Goal: Task Accomplishment & Management: Manage account settings

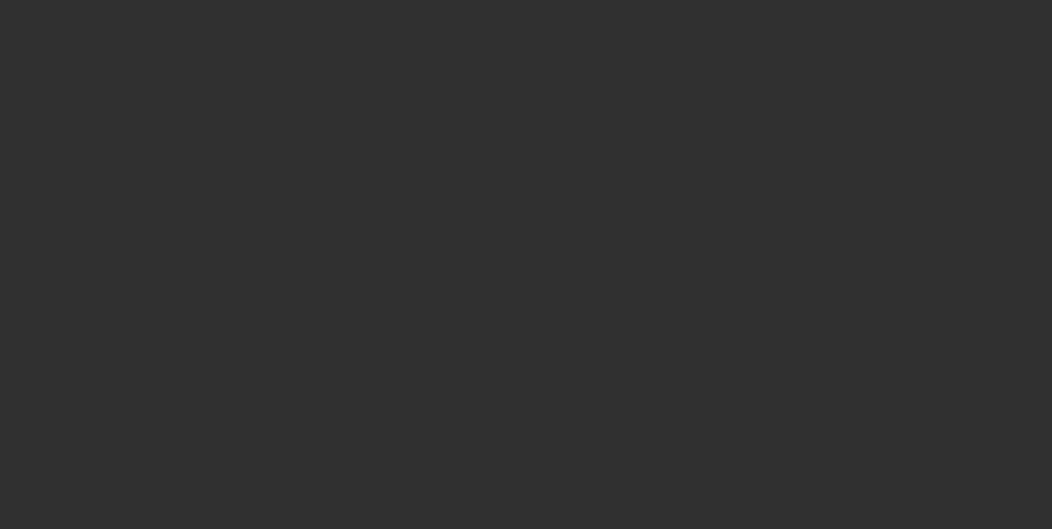
select select "10"
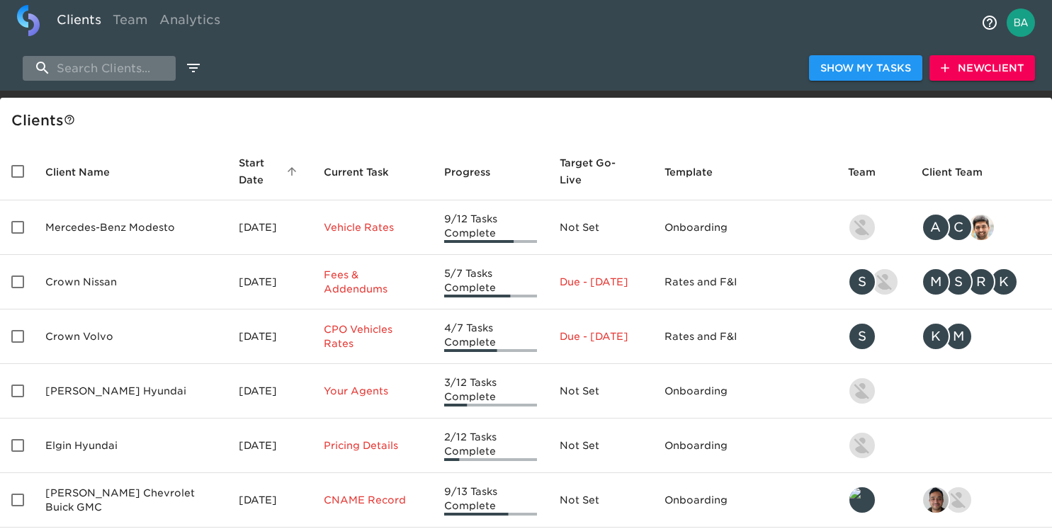
click at [106, 69] on input "search" at bounding box center [99, 68] width 153 height 25
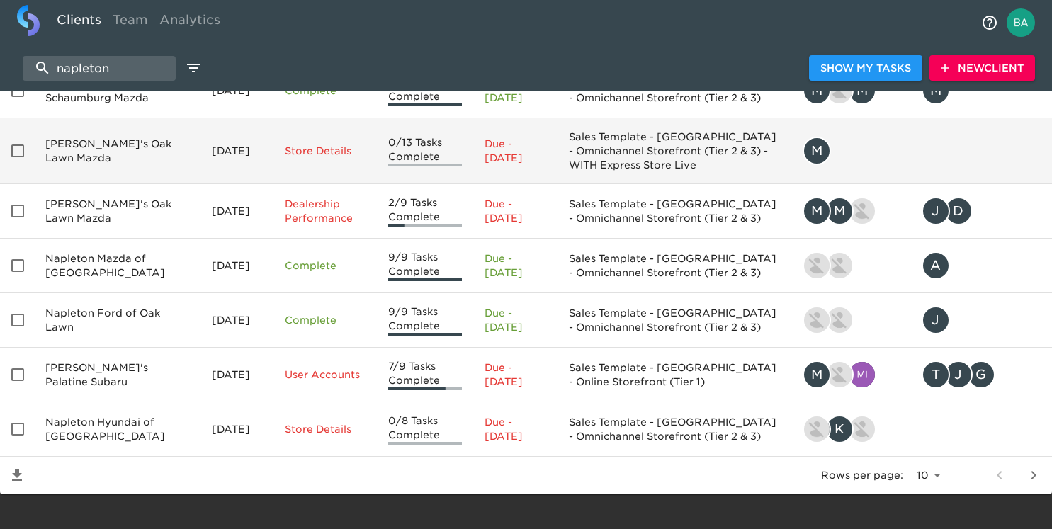
scroll to position [311, 0]
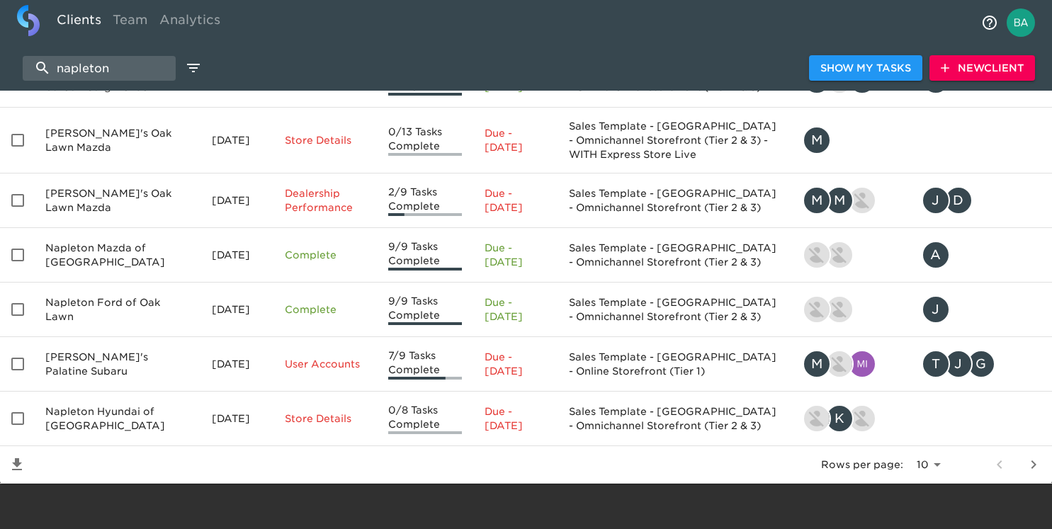
type input "napleton"
click at [1043, 460] on button "next page" at bounding box center [1034, 465] width 34 height 34
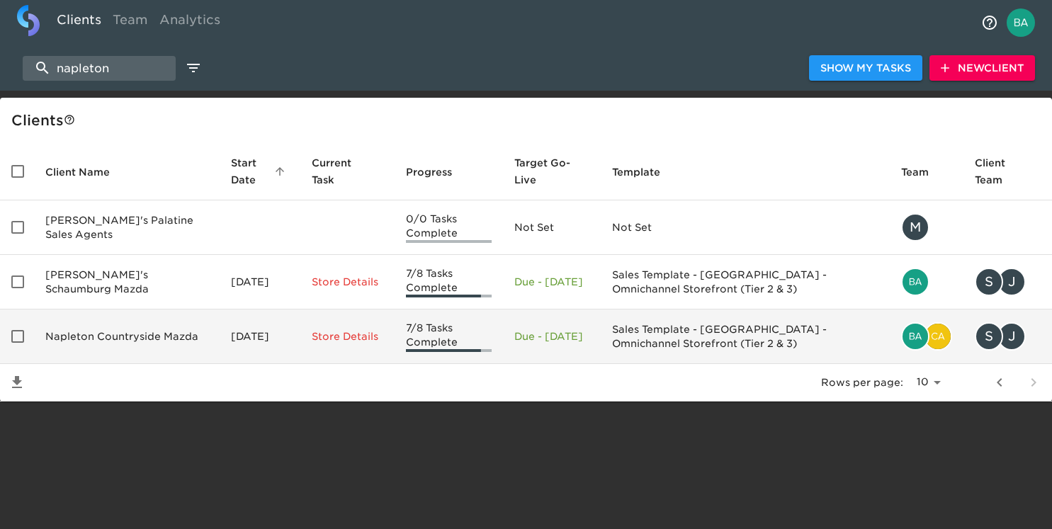
scroll to position [0, 0]
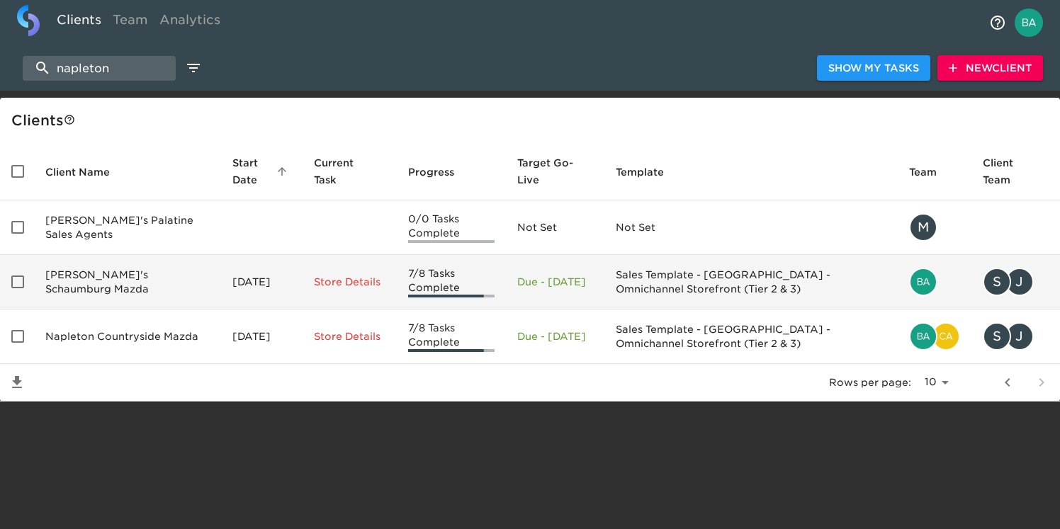
click at [140, 272] on td "[PERSON_NAME]'s Schaumburg Mazda" at bounding box center [127, 282] width 187 height 55
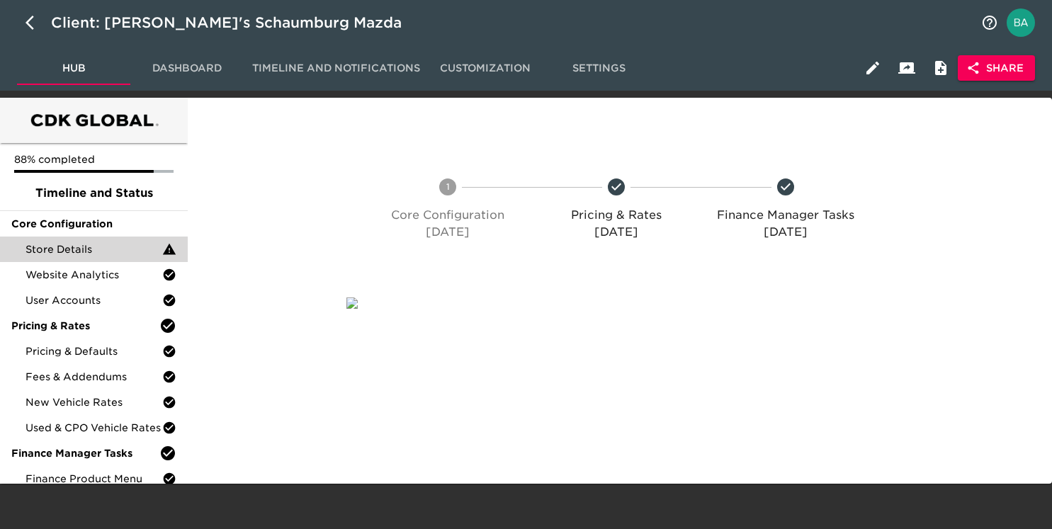
click at [92, 245] on span "Store Details" at bounding box center [94, 249] width 137 height 14
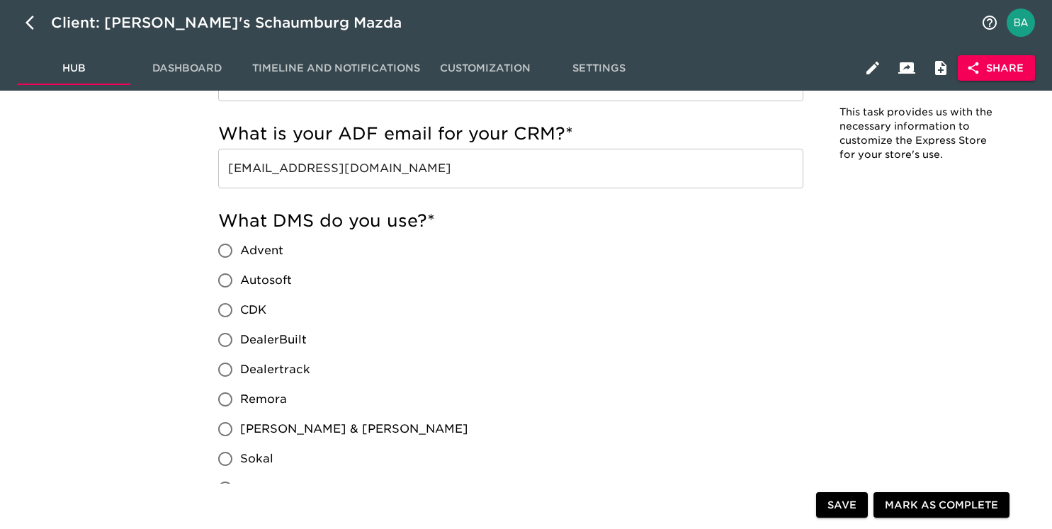
scroll to position [1315, 0]
click at [343, 163] on input "[EMAIL_ADDRESS][DOMAIN_NAME]" at bounding box center [510, 167] width 585 height 40
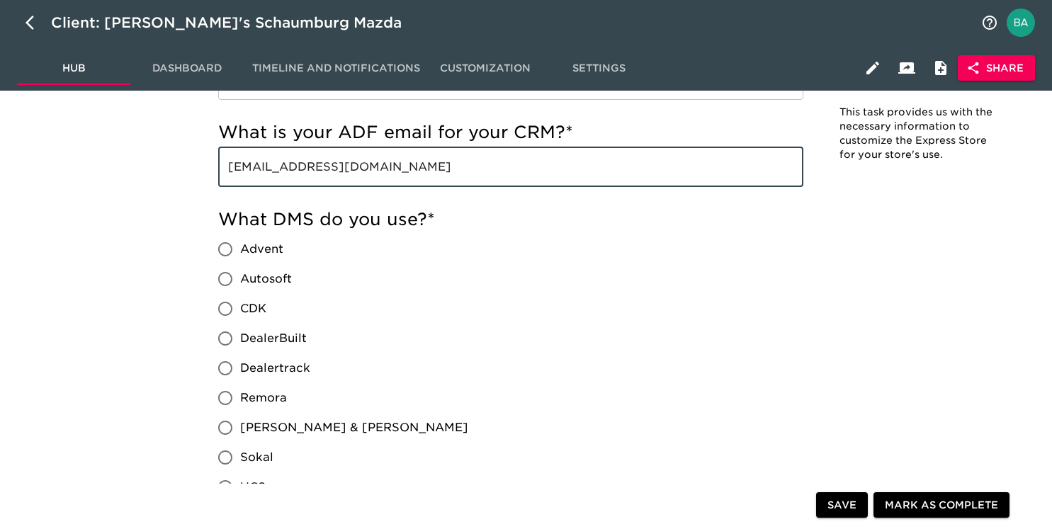
click at [343, 163] on input "[EMAIL_ADDRESS][DOMAIN_NAME]" at bounding box center [510, 167] width 585 height 40
click at [18, 17] on button "button" at bounding box center [34, 23] width 34 height 34
select select "10"
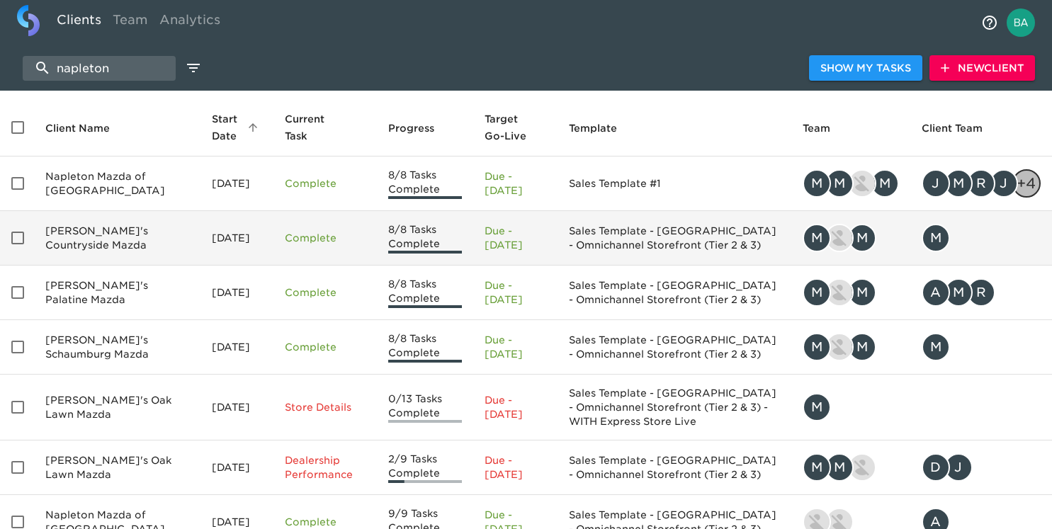
scroll to position [53, 0]
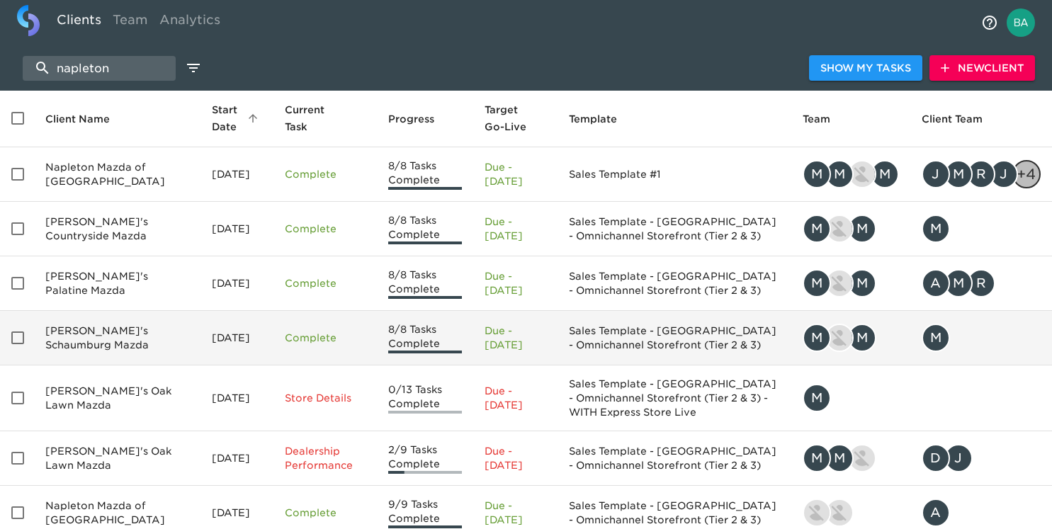
click at [118, 343] on td "[PERSON_NAME]'s Schaumburg Mazda" at bounding box center [117, 338] width 167 height 55
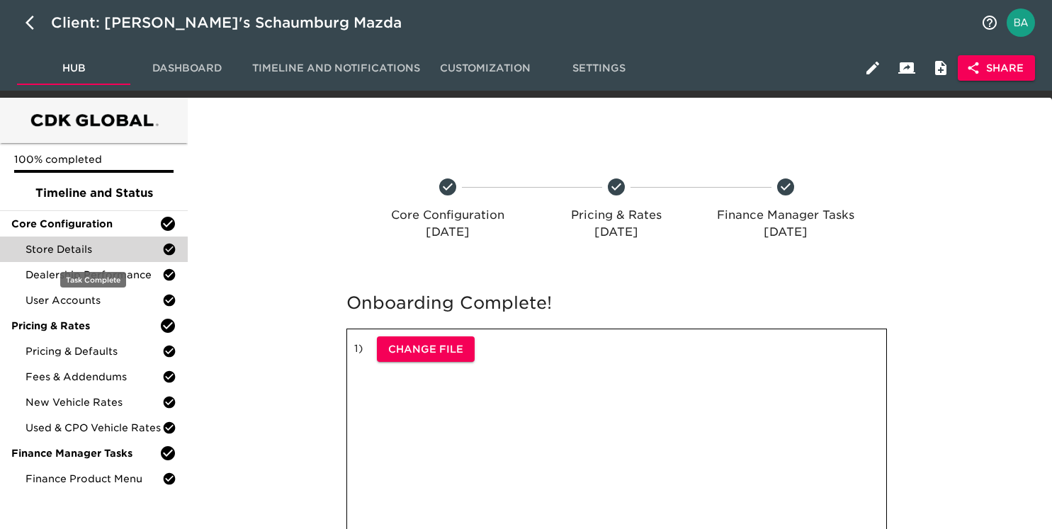
click at [94, 241] on div "Store Details" at bounding box center [94, 250] width 188 height 26
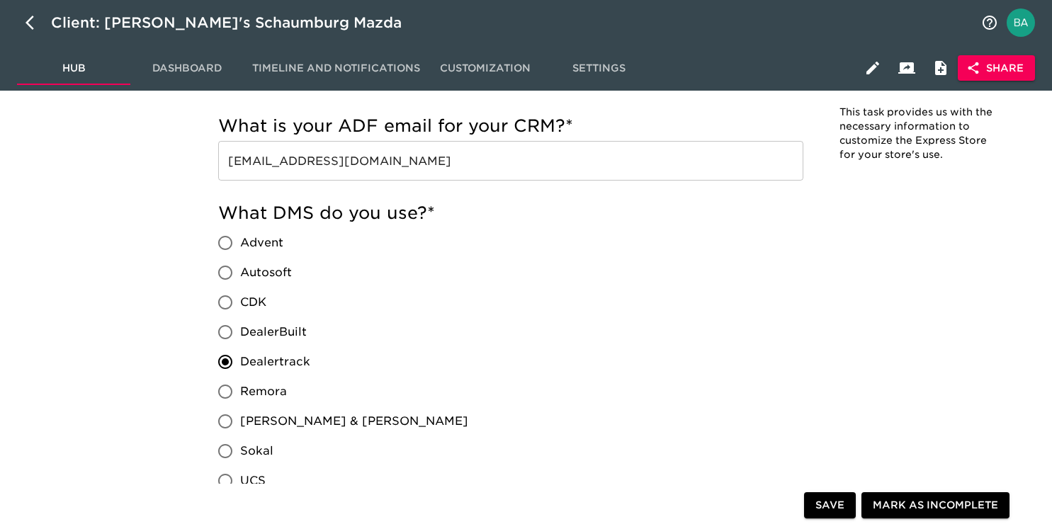
scroll to position [741, 0]
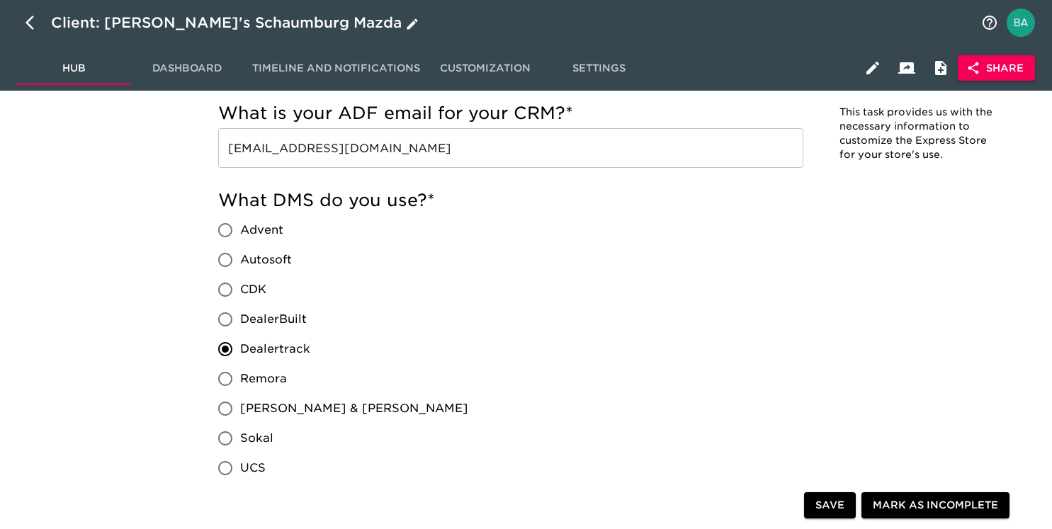
click at [31, 23] on icon "button" at bounding box center [34, 22] width 17 height 17
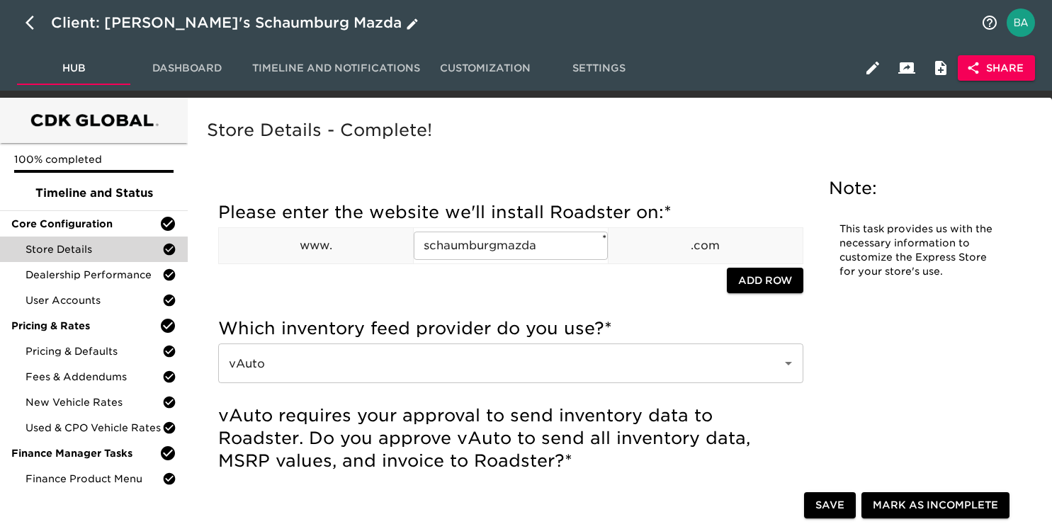
select select "10"
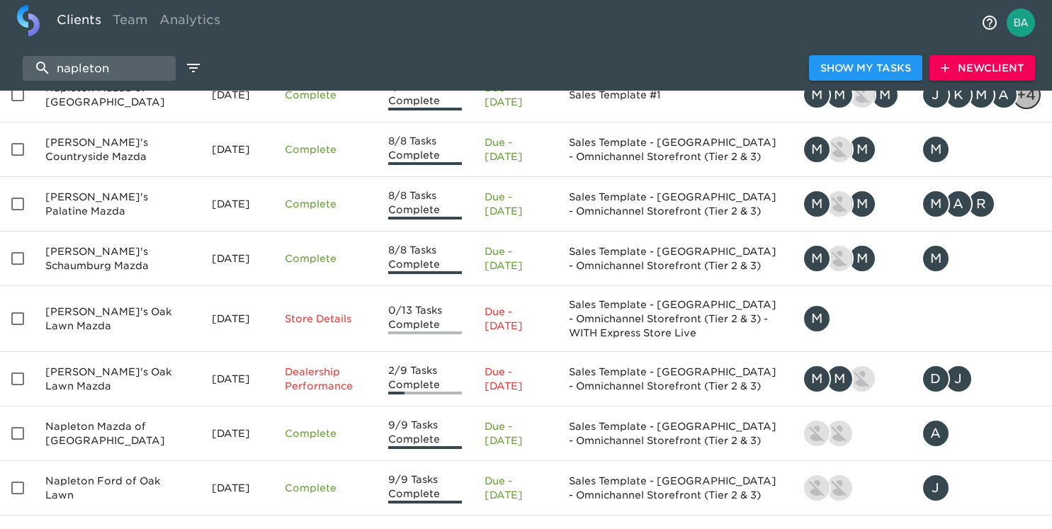
scroll to position [311, 0]
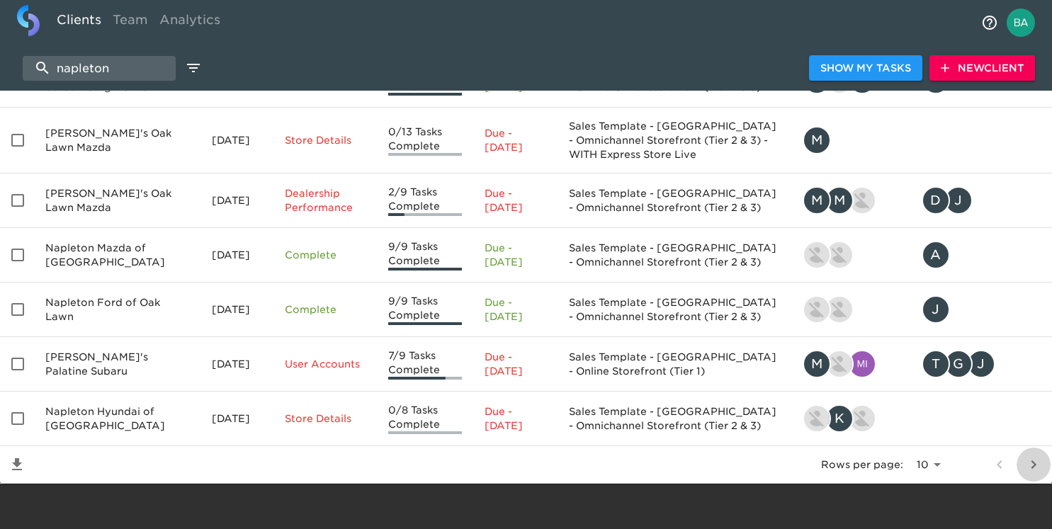
click at [1041, 461] on icon "next page" at bounding box center [1034, 464] width 17 height 17
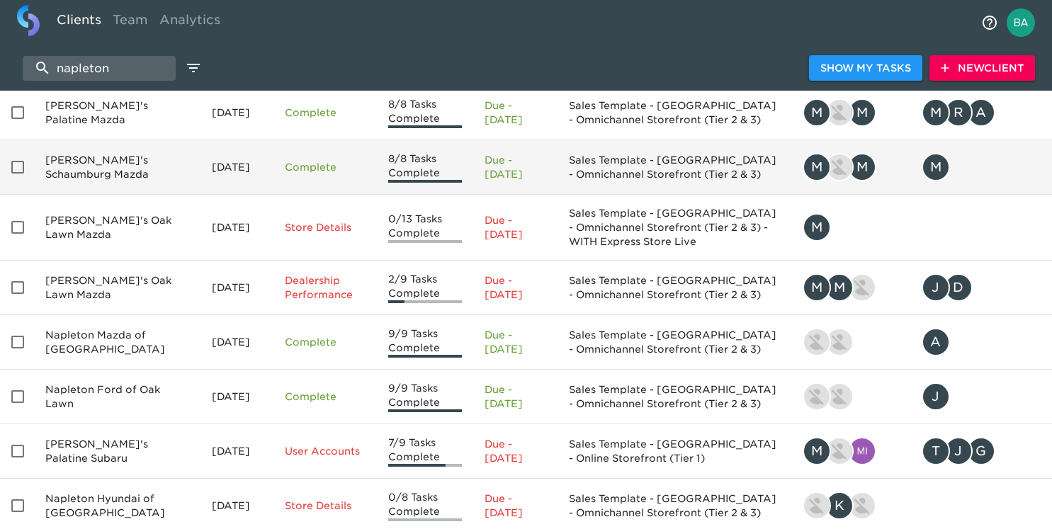
scroll to position [252, 0]
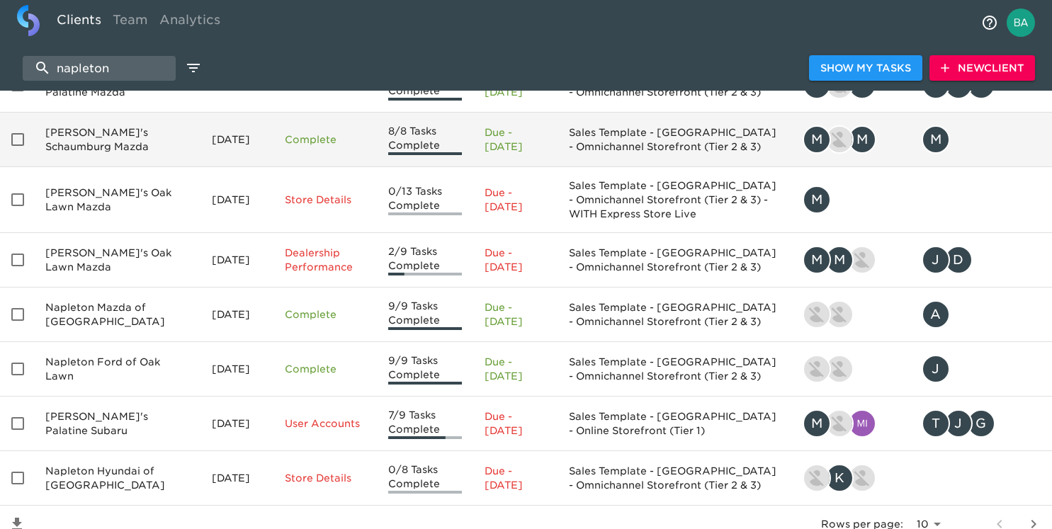
click at [128, 152] on td "[PERSON_NAME]'s Schaumburg Mazda" at bounding box center [117, 140] width 167 height 55
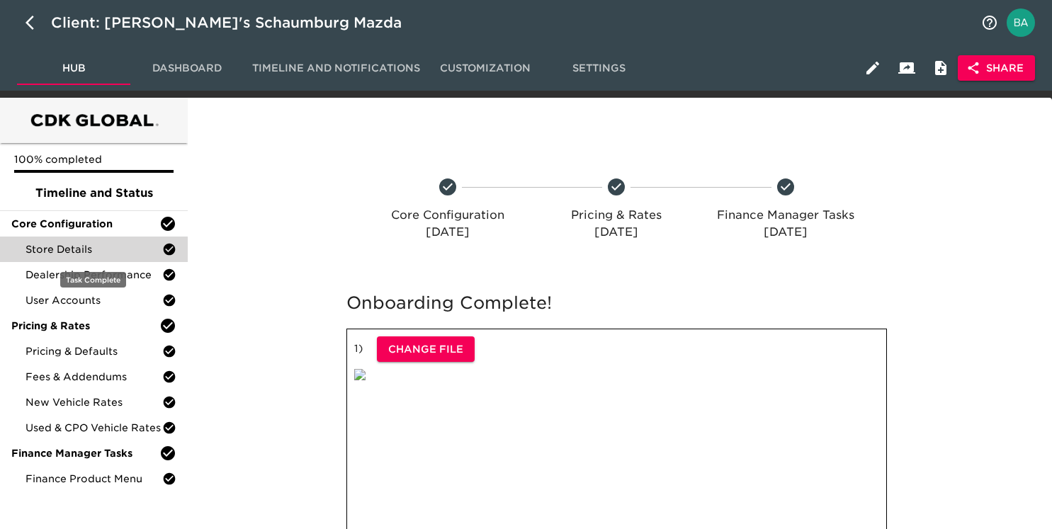
click at [89, 252] on span "Store Details" at bounding box center [94, 249] width 137 height 14
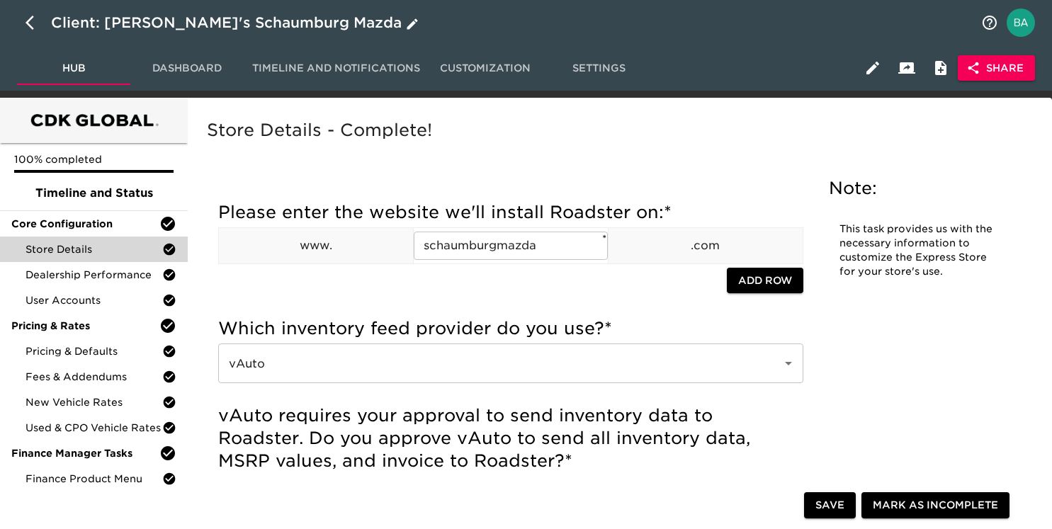
click at [28, 18] on icon "button" at bounding box center [34, 22] width 17 height 17
select select "10"
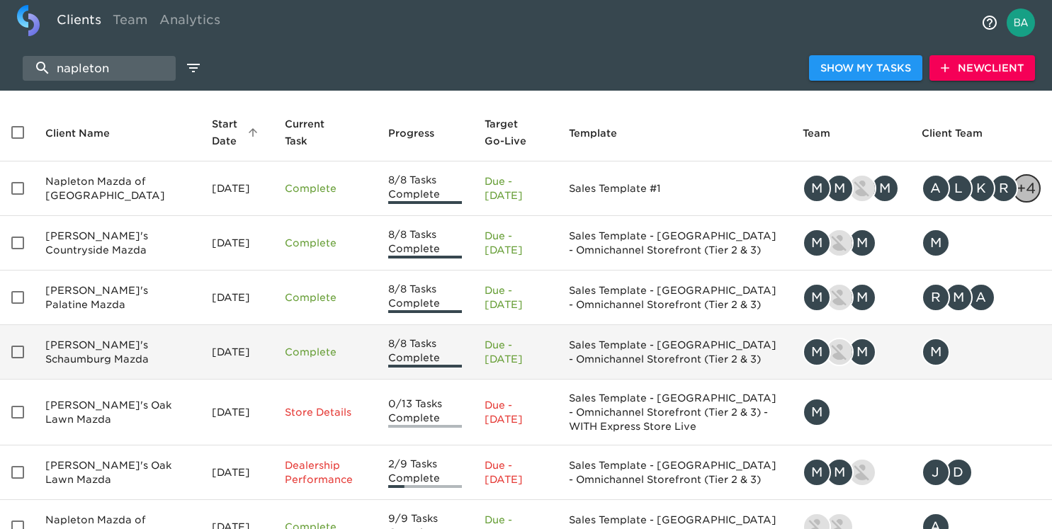
scroll to position [311, 0]
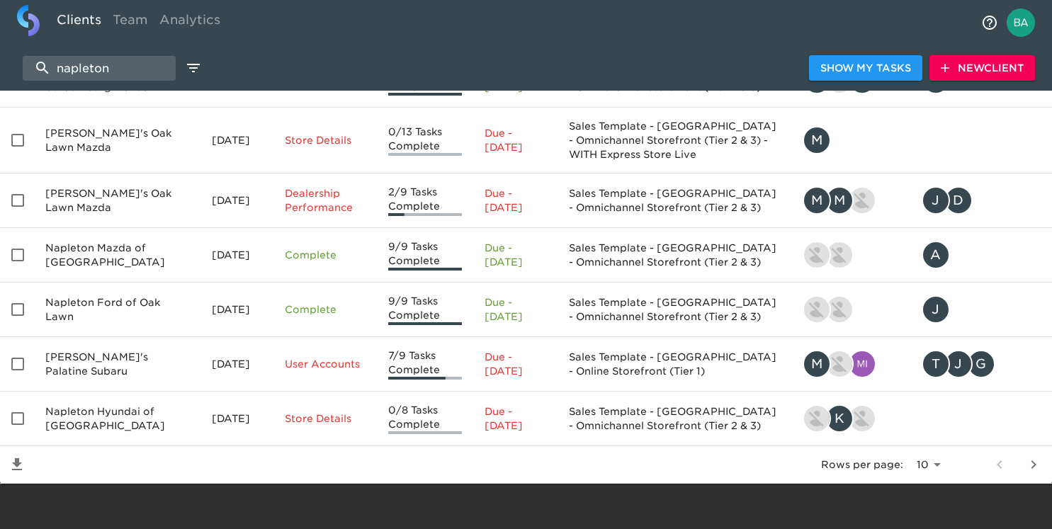
click at [1040, 464] on icon "next page" at bounding box center [1034, 464] width 17 height 17
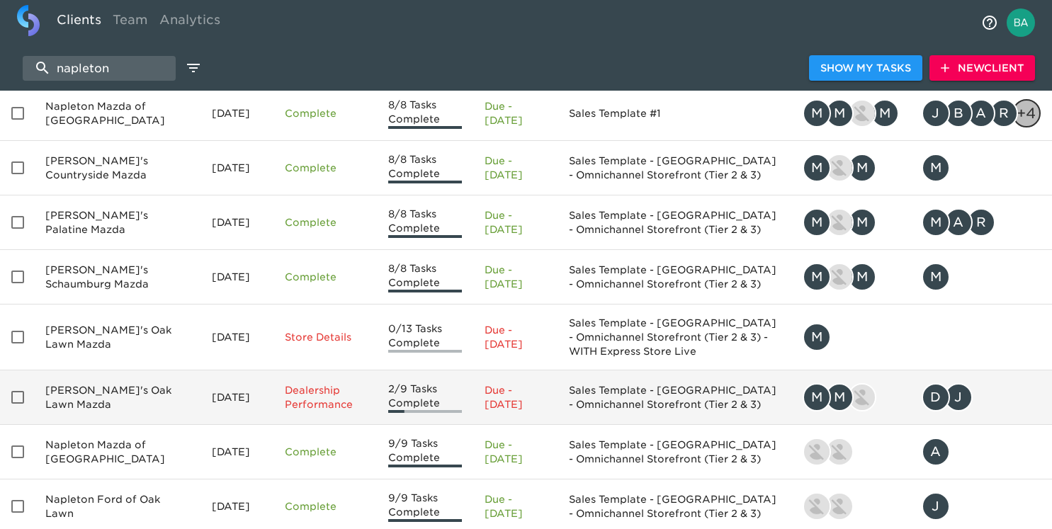
scroll to position [0, 0]
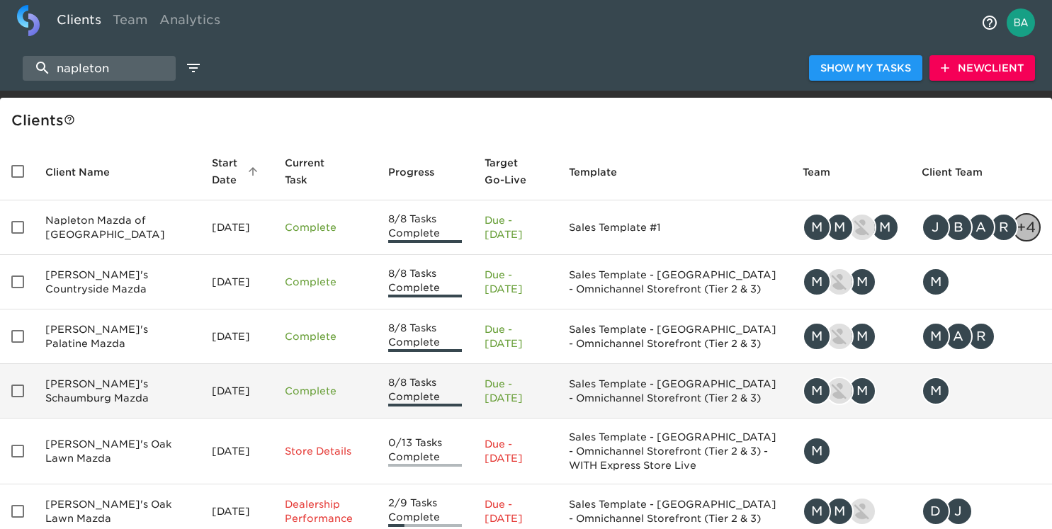
click at [113, 388] on td "[PERSON_NAME]'s Schaumburg Mazda" at bounding box center [117, 391] width 167 height 55
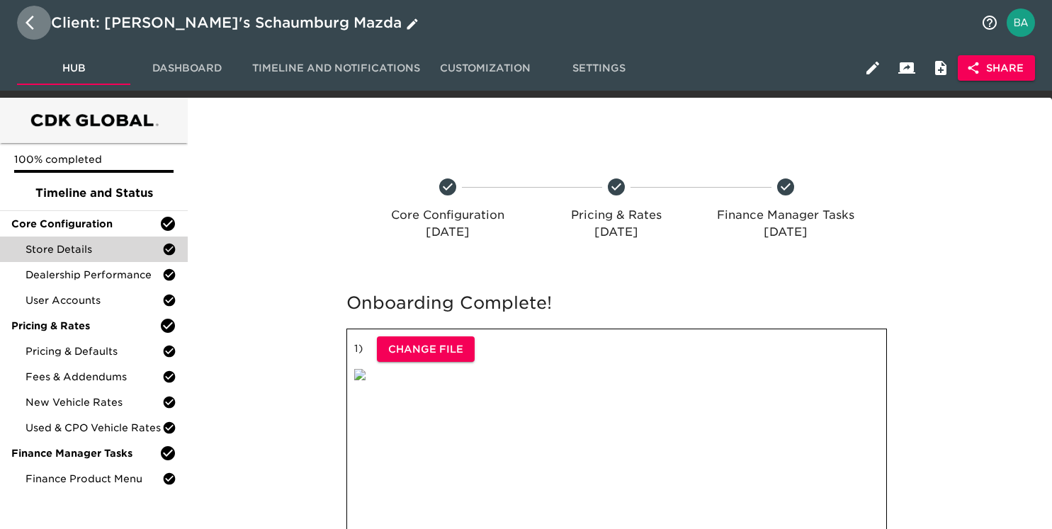
click at [29, 20] on icon "button" at bounding box center [30, 23] width 9 height 14
select select "10"
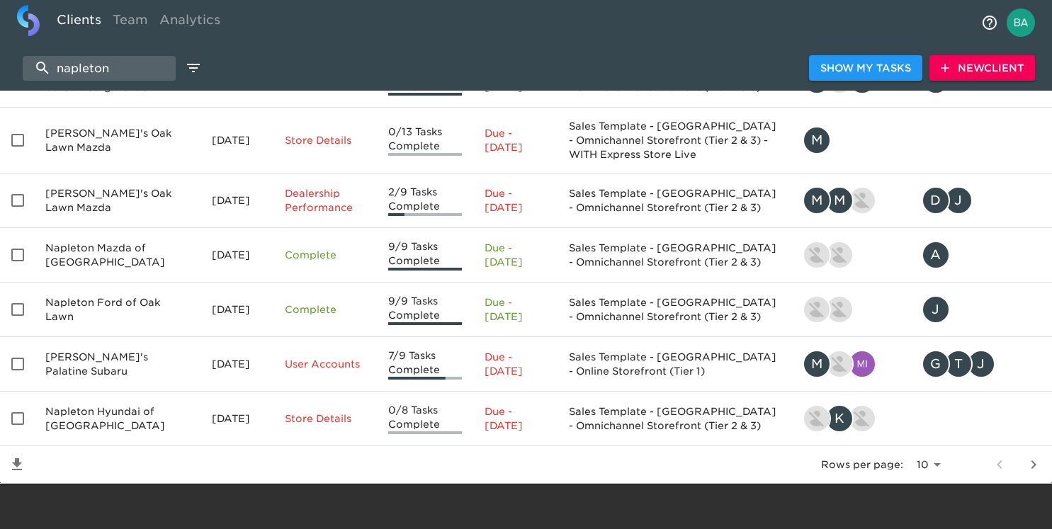
click at [1038, 465] on icon "next page" at bounding box center [1034, 464] width 17 height 17
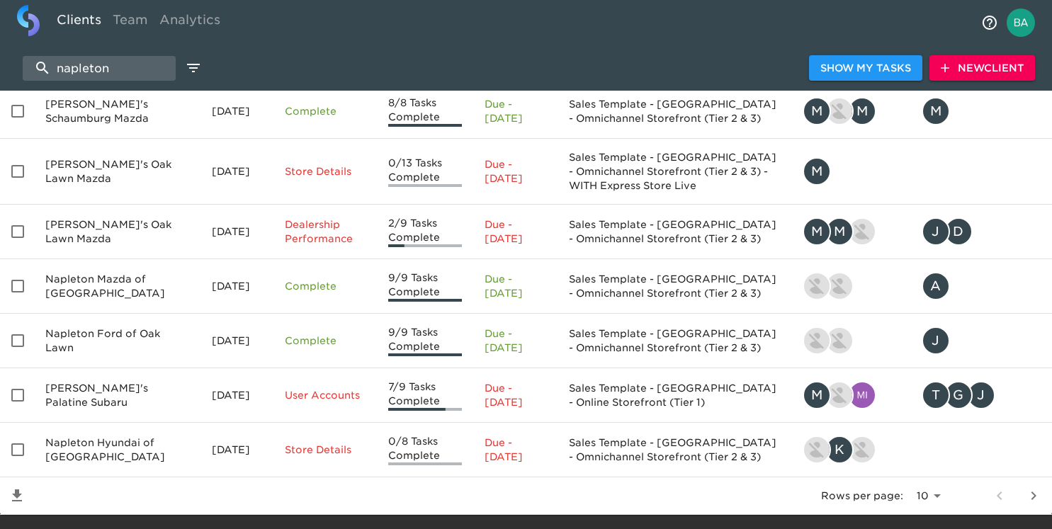
scroll to position [311, 0]
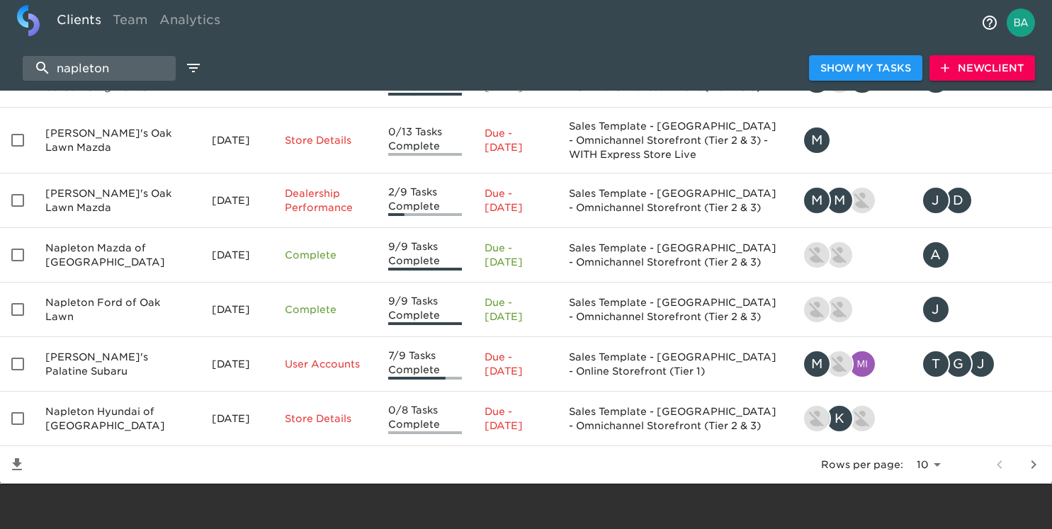
click at [1039, 464] on icon "next page" at bounding box center [1034, 464] width 17 height 17
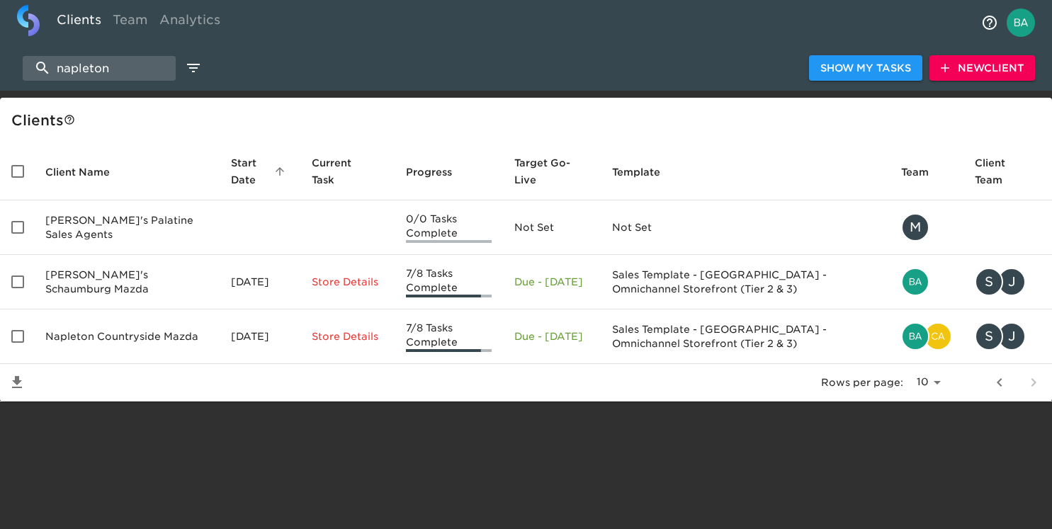
scroll to position [0, 0]
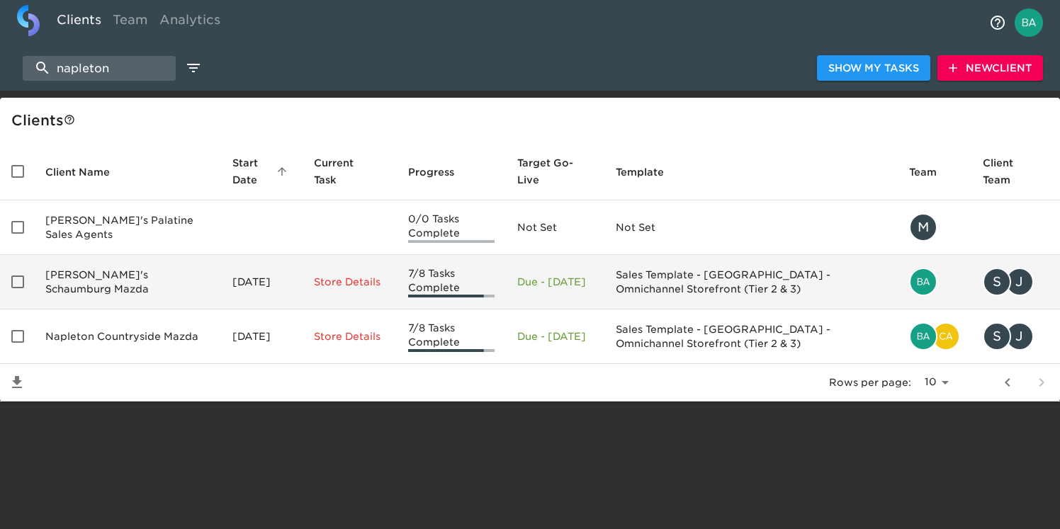
click at [83, 286] on td "[PERSON_NAME]'s Schaumburg Mazda" at bounding box center [127, 282] width 187 height 55
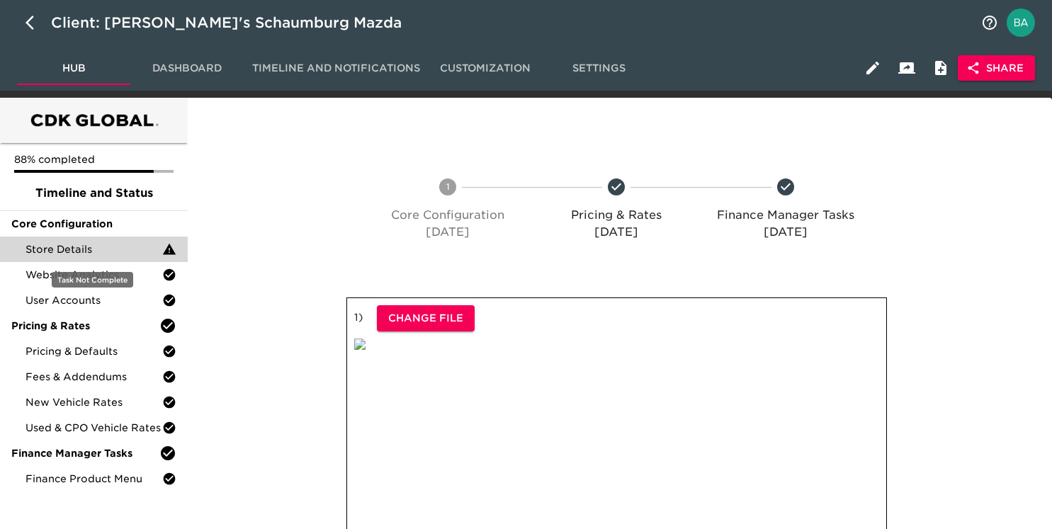
click at [96, 250] on span "Store Details" at bounding box center [94, 249] width 137 height 14
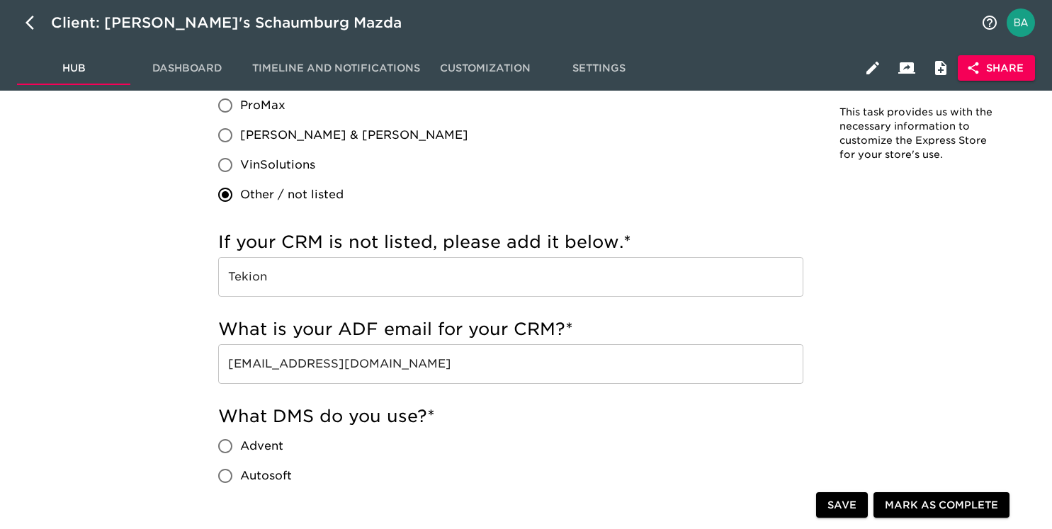
scroll to position [1135, 0]
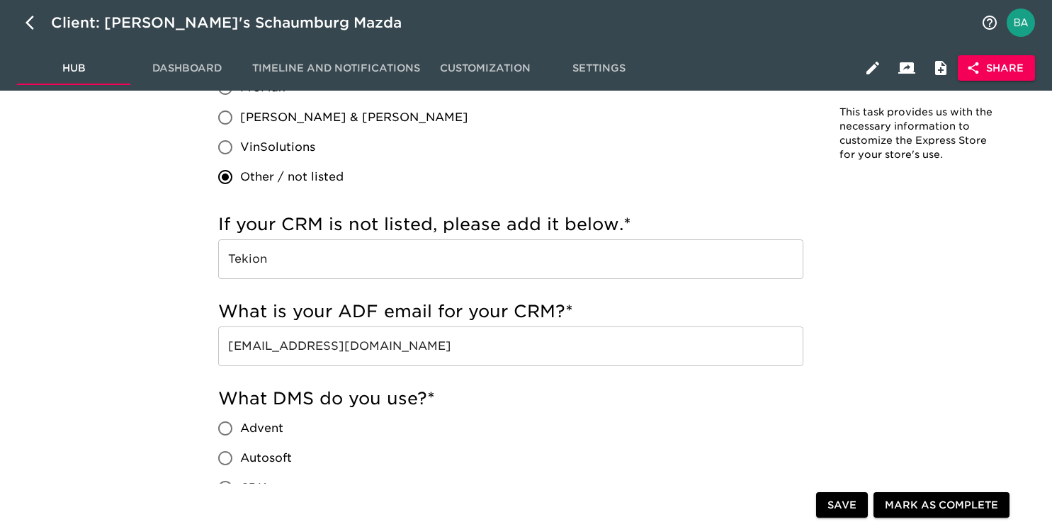
click at [369, 352] on input "[EMAIL_ADDRESS][DOMAIN_NAME]" at bounding box center [510, 347] width 585 height 40
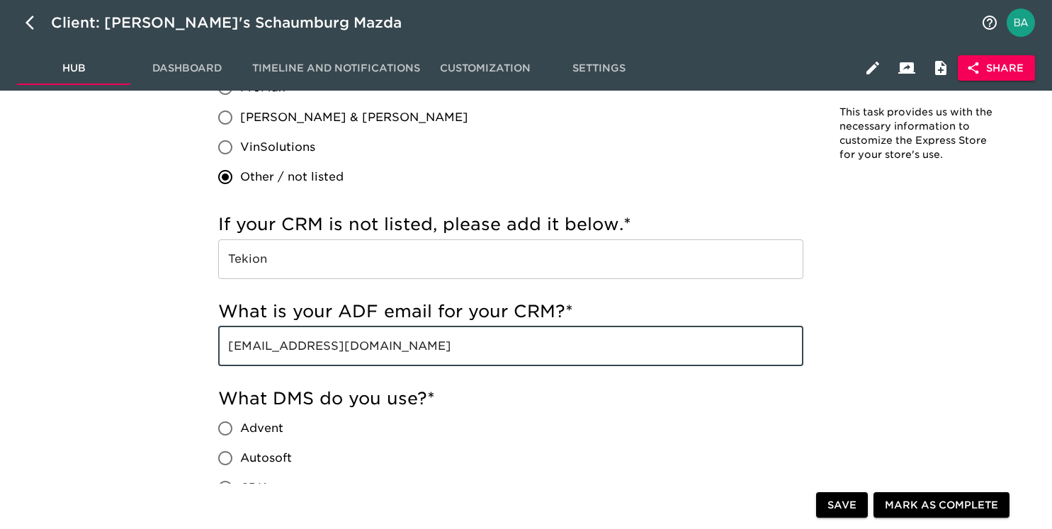
click at [369, 351] on input "[EMAIL_ADDRESS][DOMAIN_NAME]" at bounding box center [510, 347] width 585 height 40
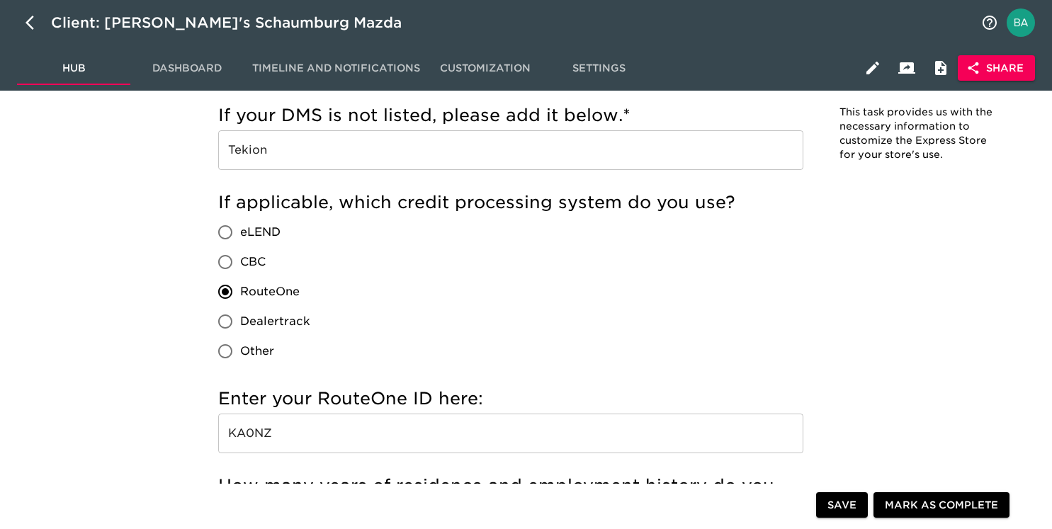
scroll to position [1767, 0]
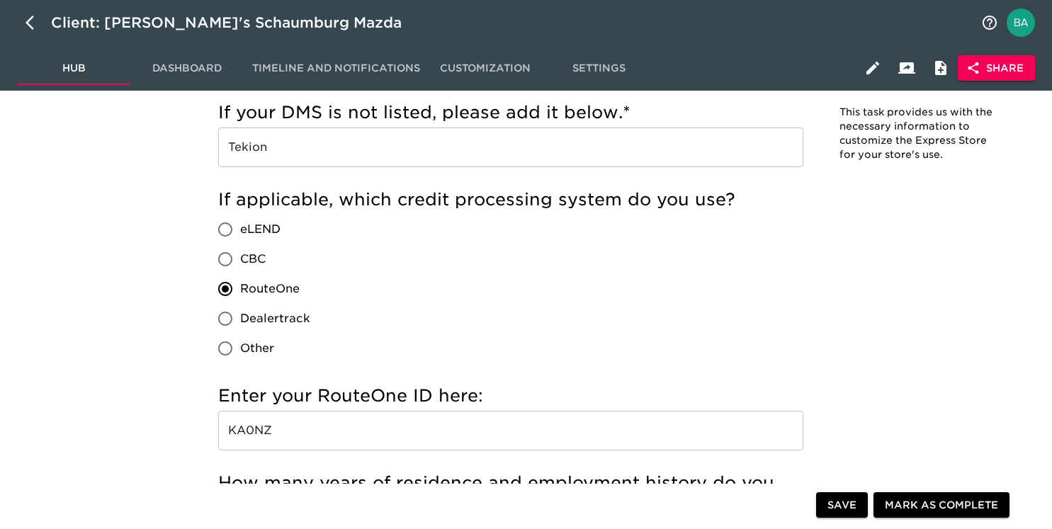
click at [258, 427] on input "KA0NZ" at bounding box center [510, 431] width 585 height 40
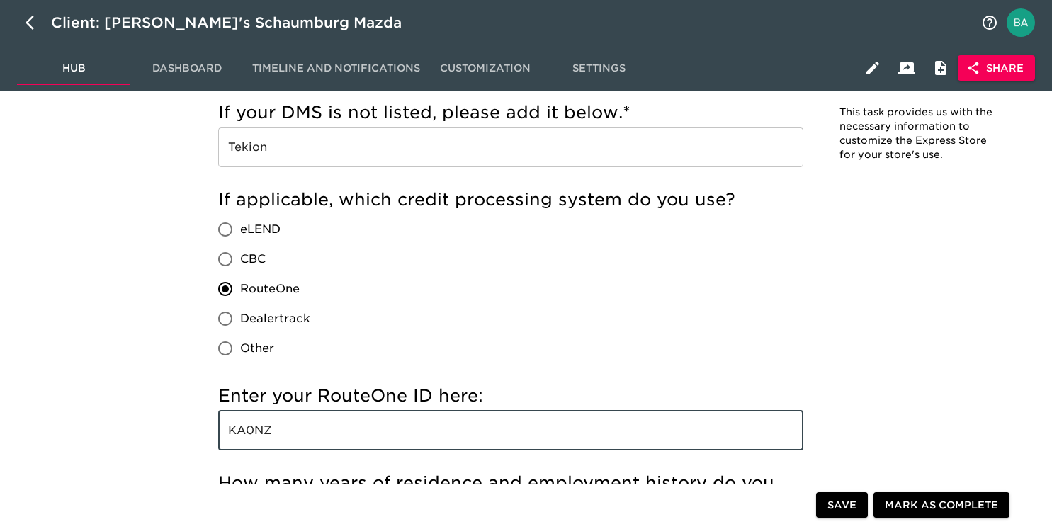
click at [258, 427] on input "KA0NZ" at bounding box center [510, 431] width 585 height 40
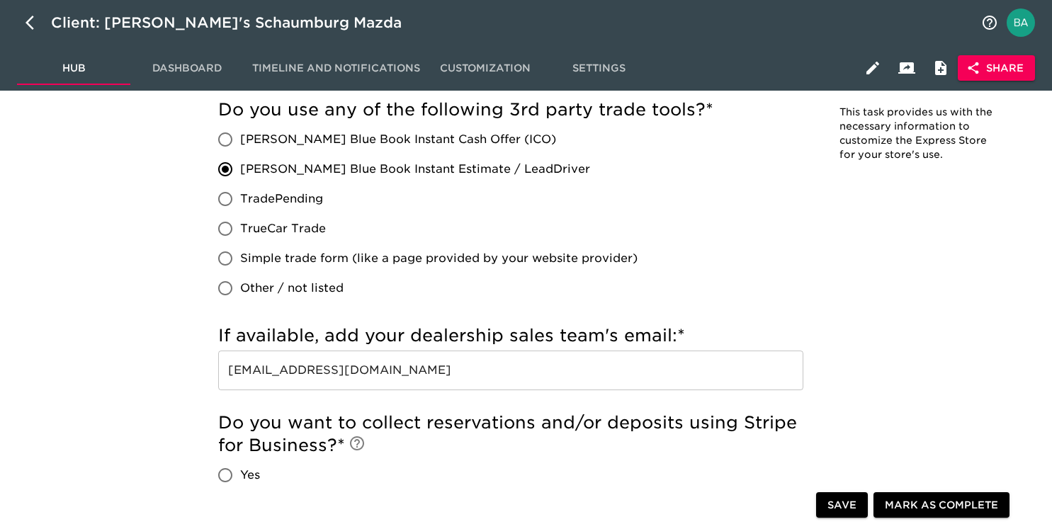
scroll to position [3035, 0]
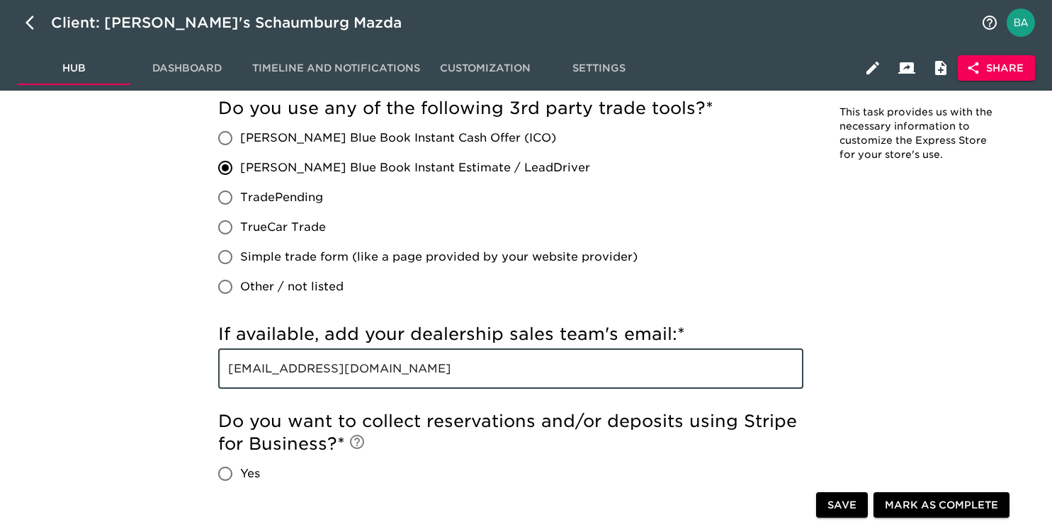
click at [329, 377] on input "[EMAIL_ADDRESS][DOMAIN_NAME]" at bounding box center [510, 369] width 585 height 40
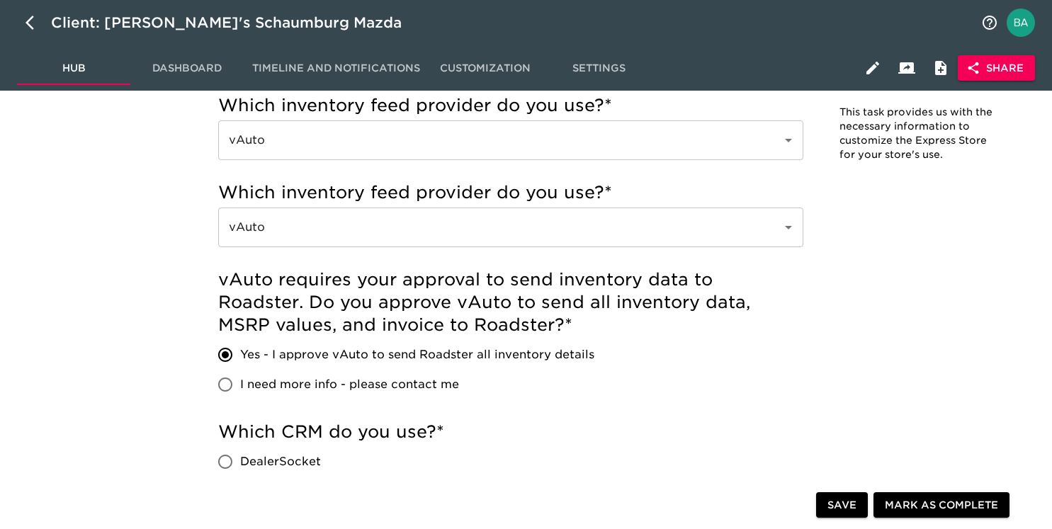
scroll to position [0, 0]
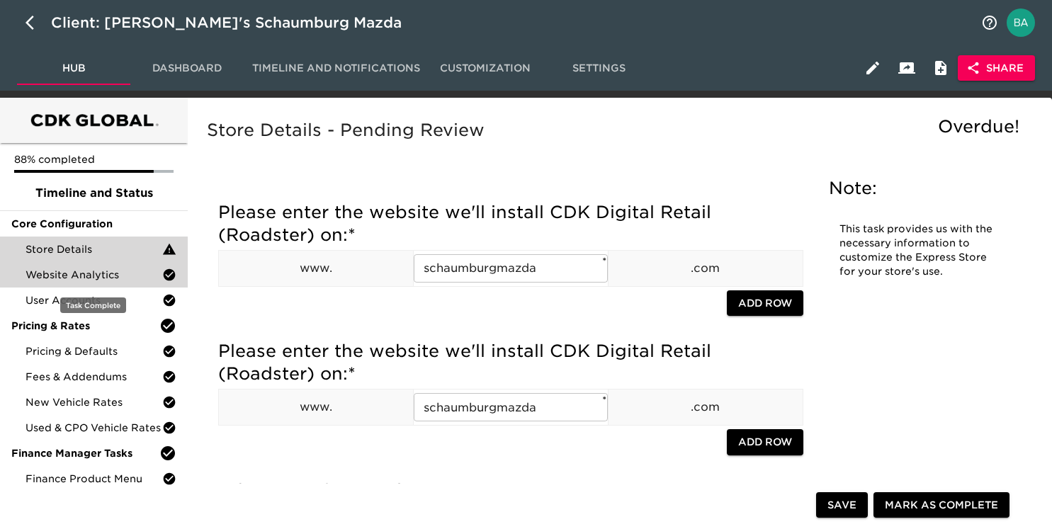
click at [108, 275] on span "Website Analytics" at bounding box center [94, 275] width 137 height 14
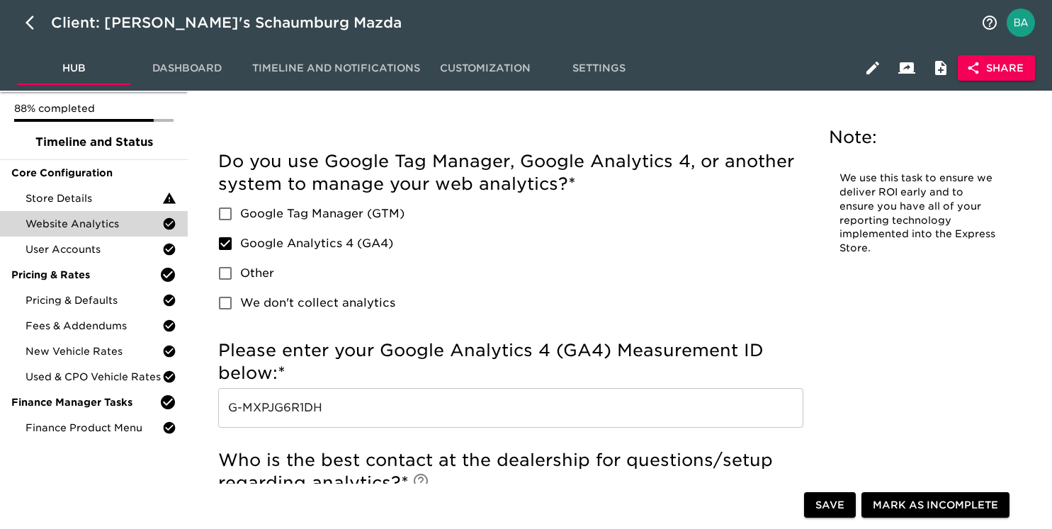
scroll to position [56, 0]
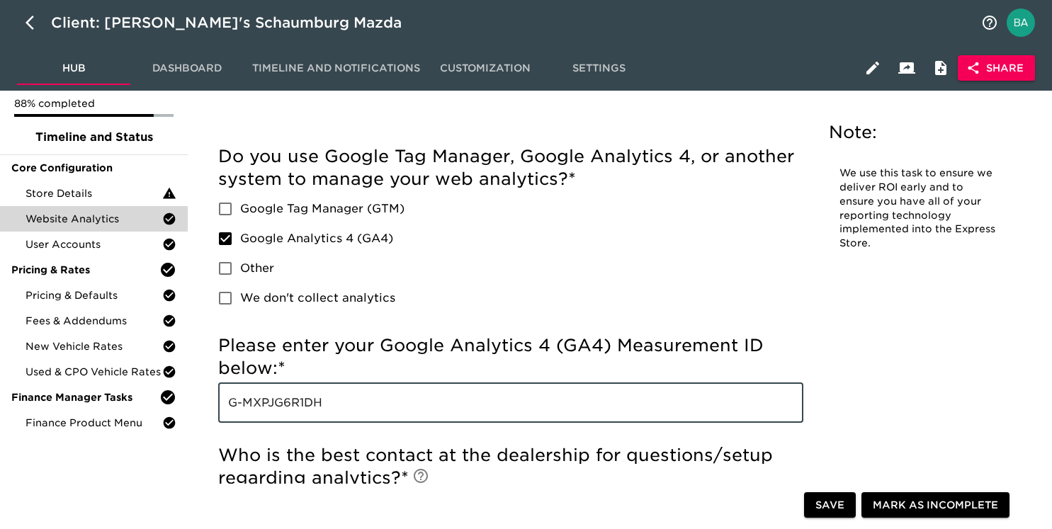
click at [269, 412] on input "G-MXPJG6R1DH" at bounding box center [510, 403] width 585 height 40
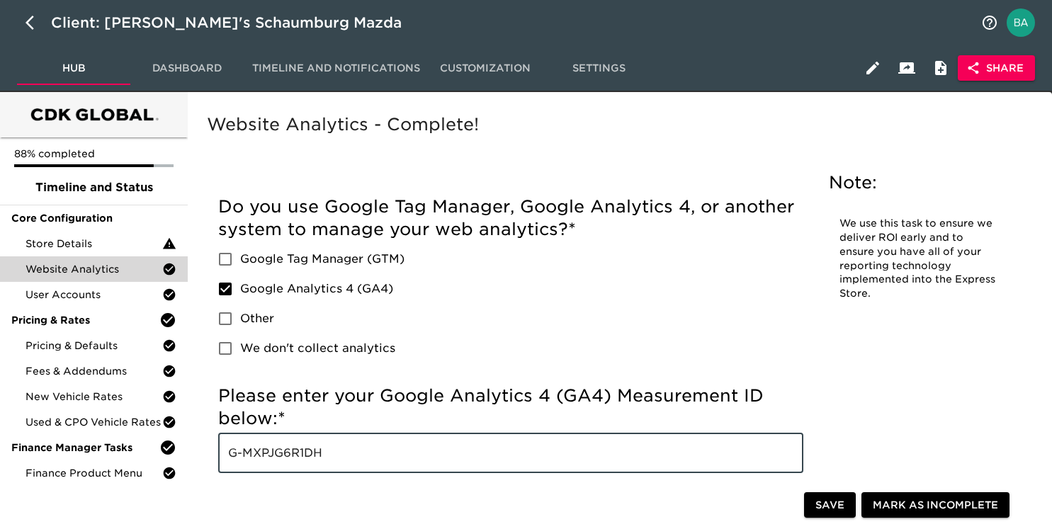
scroll to position [0, 0]
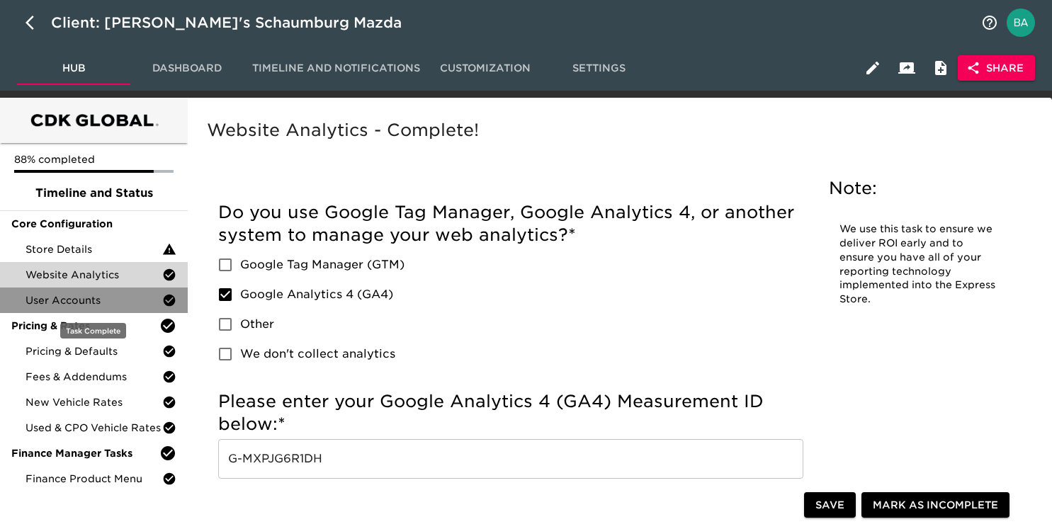
click at [103, 303] on span "User Accounts" at bounding box center [94, 300] width 137 height 14
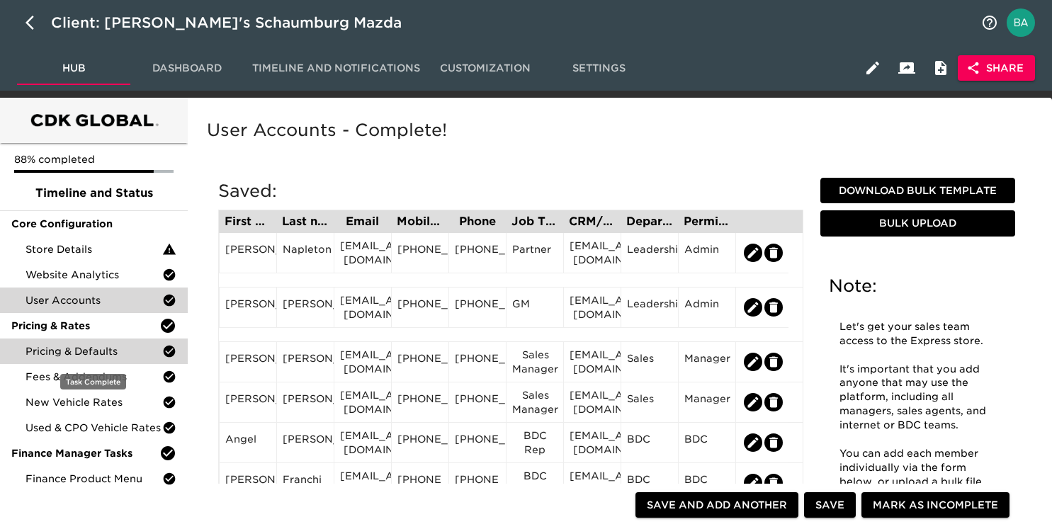
click at [111, 356] on span "Pricing & Defaults" at bounding box center [94, 351] width 137 height 14
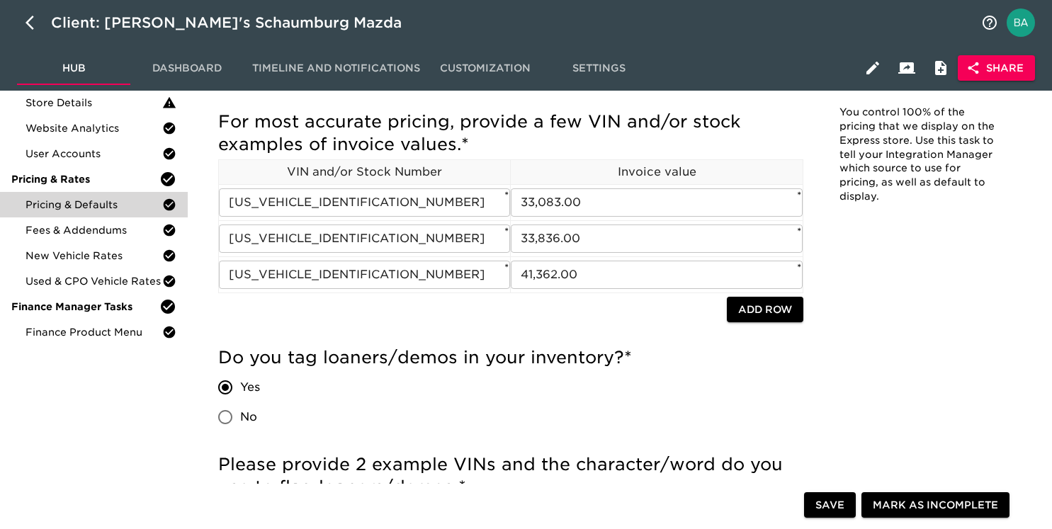
scroll to position [39, 0]
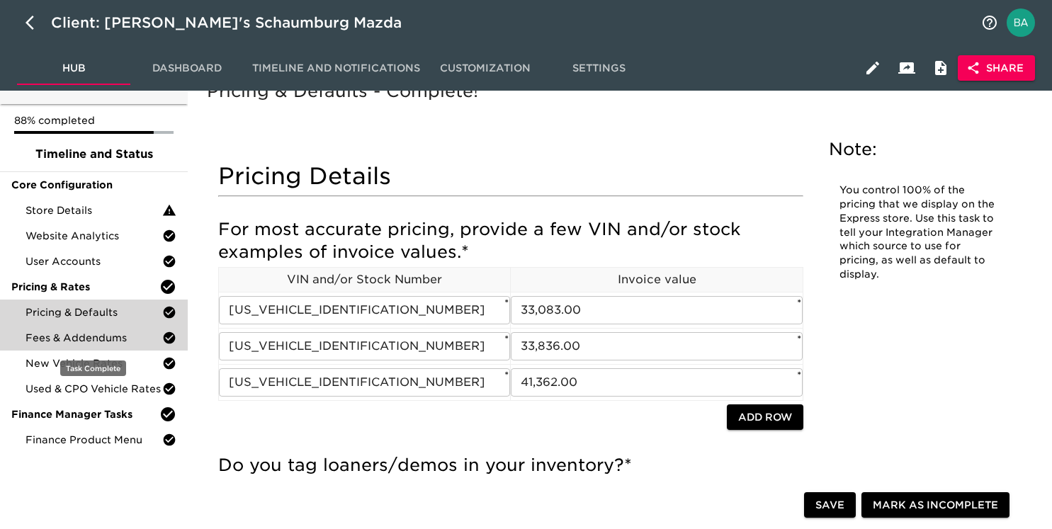
click at [69, 338] on span "Fees & Addendums" at bounding box center [94, 338] width 137 height 14
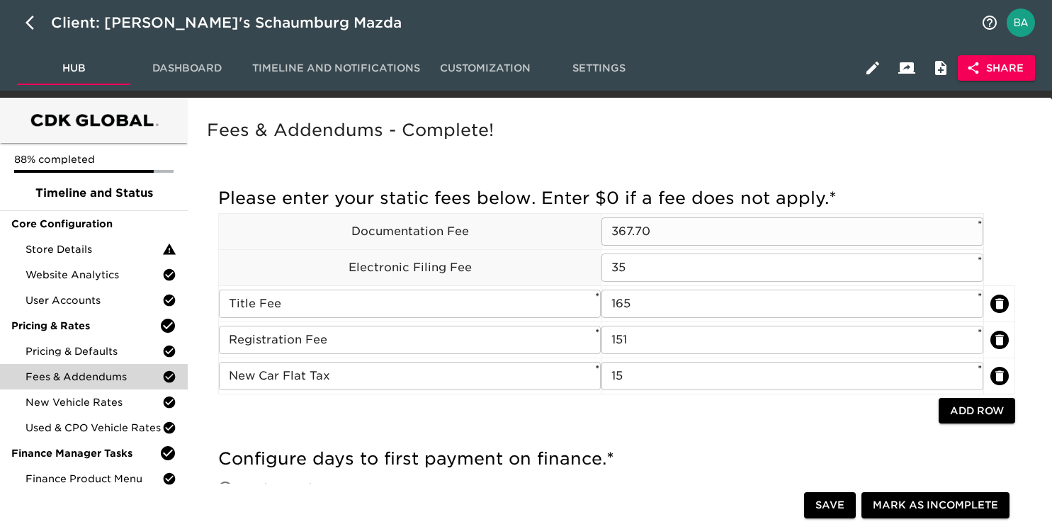
click at [645, 234] on input "367.70" at bounding box center [793, 232] width 382 height 28
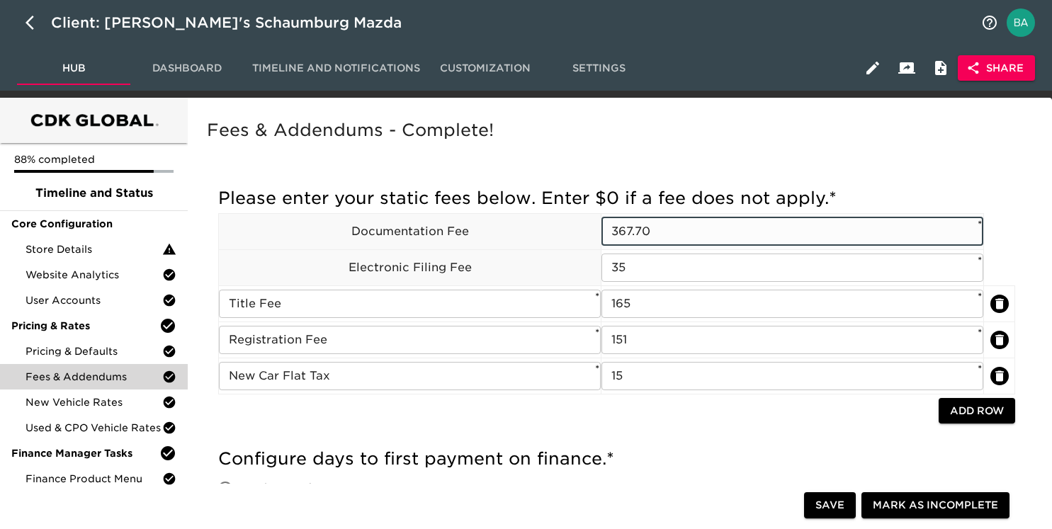
click at [645, 234] on input "367.70" at bounding box center [793, 232] width 382 height 28
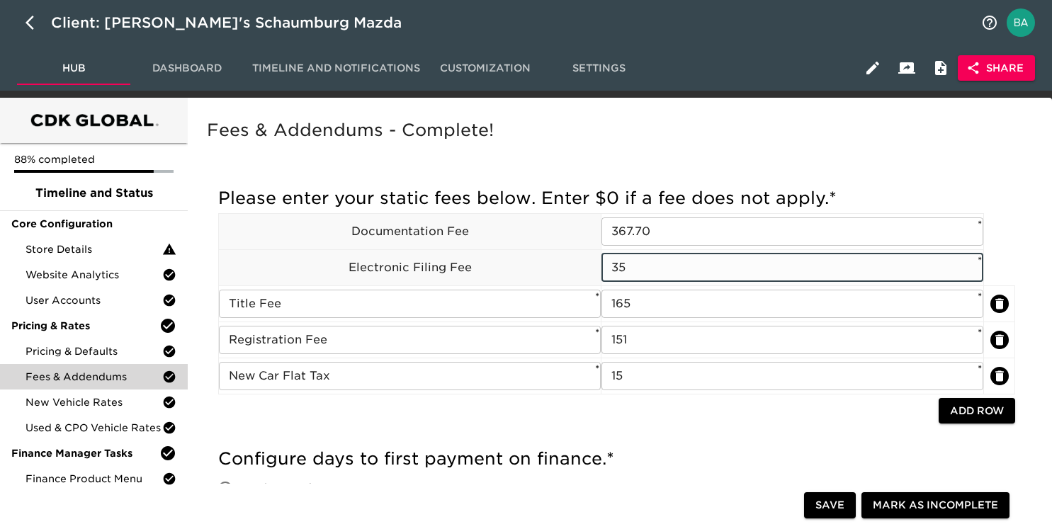
click at [611, 269] on input "35" at bounding box center [793, 268] width 382 height 28
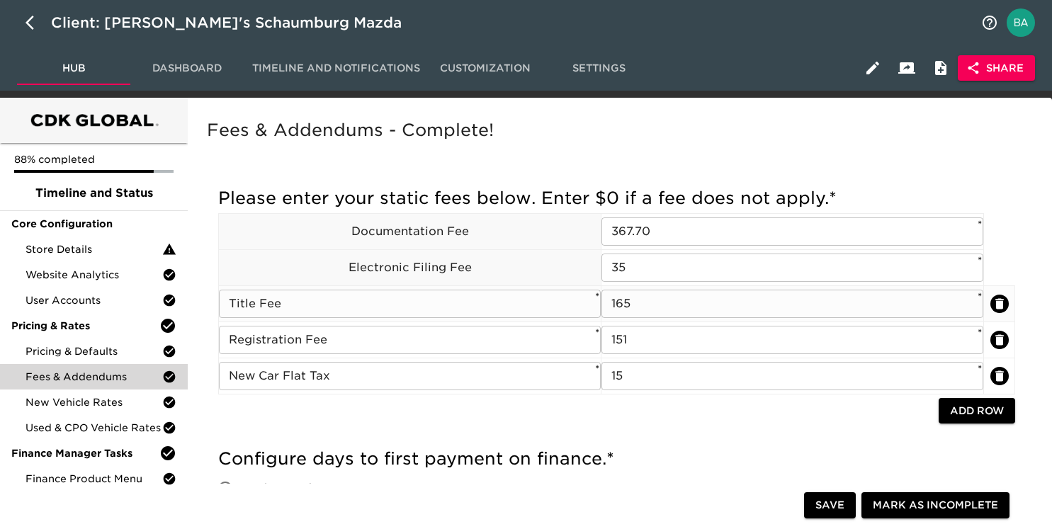
click at [613, 296] on input "165" at bounding box center [793, 304] width 382 height 28
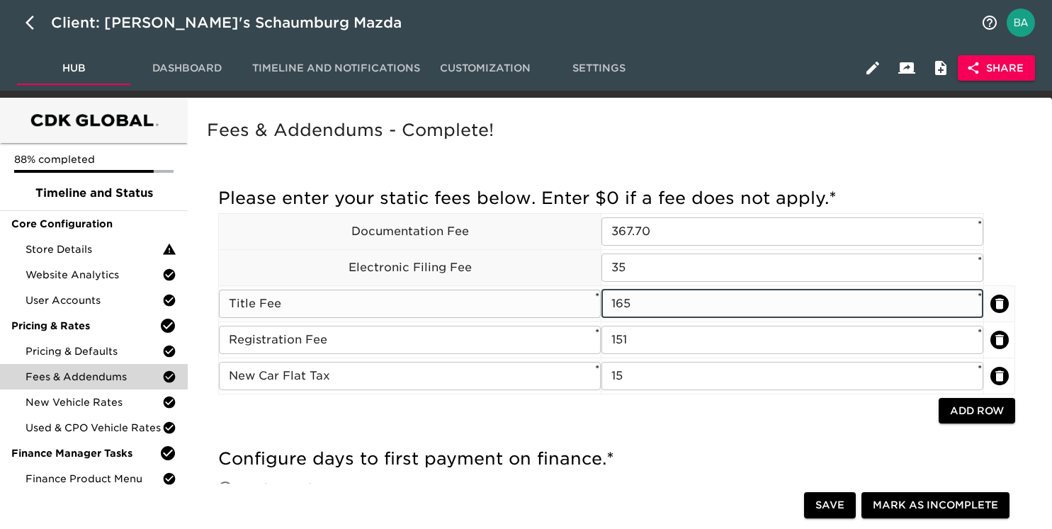
click at [613, 296] on input "165" at bounding box center [793, 304] width 382 height 28
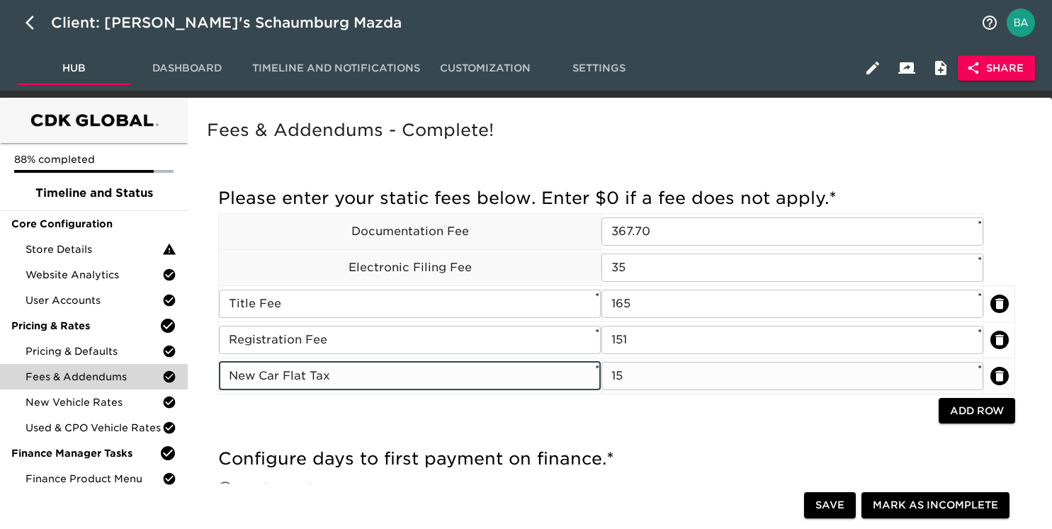
click at [313, 378] on input "New Car Flat Tax" at bounding box center [410, 376] width 382 height 28
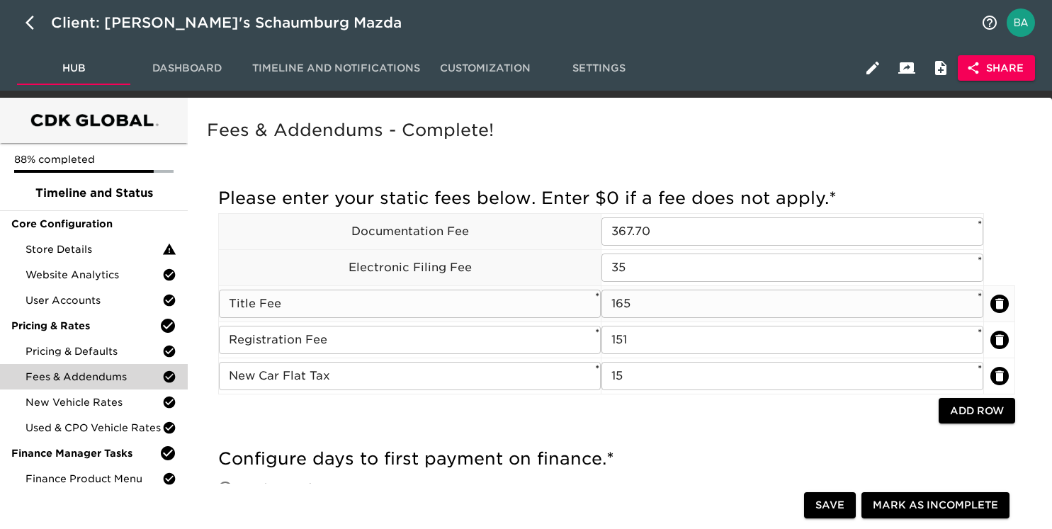
click at [261, 305] on input "Title Fee" at bounding box center [410, 304] width 382 height 28
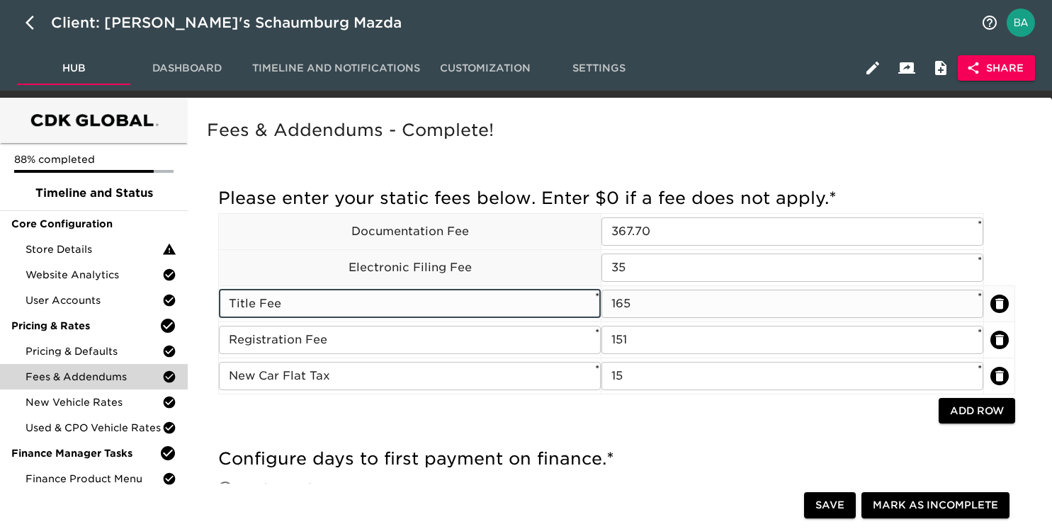
click at [261, 305] on input "Title Fee" at bounding box center [410, 304] width 382 height 28
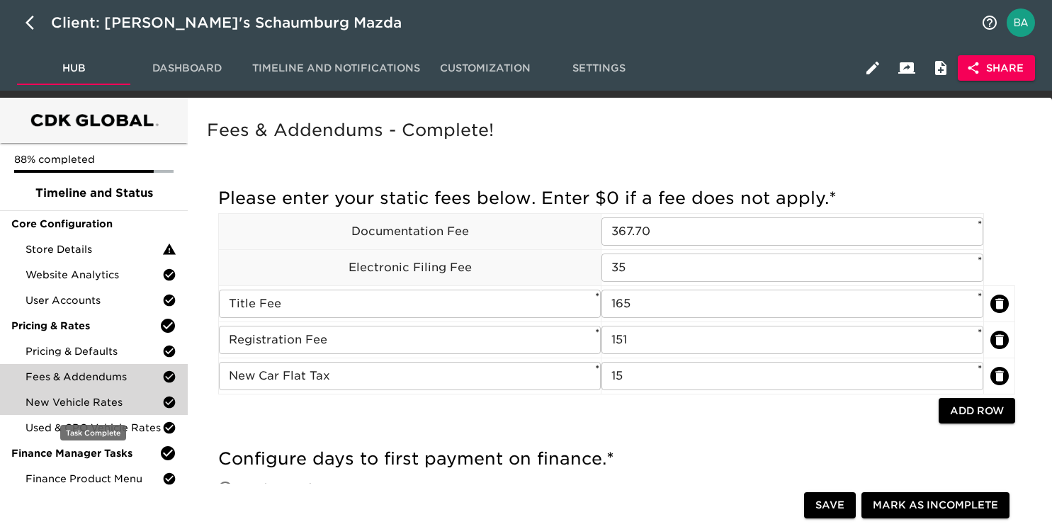
click at [63, 412] on div "New Vehicle Rates" at bounding box center [94, 403] width 188 height 26
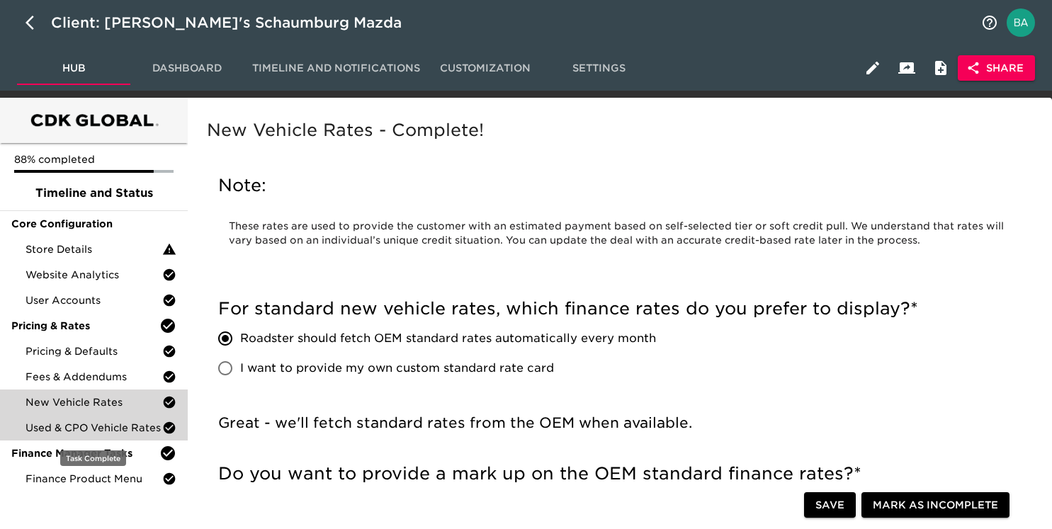
click at [67, 431] on span "Used & CPO Vehicle Rates" at bounding box center [94, 428] width 137 height 14
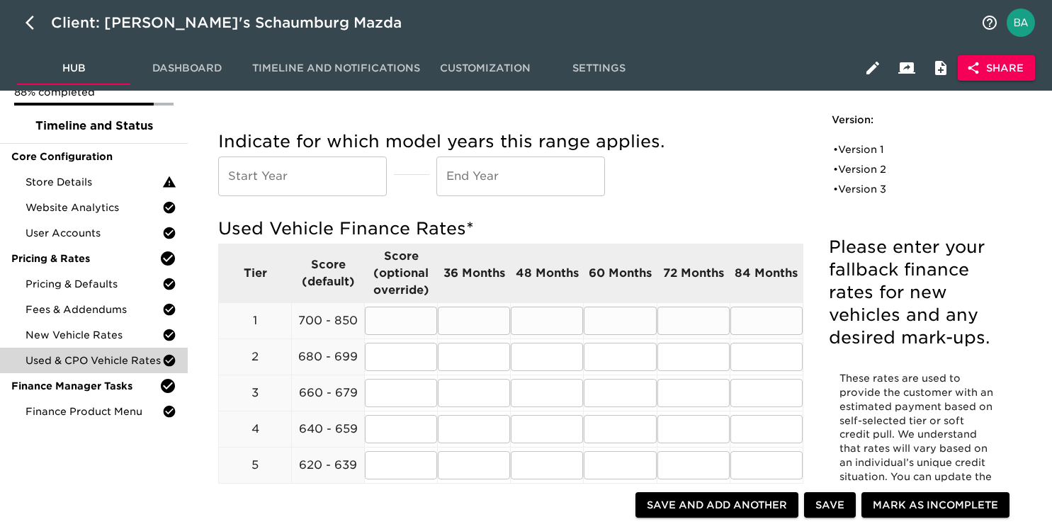
scroll to position [120, 0]
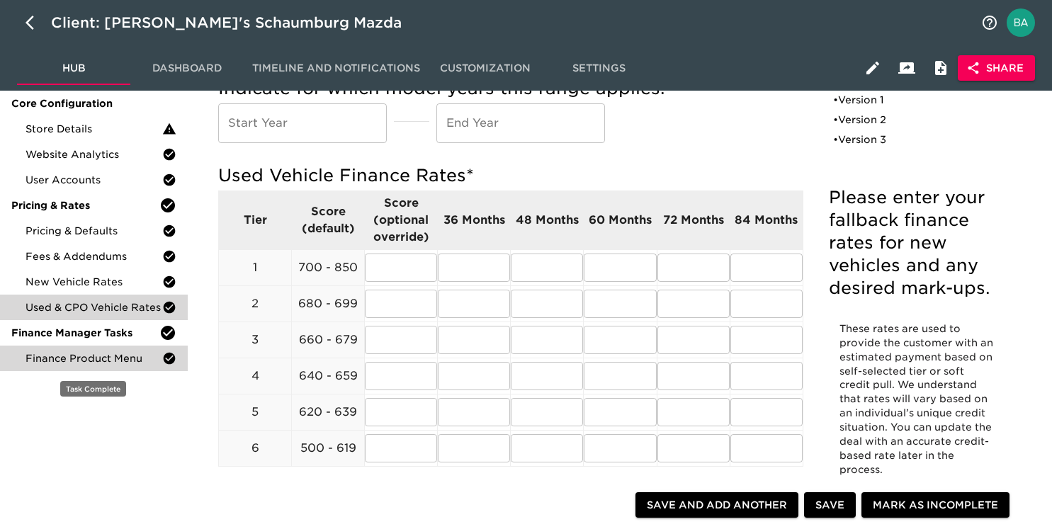
click at [118, 354] on span "Finance Product Menu" at bounding box center [94, 359] width 137 height 14
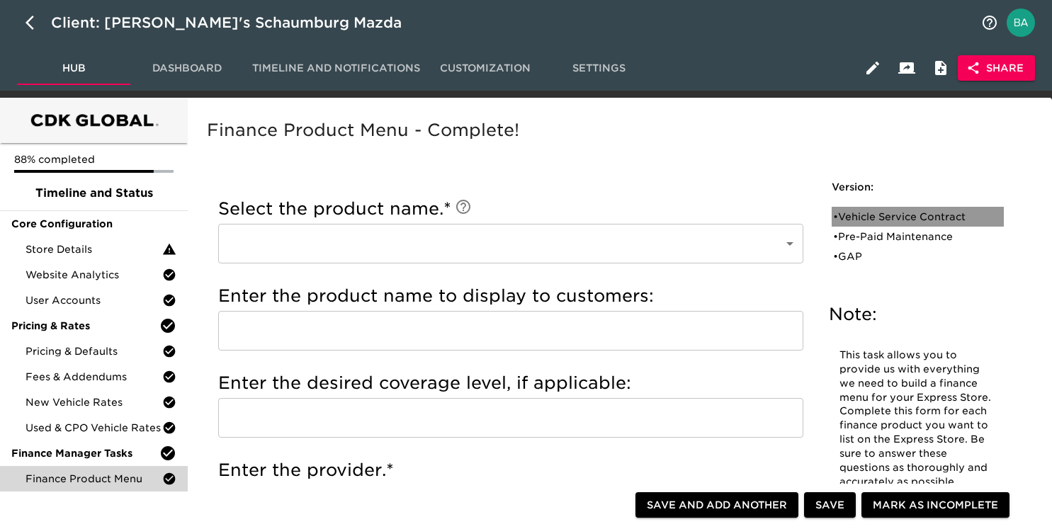
click at [856, 217] on div "• Vehicle Service Contract" at bounding box center [908, 217] width 150 height 14
type input "Vehicle Service Contract"
type input "Extended Service Contract"
type input "5 yr/60k miles (new), 24 mo/24k miles (used)"
type input "Protective"
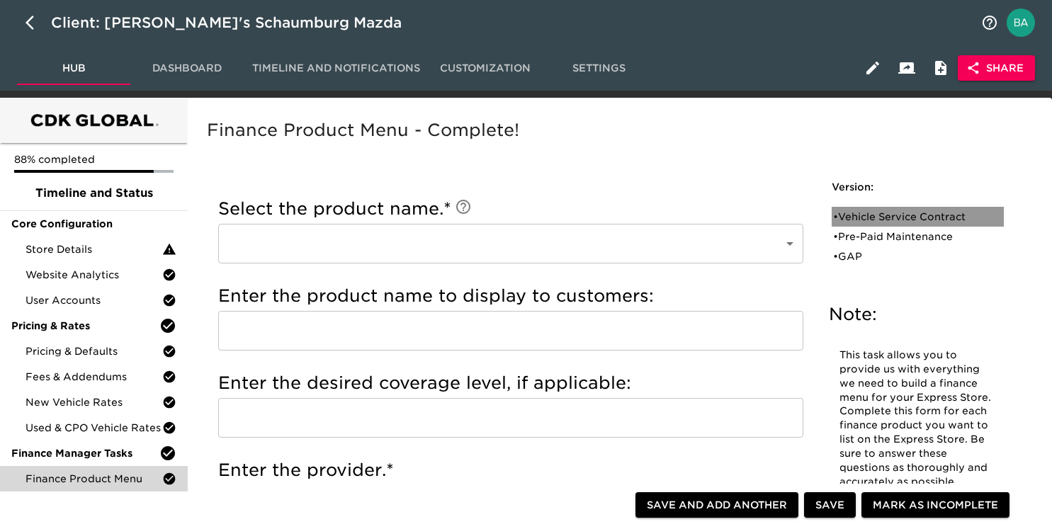
radio input "true"
type input "SNP16130"
radio input "true"
type input "+2000"
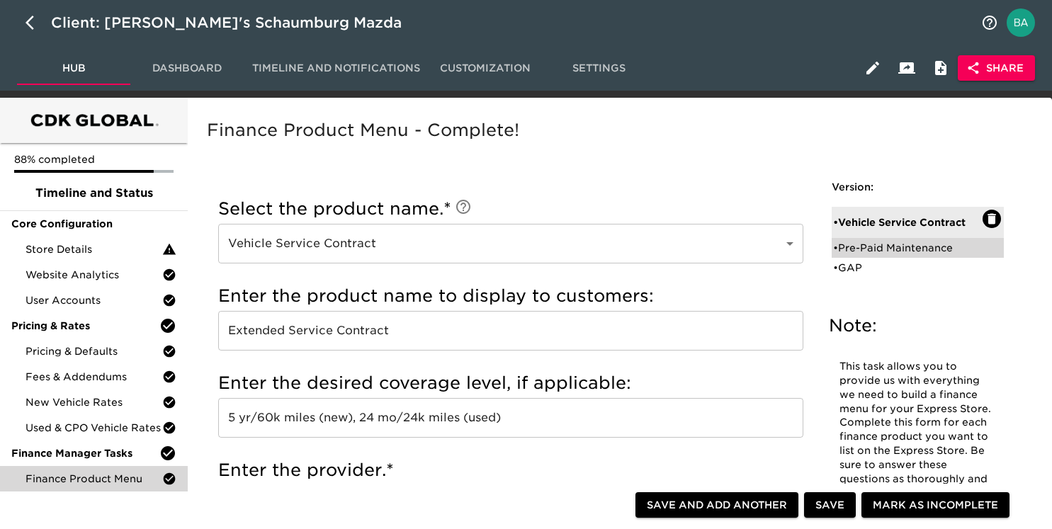
click at [856, 242] on div "• Pre-Paid Maintenance" at bounding box center [908, 248] width 150 height 14
type input "Pre-Paid Maintenance"
type input "3 Yr Maintenance Plan"
type input "DAS"
radio input "true"
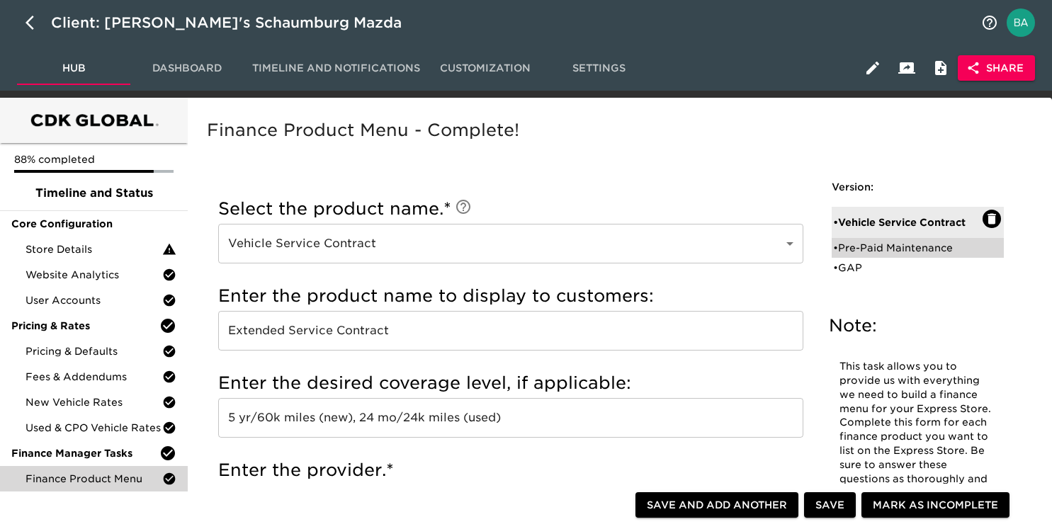
radio input "true"
radio input "false"
type input "799"
radio input "false"
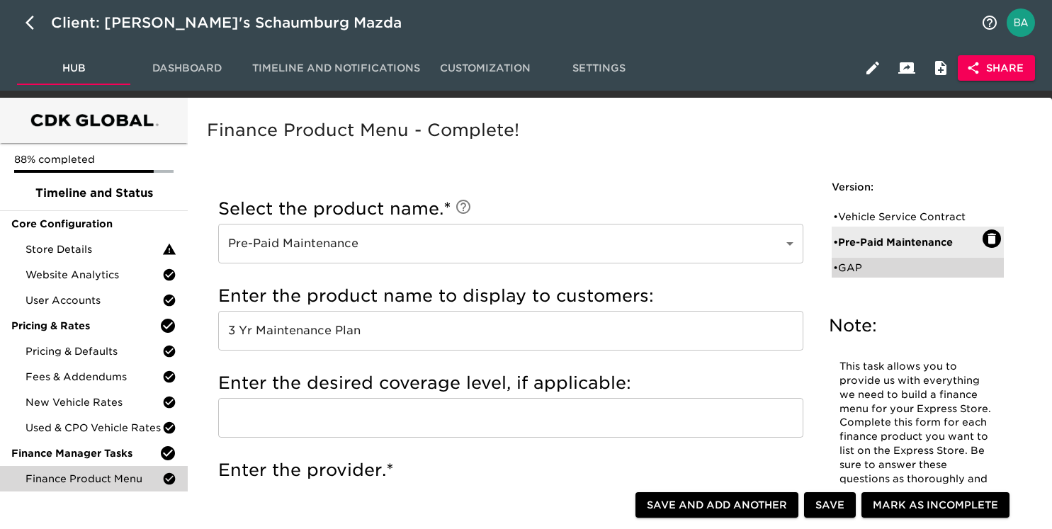
click at [860, 270] on div "• GAP" at bounding box center [908, 268] width 150 height 14
type input "GAP"
type input "GAP Insurance"
type input "Classic"
radio input "false"
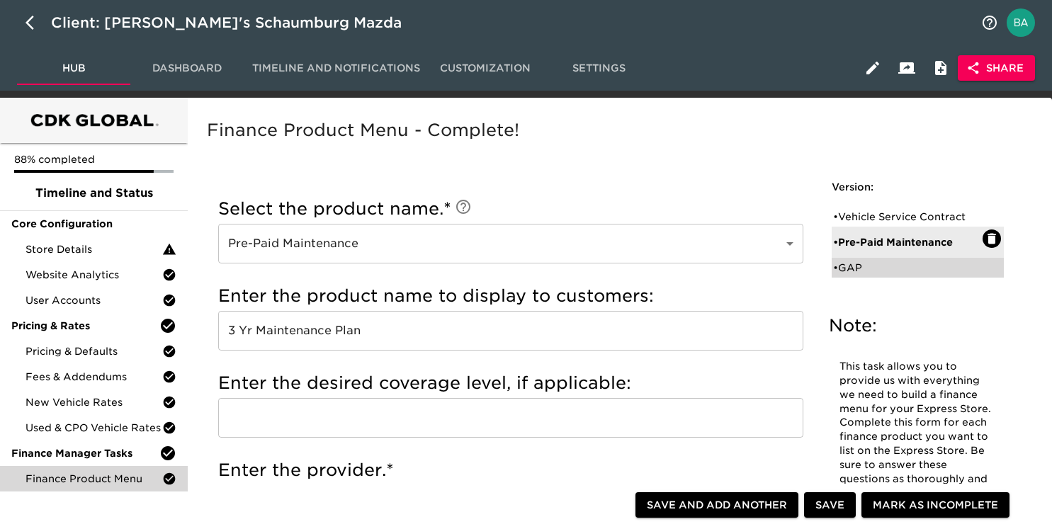
radio input "true"
checkbox input "true"
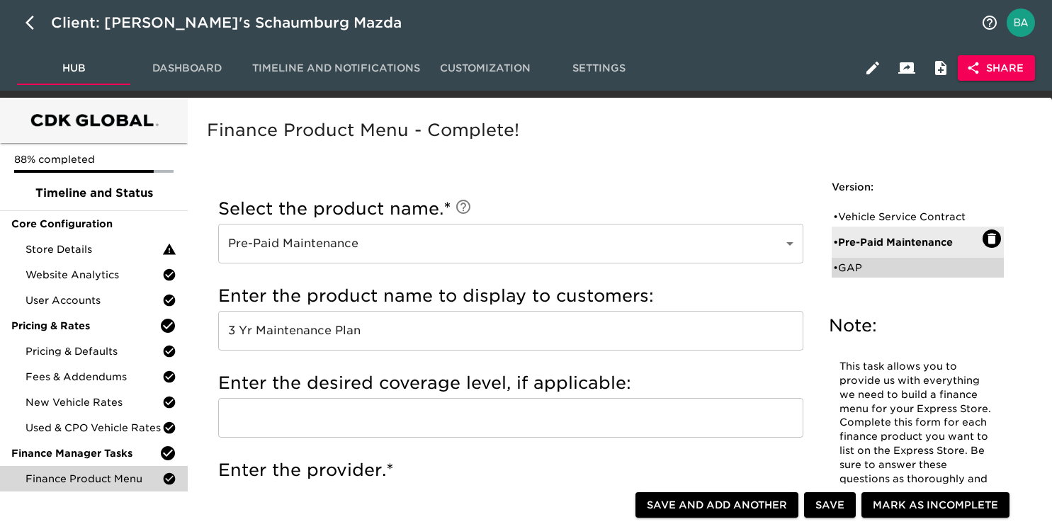
checkbox input "true"
radio input "true"
type input "999"
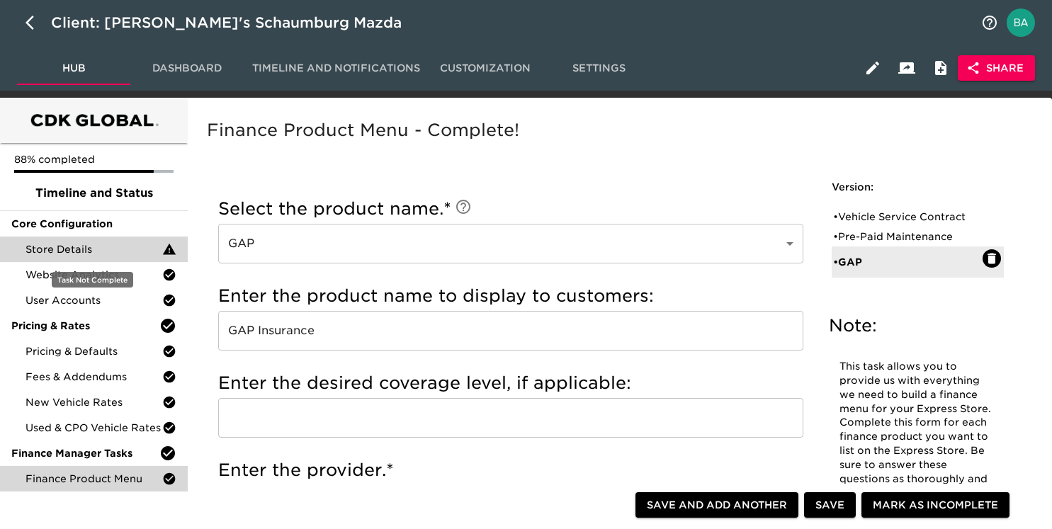
click at [87, 246] on span "Store Details" at bounding box center [94, 249] width 137 height 14
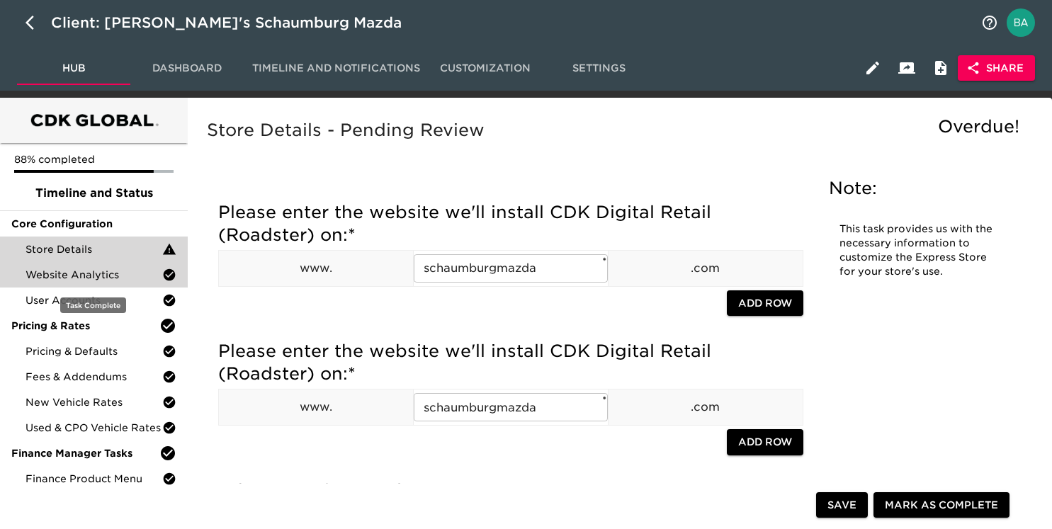
click at [59, 273] on span "Website Analytics" at bounding box center [94, 275] width 137 height 14
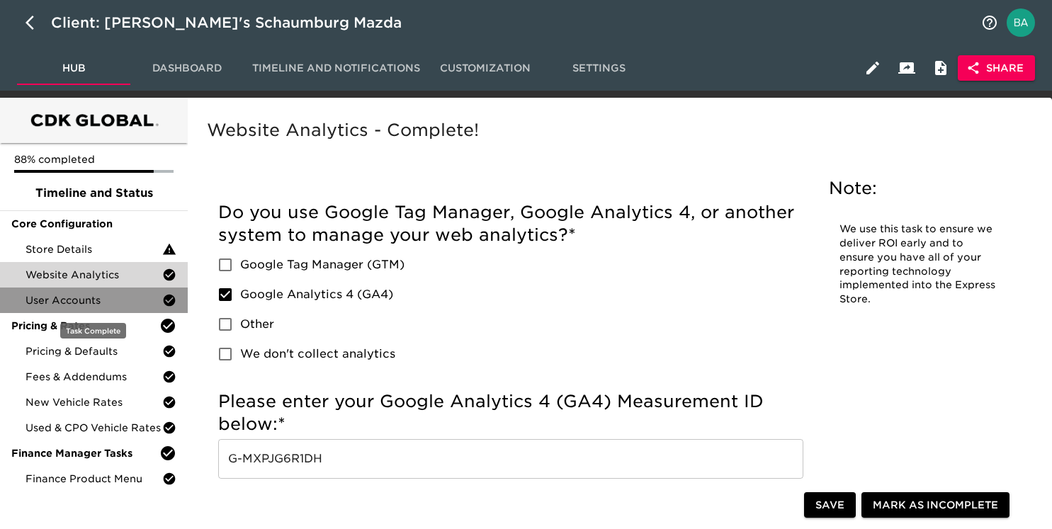
click at [62, 300] on span "User Accounts" at bounding box center [94, 300] width 137 height 14
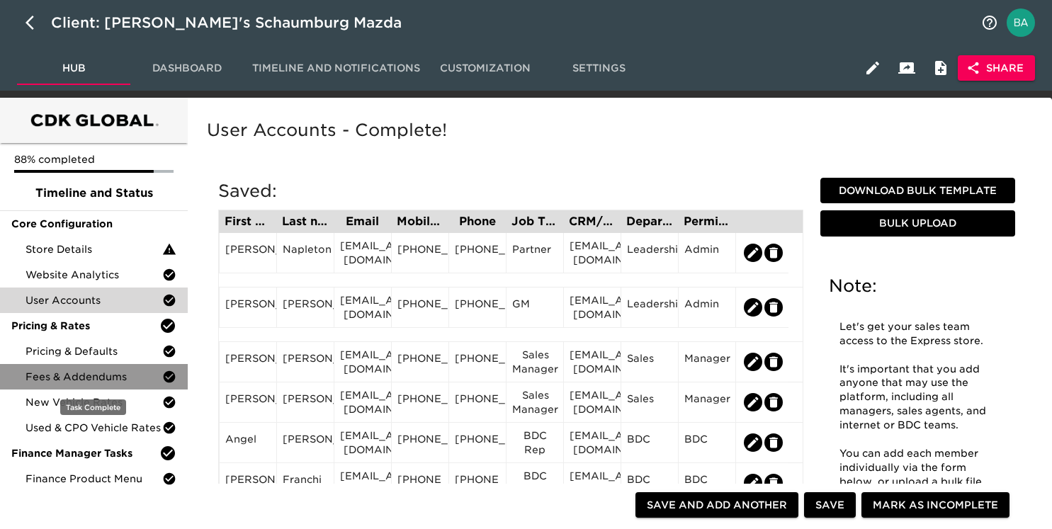
click at [64, 378] on span "Fees & Addendums" at bounding box center [94, 377] width 137 height 14
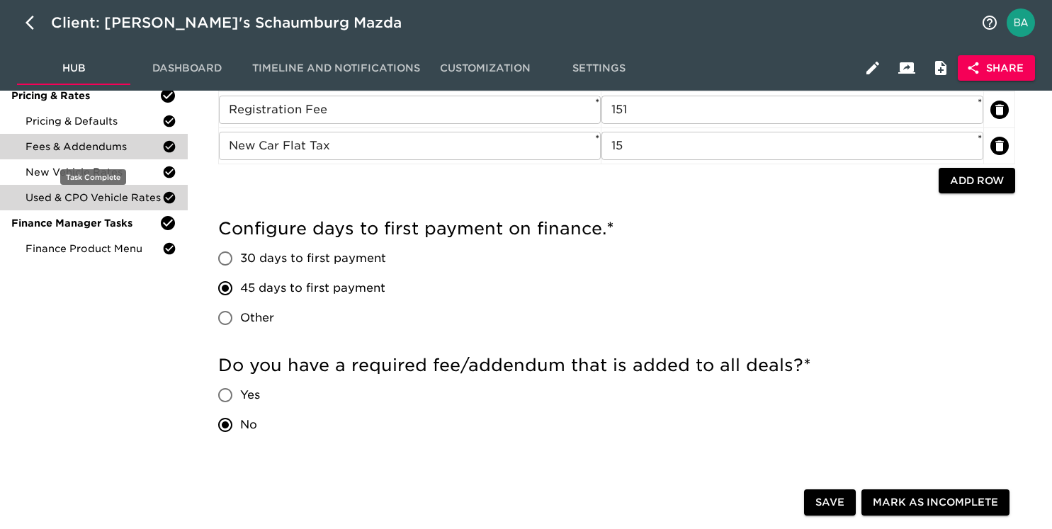
scroll to position [220, 0]
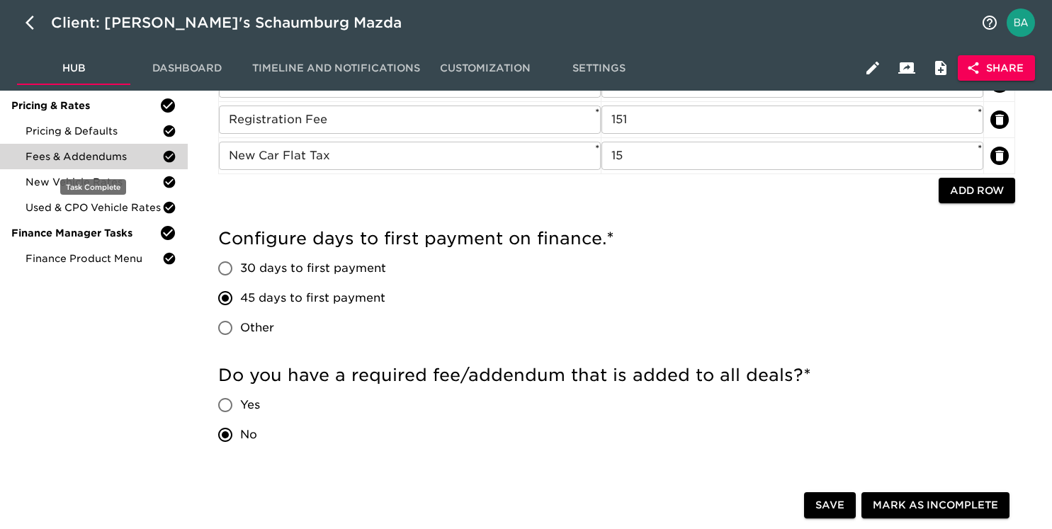
click at [79, 155] on span "Fees & Addendums" at bounding box center [94, 157] width 137 height 14
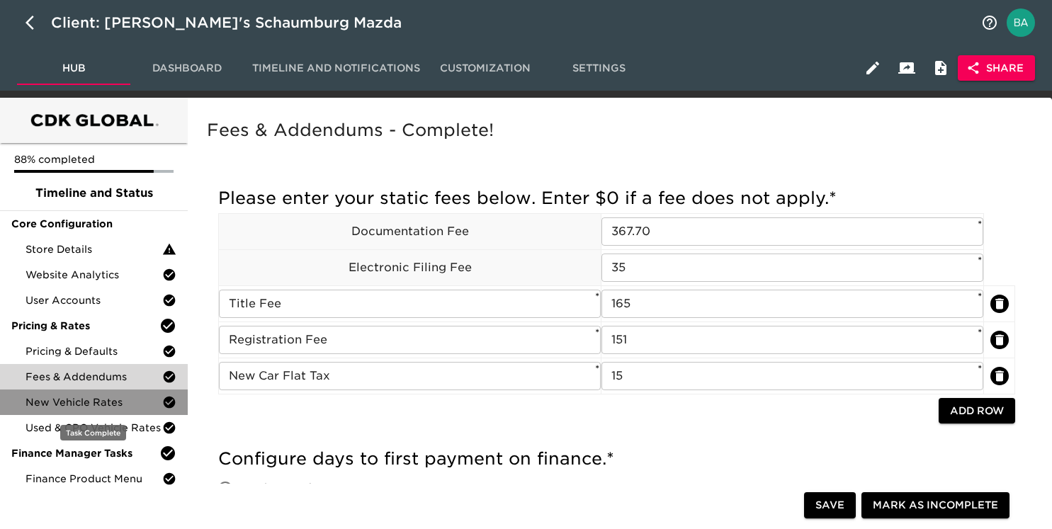
click at [77, 400] on span "New Vehicle Rates" at bounding box center [94, 402] width 137 height 14
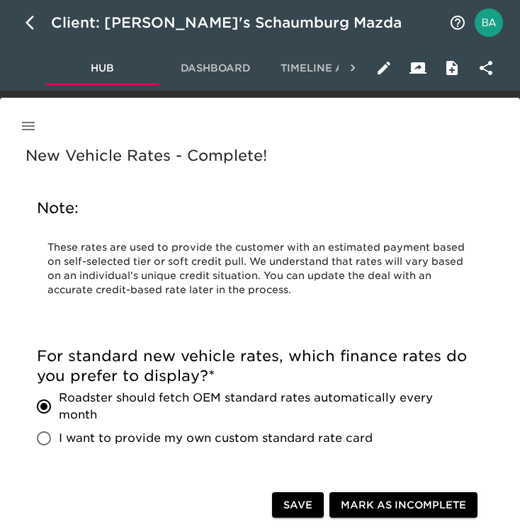
click at [27, 126] on icon "button" at bounding box center [28, 126] width 13 height 9
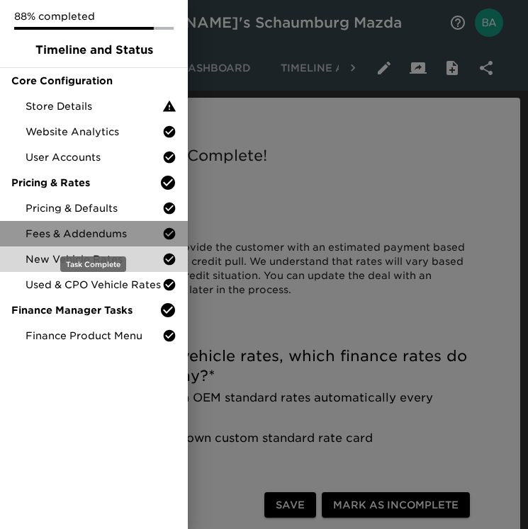
click at [60, 234] on span "Fees & Addendums" at bounding box center [94, 234] width 137 height 14
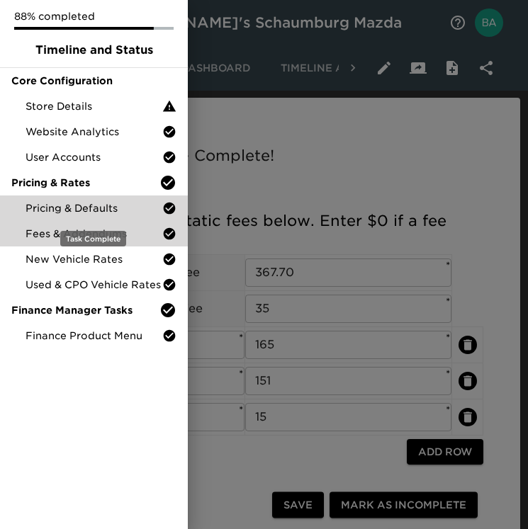
click at [72, 201] on span "Pricing & Defaults" at bounding box center [94, 208] width 137 height 14
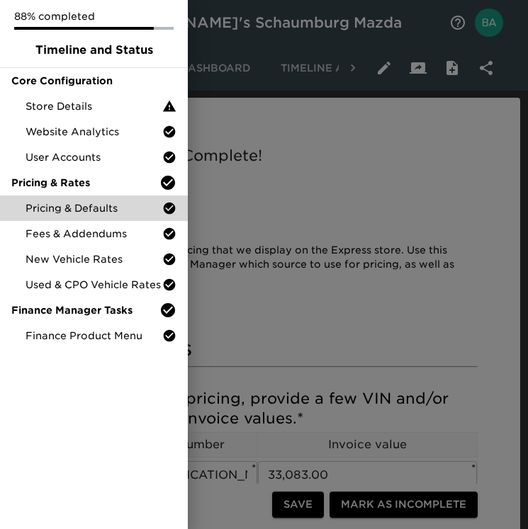
click at [350, 344] on div at bounding box center [264, 264] width 528 height 529
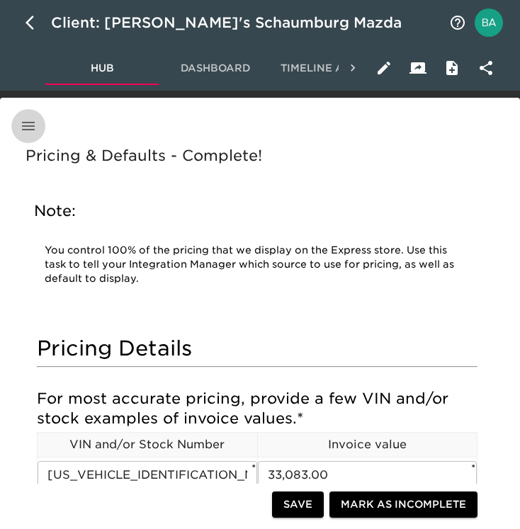
click at [24, 120] on icon "button" at bounding box center [28, 126] width 17 height 17
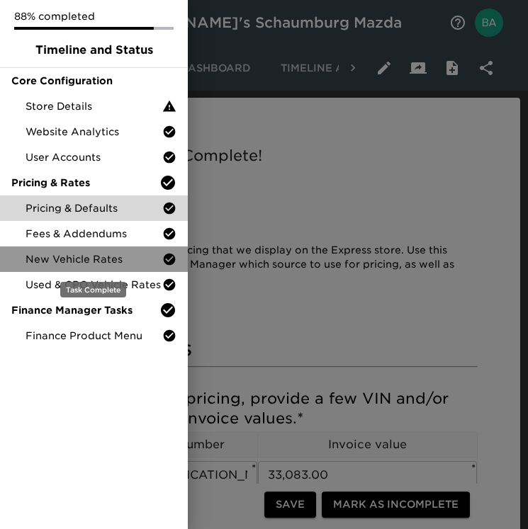
click at [49, 263] on span "New Vehicle Rates" at bounding box center [94, 259] width 137 height 14
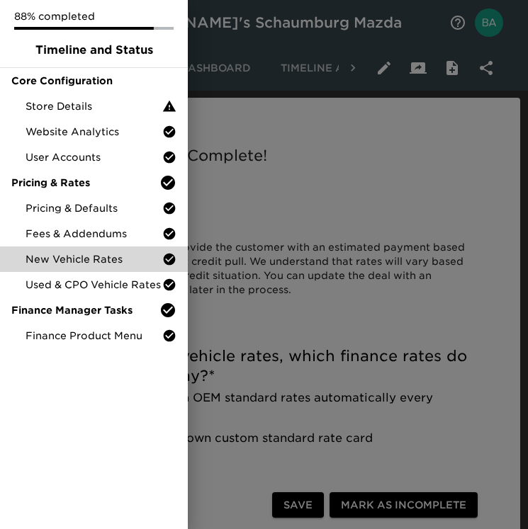
click at [304, 303] on div at bounding box center [264, 264] width 528 height 529
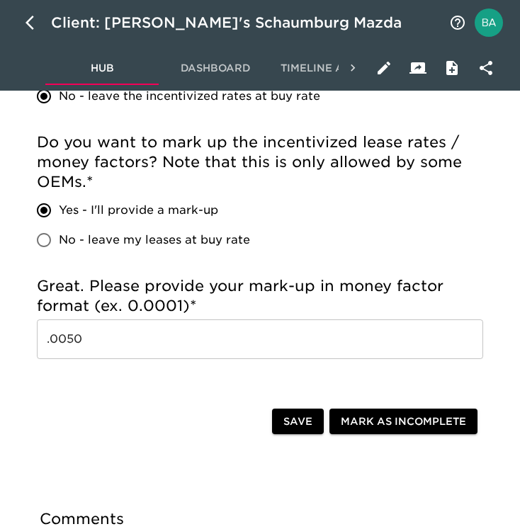
scroll to position [1310, 0]
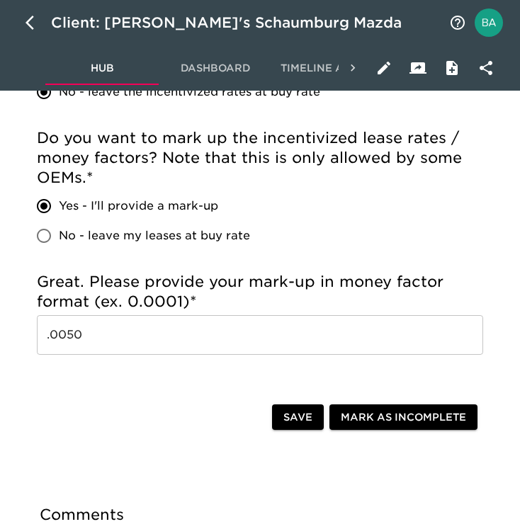
click at [72, 339] on input ".0050" at bounding box center [260, 335] width 446 height 40
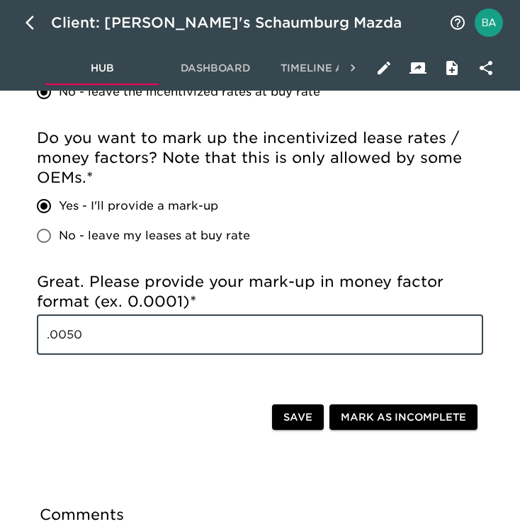
click at [72, 339] on input ".0050" at bounding box center [260, 335] width 446 height 40
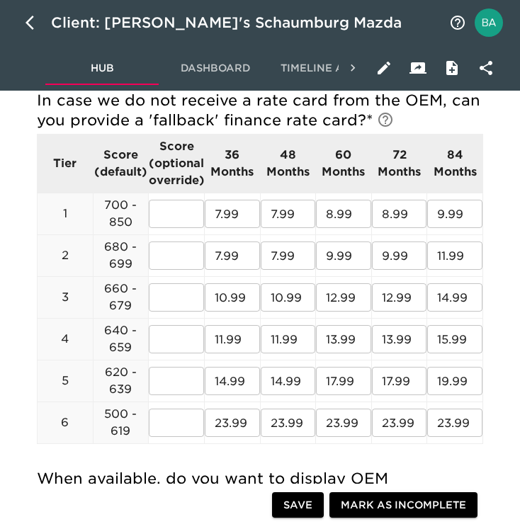
scroll to position [689, 0]
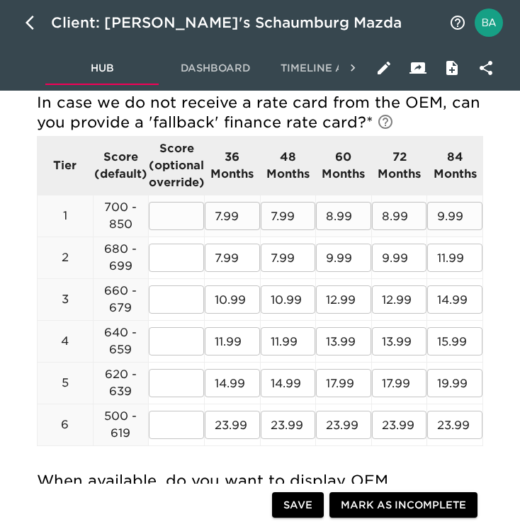
click at [118, 224] on p "700 - 850" at bounding box center [121, 216] width 55 height 34
click at [224, 211] on input "7.99" at bounding box center [232, 216] width 55 height 28
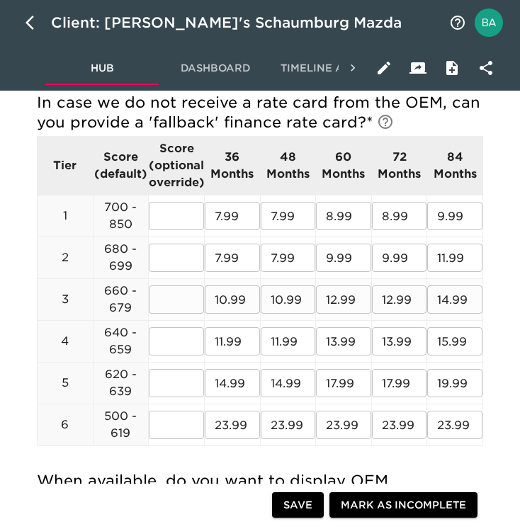
click at [230, 301] on input "10.99" at bounding box center [232, 300] width 55 height 28
click at [328, 307] on input "12.99" at bounding box center [343, 300] width 55 height 28
click at [451, 303] on input "14.99" at bounding box center [454, 300] width 55 height 28
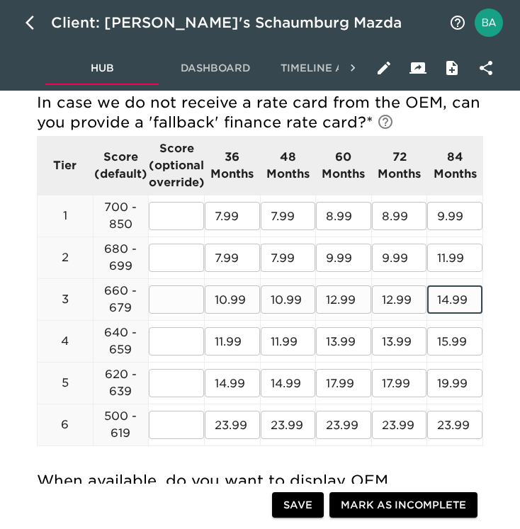
click at [451, 303] on input "14.99" at bounding box center [454, 300] width 55 height 28
click at [227, 340] on input "11.99" at bounding box center [232, 341] width 55 height 28
click at [438, 334] on input "15.99" at bounding box center [454, 341] width 55 height 28
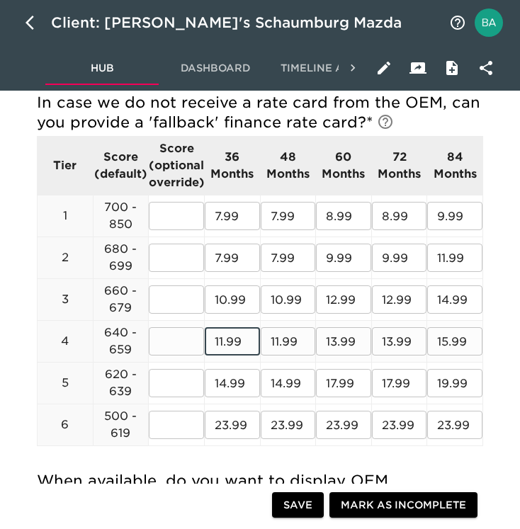
click at [438, 334] on input "15.99" at bounding box center [454, 341] width 55 height 28
click at [240, 386] on input "14.99" at bounding box center [232, 383] width 55 height 28
click at [340, 381] on input "17.99" at bounding box center [343, 383] width 55 height 28
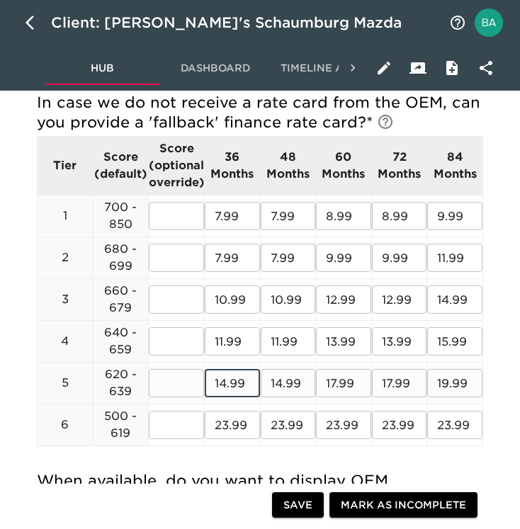
click at [340, 381] on input "17.99" at bounding box center [343, 383] width 55 height 28
click at [237, 420] on input "23.99" at bounding box center [232, 425] width 55 height 28
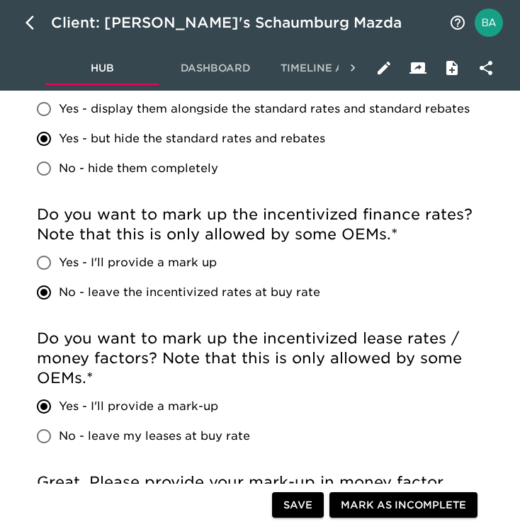
scroll to position [0, 0]
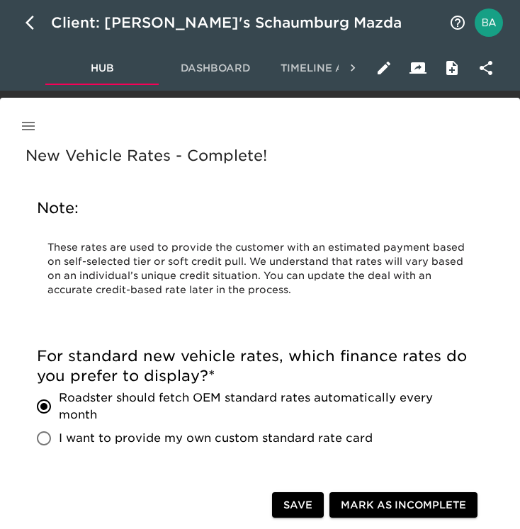
click at [26, 118] on icon "button" at bounding box center [28, 126] width 17 height 17
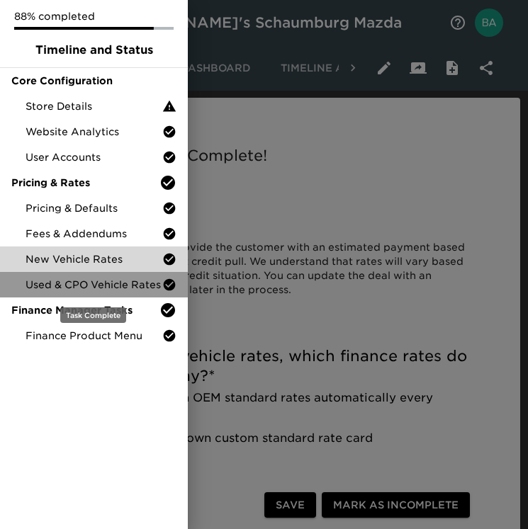
click at [68, 294] on div "Used & CPO Vehicle Rates" at bounding box center [94, 285] width 188 height 26
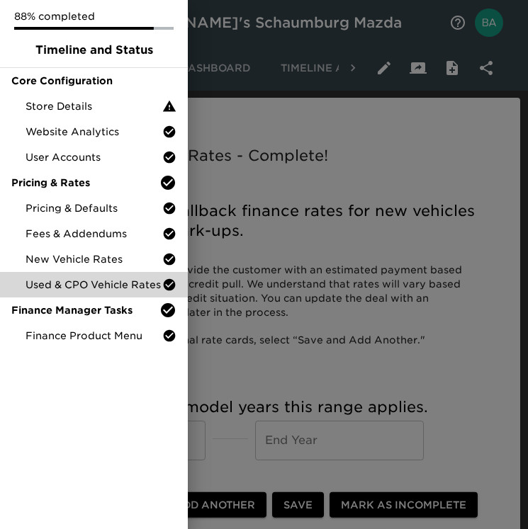
click at [300, 371] on div at bounding box center [264, 264] width 528 height 529
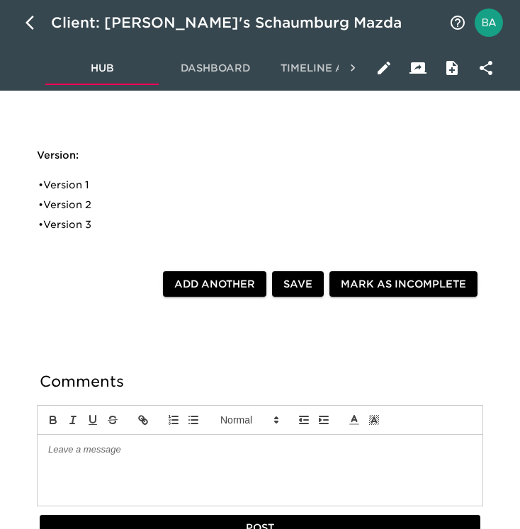
scroll to position [892, 0]
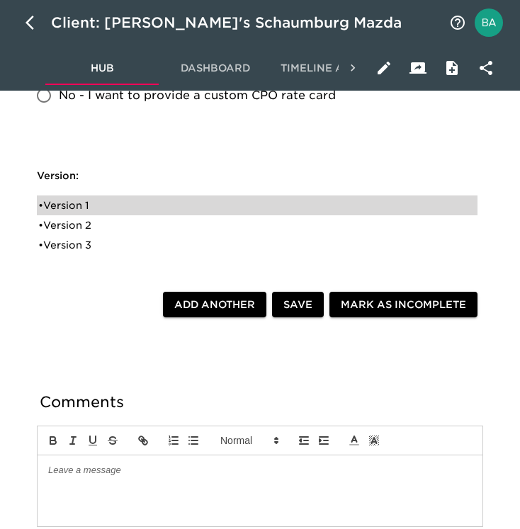
click at [49, 206] on div "• Version 1" at bounding box center [247, 205] width 418 height 14
radio input "true"
type input "1%"
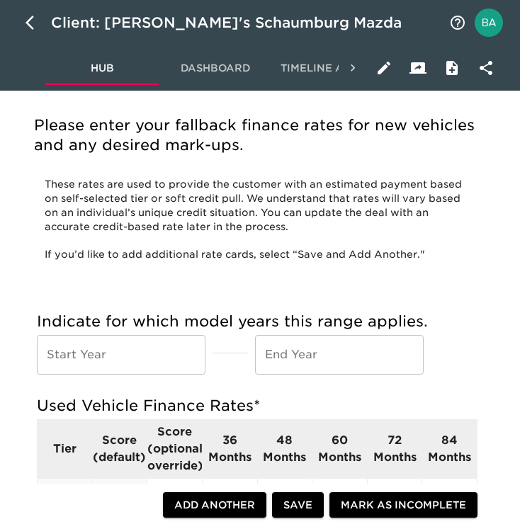
scroll to position [0, 0]
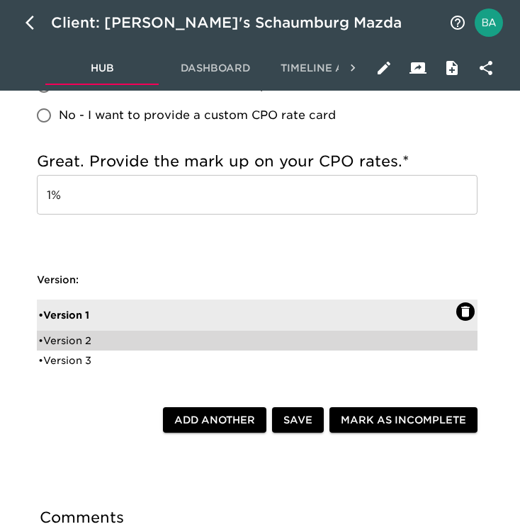
click at [94, 341] on div "• Version 2" at bounding box center [247, 341] width 418 height 14
radio input "true"
radio input "false"
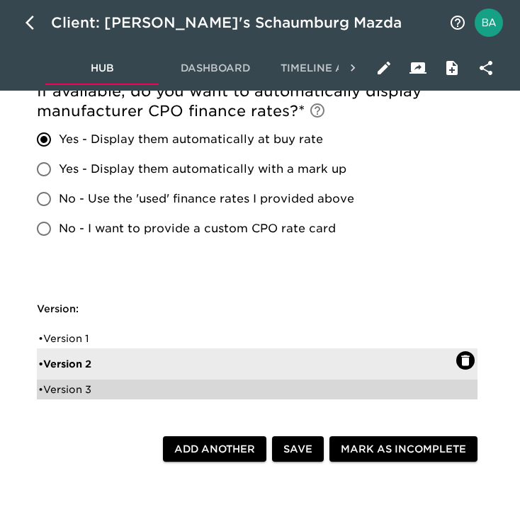
click at [69, 389] on div "• Version 3" at bounding box center [247, 390] width 418 height 14
radio input "false"
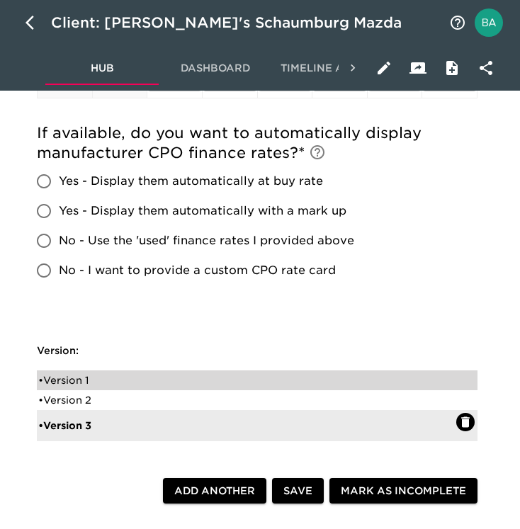
click at [72, 380] on div "• Version 1" at bounding box center [247, 380] width 418 height 14
radio input "true"
type input "1%"
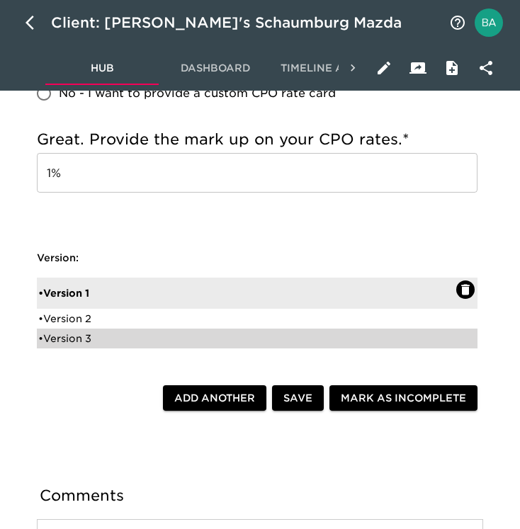
click at [67, 340] on div "• Version 3" at bounding box center [247, 339] width 418 height 14
radio input "false"
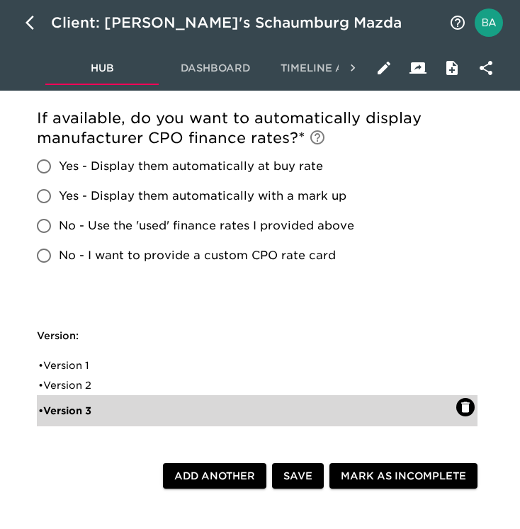
scroll to position [768, 0]
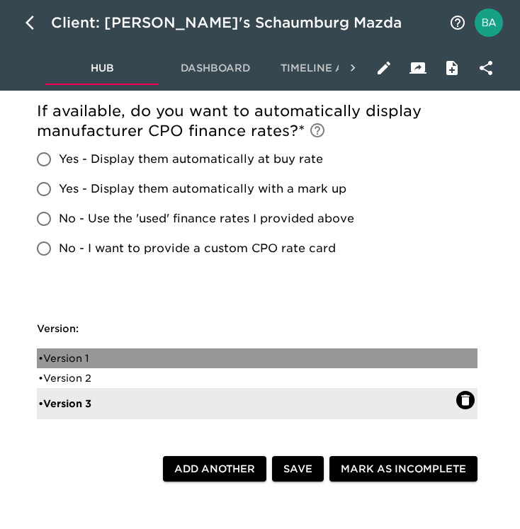
click at [64, 364] on div "• Version 1" at bounding box center [247, 359] width 418 height 14
radio input "true"
type input "1%"
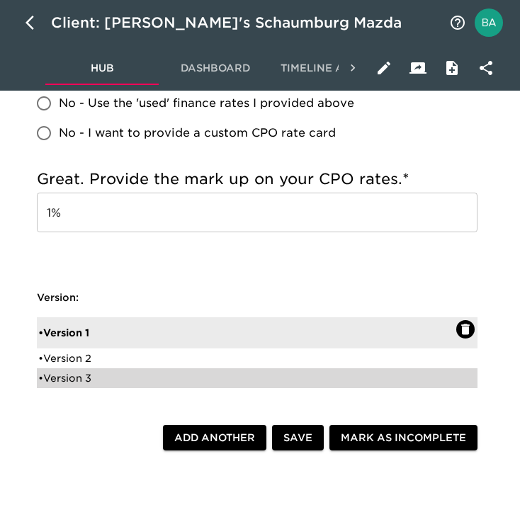
click at [78, 382] on div "• Version 3" at bounding box center [247, 378] width 418 height 14
radio input "false"
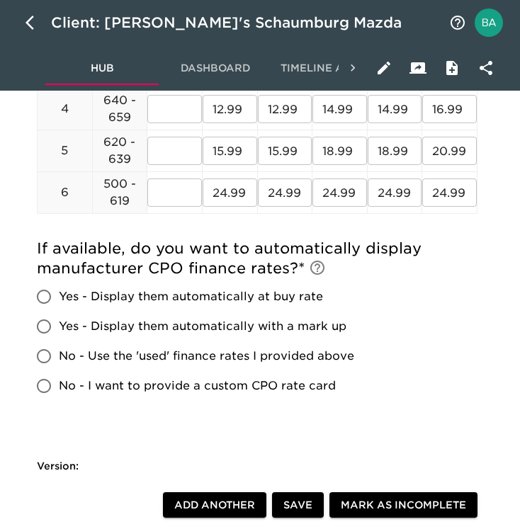
scroll to position [639, 0]
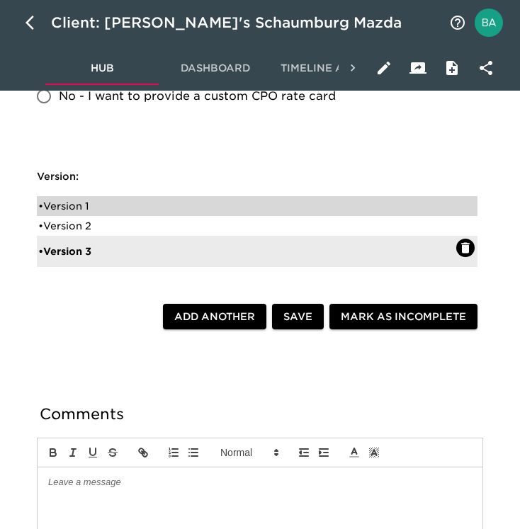
click at [80, 205] on div "• Version 1" at bounding box center [247, 206] width 418 height 14
radio input "true"
type input "1%"
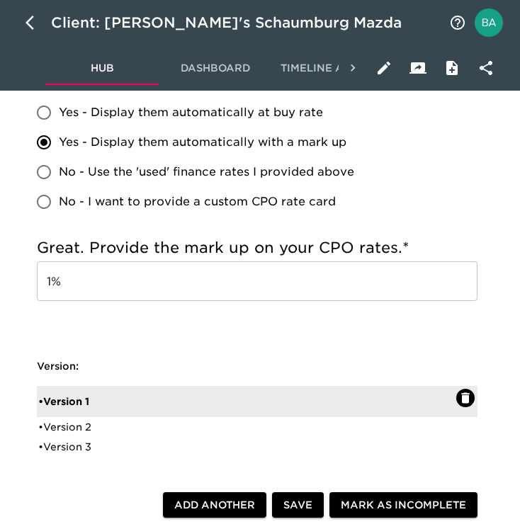
scroll to position [884, 0]
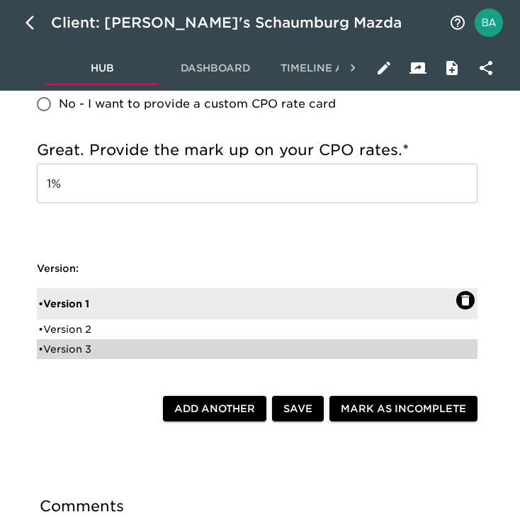
click at [86, 350] on div "• Version 3" at bounding box center [247, 349] width 418 height 14
radio input "false"
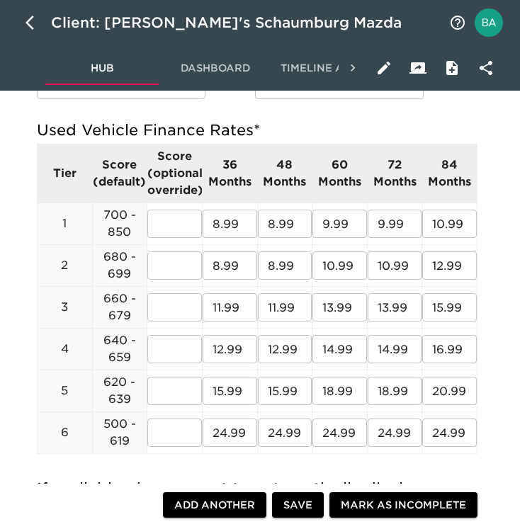
scroll to position [388, 0]
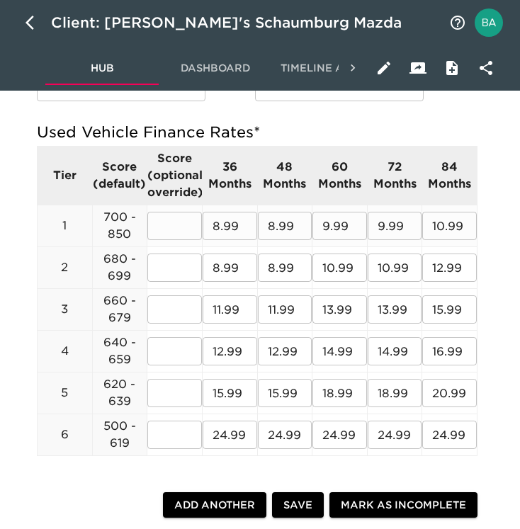
click at [232, 227] on input "8.99" at bounding box center [230, 226] width 55 height 28
click at [228, 269] on input "8.99" at bounding box center [230, 268] width 55 height 28
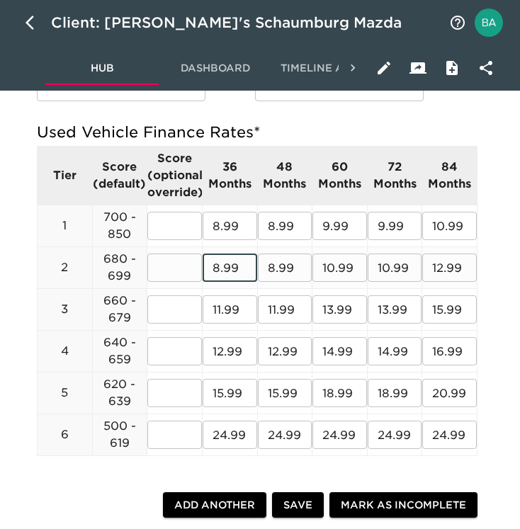
click at [228, 269] on input "8.99" at bounding box center [230, 268] width 55 height 28
click at [230, 309] on input "11.99" at bounding box center [230, 310] width 55 height 28
click at [225, 349] on input "12.99" at bounding box center [230, 351] width 55 height 28
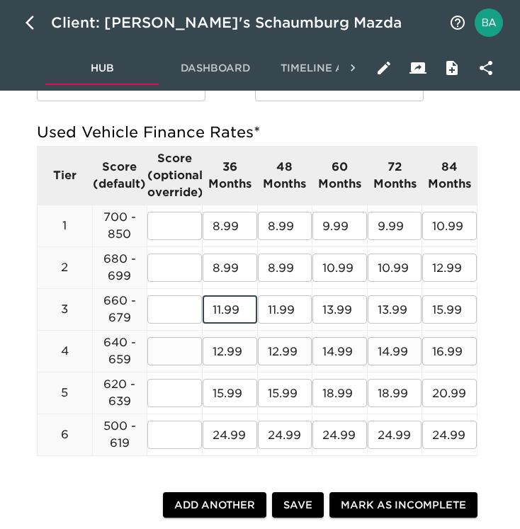
click at [225, 349] on input "12.99" at bounding box center [230, 351] width 55 height 28
click at [333, 352] on input "14.99" at bounding box center [340, 351] width 55 height 28
click at [438, 347] on input "16.99" at bounding box center [449, 351] width 55 height 28
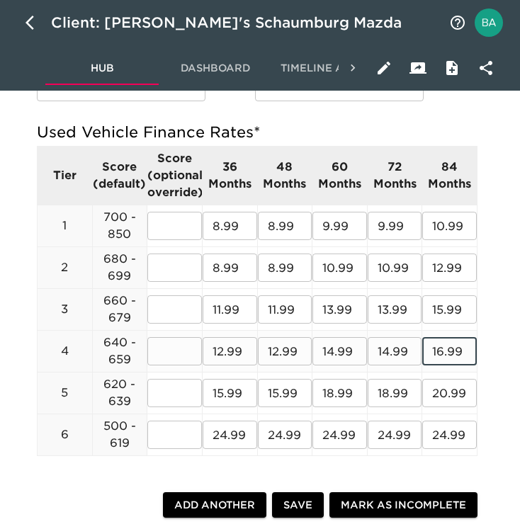
click at [438, 347] on input "16.99" at bounding box center [449, 351] width 55 height 28
click at [225, 388] on input "15.99" at bounding box center [230, 393] width 55 height 28
click at [332, 393] on input "18.99" at bounding box center [340, 393] width 55 height 28
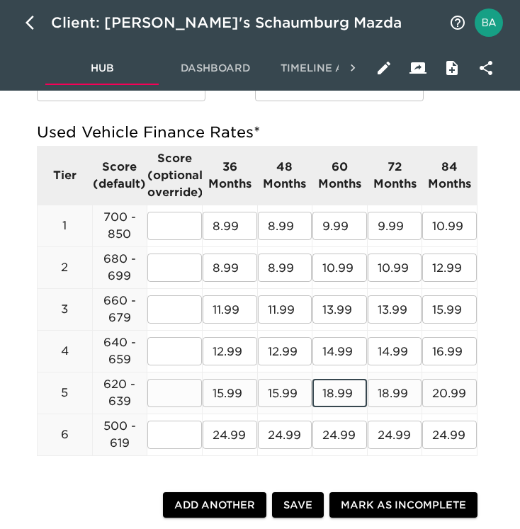
click at [462, 392] on input "20.99" at bounding box center [449, 393] width 55 height 28
click at [232, 437] on input "24.99" at bounding box center [230, 435] width 55 height 28
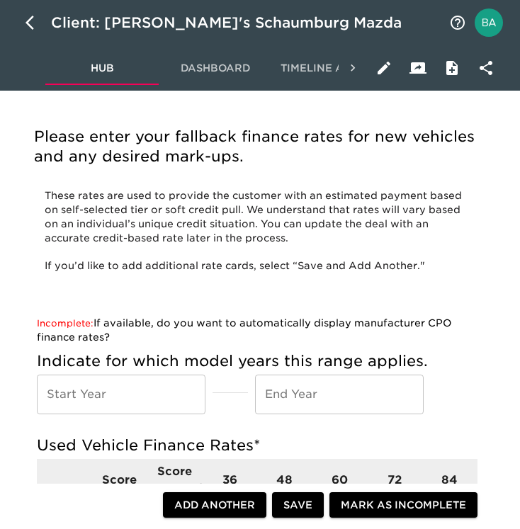
scroll to position [0, 0]
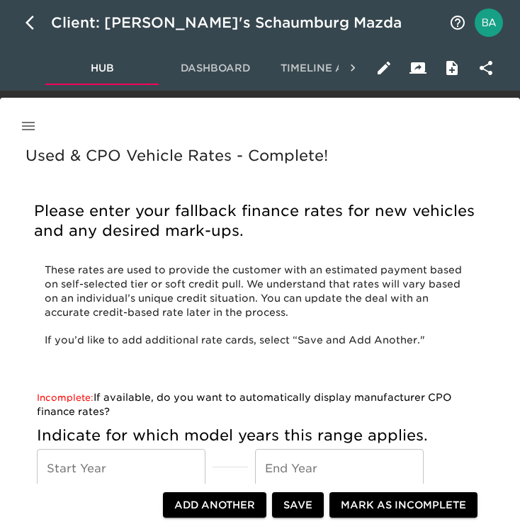
click at [29, 126] on icon "button" at bounding box center [28, 126] width 13 height 9
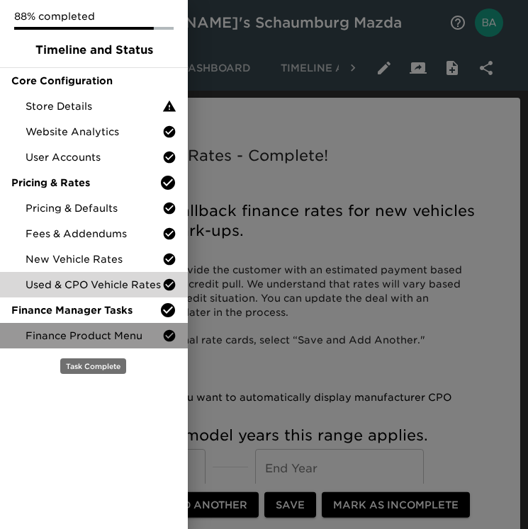
click at [55, 328] on div "Finance Product Menu" at bounding box center [94, 336] width 188 height 26
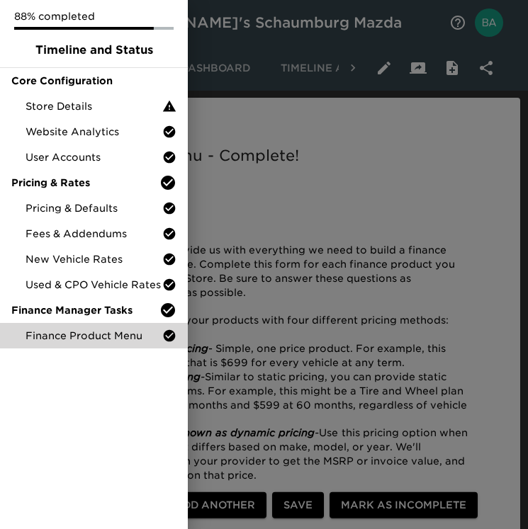
click at [353, 290] on div at bounding box center [264, 264] width 528 height 529
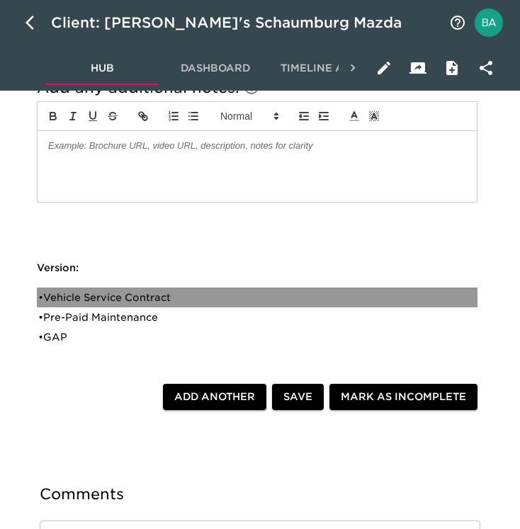
click at [135, 295] on div "• Vehicle Service Contract" at bounding box center [247, 298] width 418 height 14
type input "Vehicle Service Contract"
type input "Extended Service Contract"
type input "5 yr/60k miles (new), 24 mo/24k miles (used)"
type input "Protective"
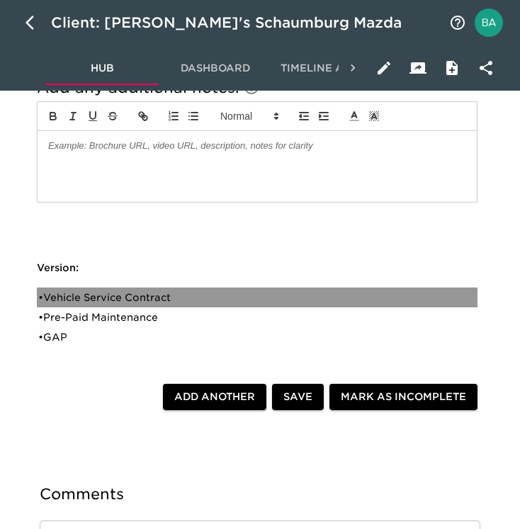
radio input "true"
type input "SNP16130"
radio input "true"
type input "+2000"
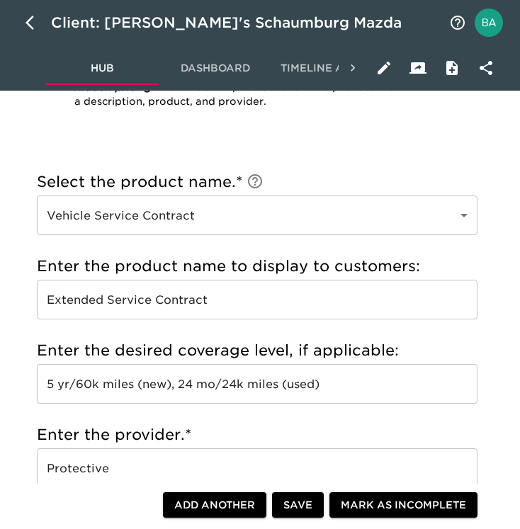
scroll to position [415, 0]
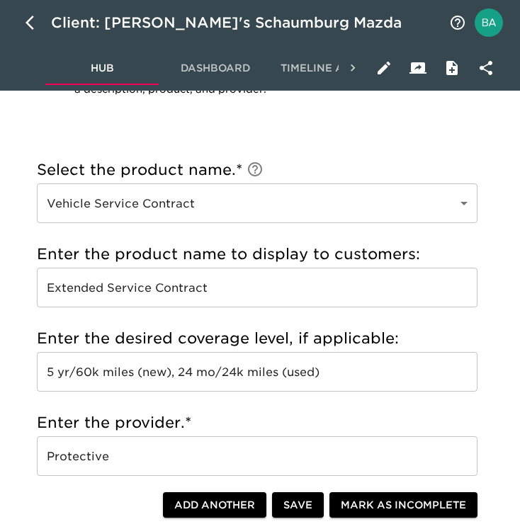
click at [130, 287] on input "Extended Service Contract" at bounding box center [257, 288] width 441 height 40
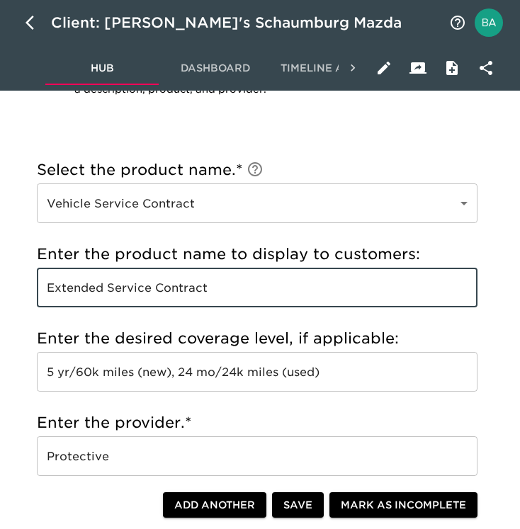
click at [130, 287] on input "Extended Service Contract" at bounding box center [257, 288] width 441 height 40
click at [261, 376] on input "5 yr/60k miles (new), 24 mo/24k miles (used)" at bounding box center [257, 372] width 441 height 40
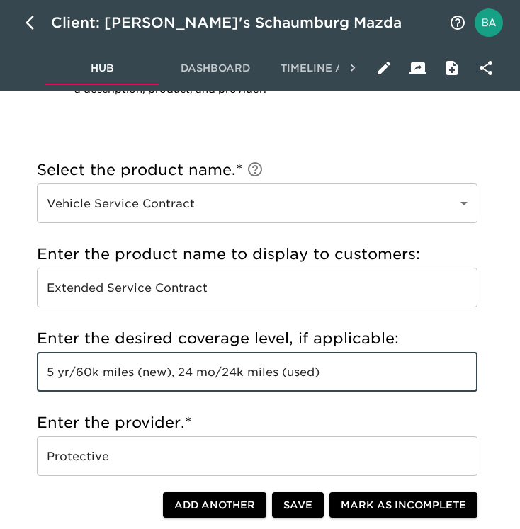
click at [261, 376] on input "5 yr/60k miles (new), 24 mo/24k miles (used)" at bounding box center [257, 372] width 441 height 40
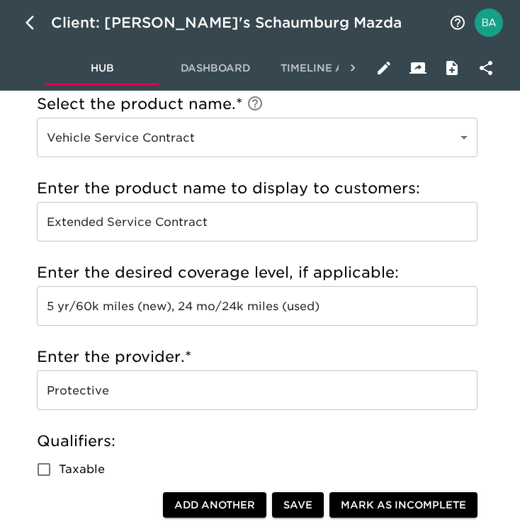
scroll to position [488, 0]
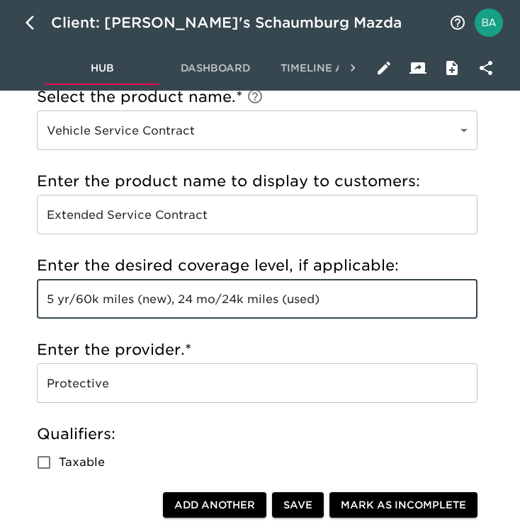
click at [85, 388] on input "Protective" at bounding box center [257, 384] width 441 height 40
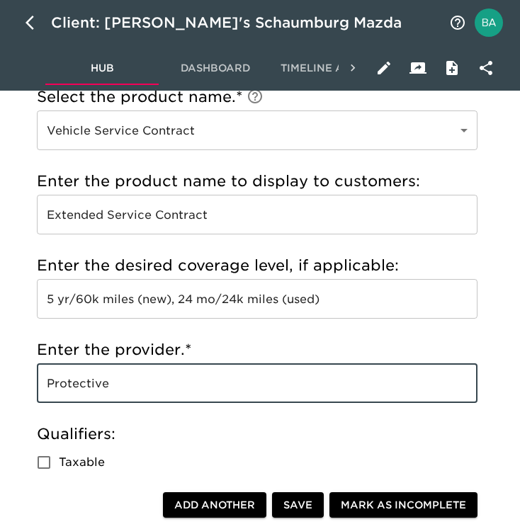
click at [85, 388] on input "Protective" at bounding box center [257, 384] width 441 height 40
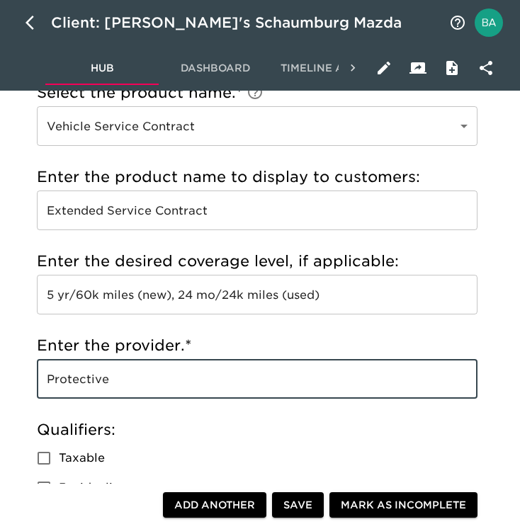
scroll to position [499, 0]
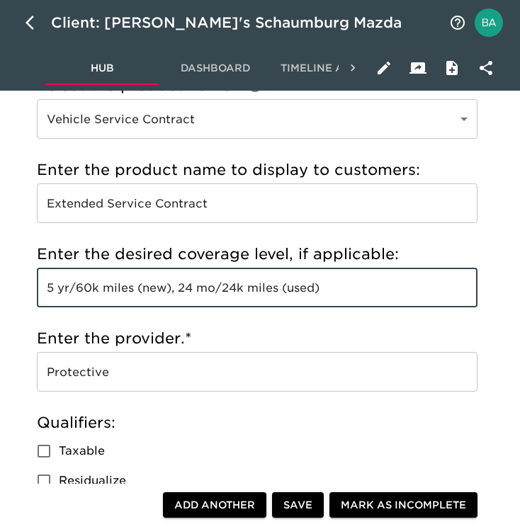
drag, startPoint x: 278, startPoint y: 284, endPoint x: 179, endPoint y: 284, distance: 98.5
click at [179, 284] on input "5 yr/60k miles (new), 24 mo/24k miles (used)" at bounding box center [257, 288] width 441 height 40
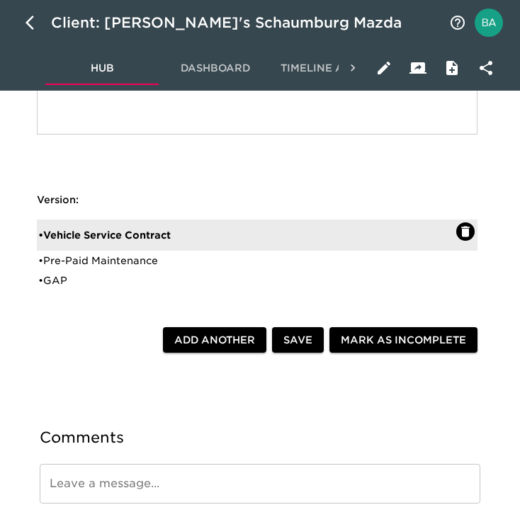
scroll to position [1819, 0]
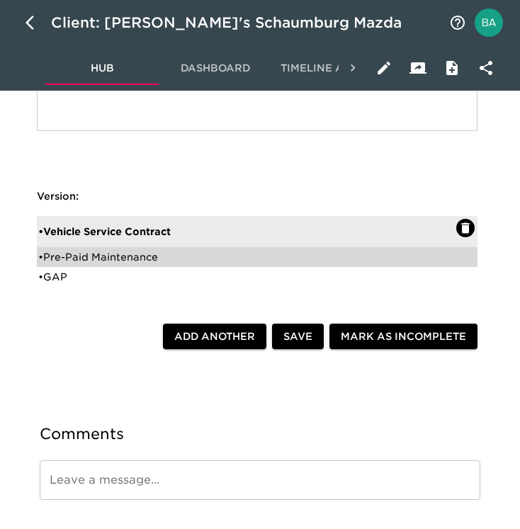
click at [78, 257] on div "• Pre-Paid Maintenance" at bounding box center [247, 257] width 418 height 14
type input "Pre-Paid Maintenance"
type input "3 Yr Maintenance Plan"
type input "DAS"
radio input "true"
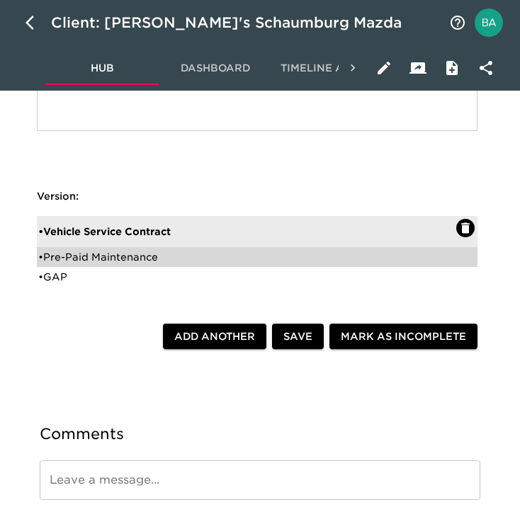
radio input "true"
radio input "false"
type input "799"
radio input "false"
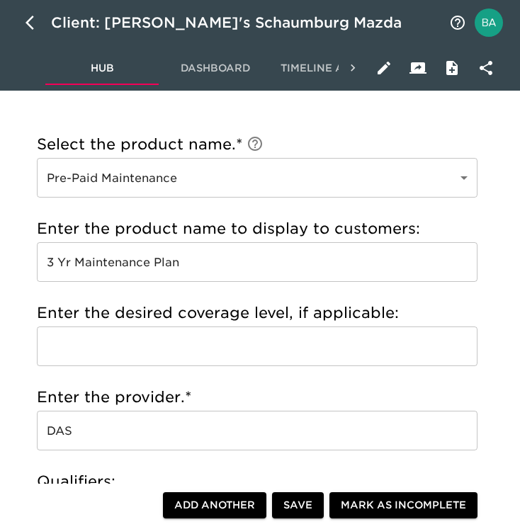
scroll to position [448, 0]
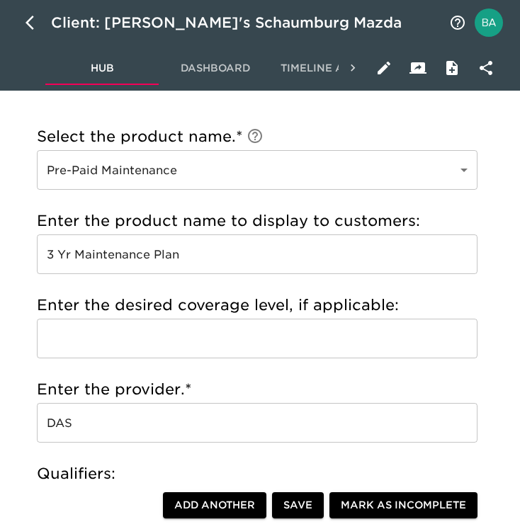
click at [131, 249] on input "3 Yr Maintenance Plan" at bounding box center [257, 255] width 441 height 40
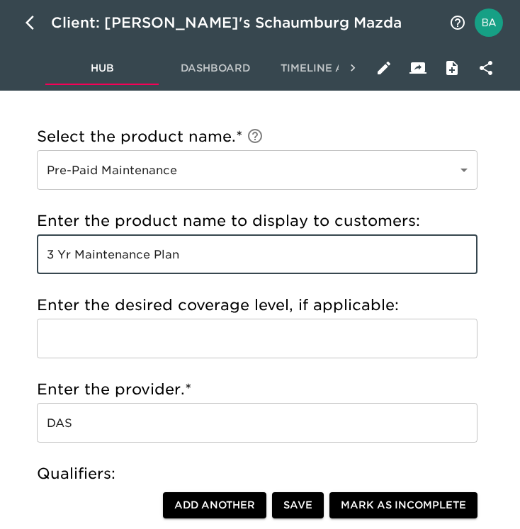
click at [131, 249] on input "3 Yr Maintenance Plan" at bounding box center [257, 255] width 441 height 40
click at [52, 427] on input "DAS" at bounding box center [257, 423] width 441 height 40
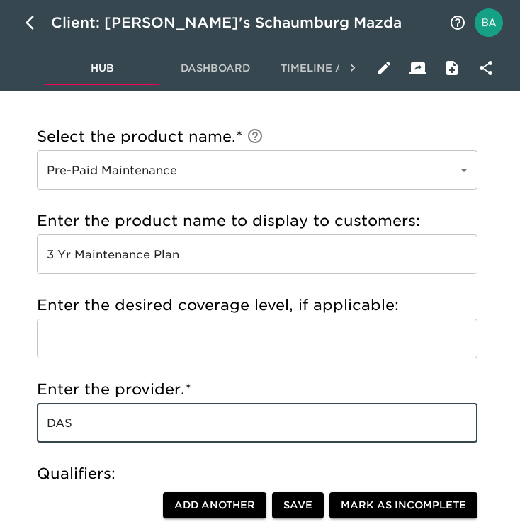
click at [52, 427] on input "DAS" at bounding box center [257, 423] width 441 height 40
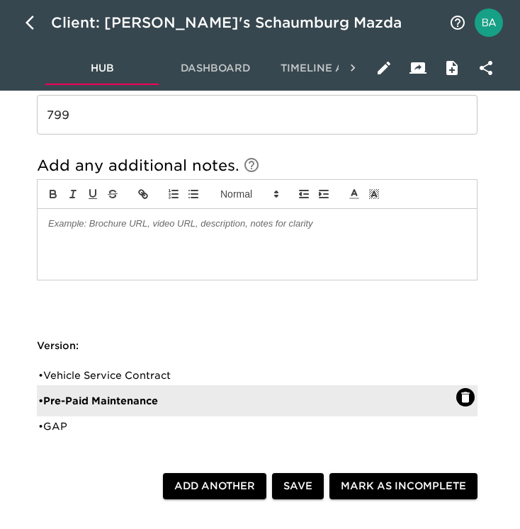
scroll to position [1349, 0]
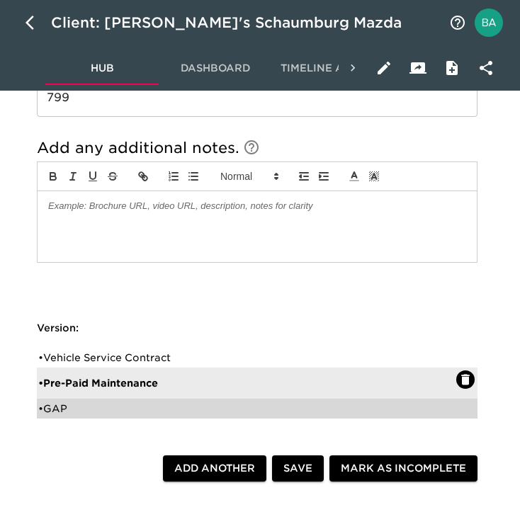
click at [62, 409] on div "• GAP" at bounding box center [247, 409] width 418 height 14
type input "GAP"
type input "GAP Insurance"
type input "Classic"
radio input "false"
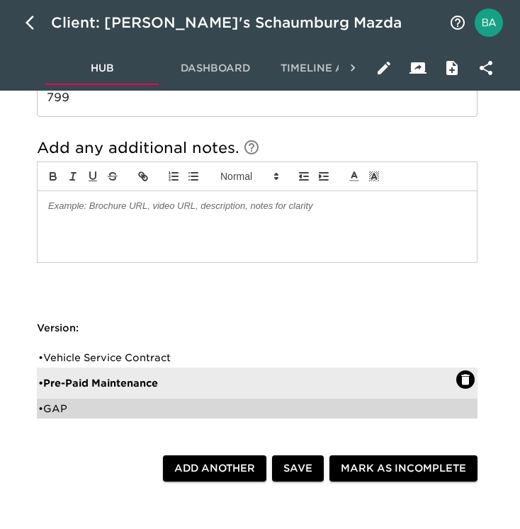
radio input "true"
checkbox input "true"
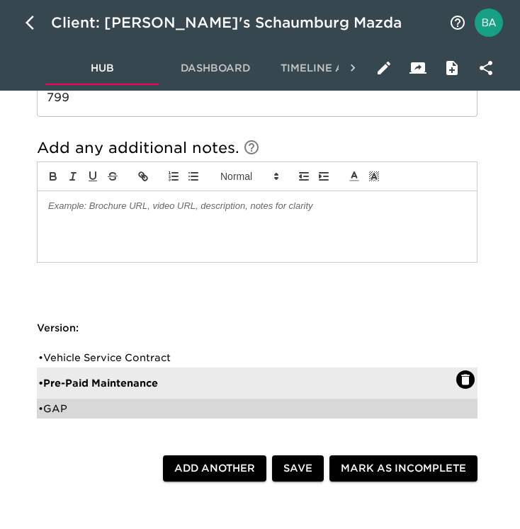
checkbox input "true"
radio input "true"
type input "999"
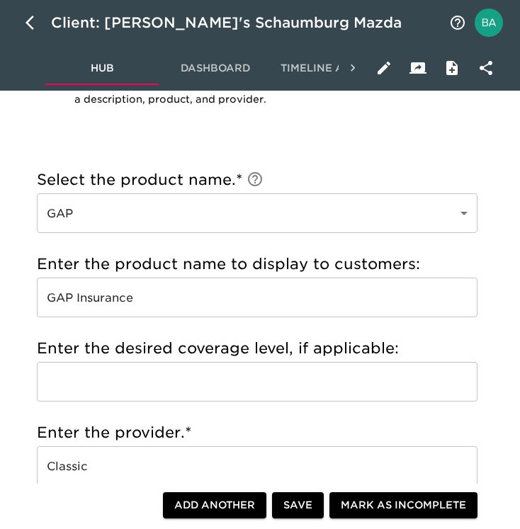
scroll to position [412, 0]
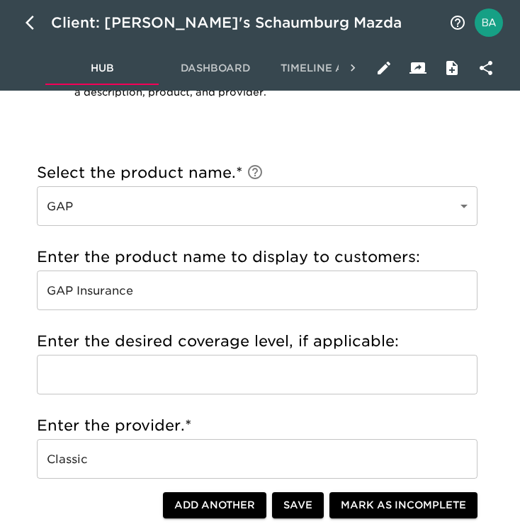
click at [120, 279] on input "GAP Insurance" at bounding box center [257, 291] width 441 height 40
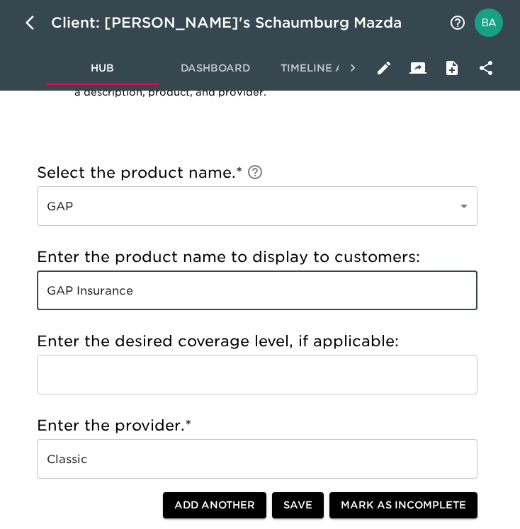
click at [120, 279] on input "GAP Insurance" at bounding box center [257, 291] width 441 height 40
click at [72, 457] on input "Classic" at bounding box center [257, 459] width 441 height 40
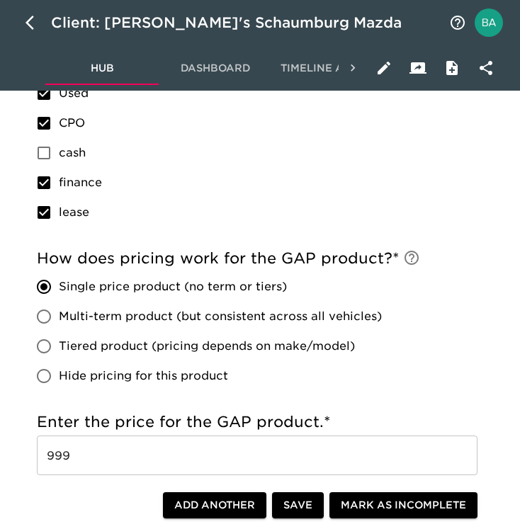
scroll to position [1171, 0]
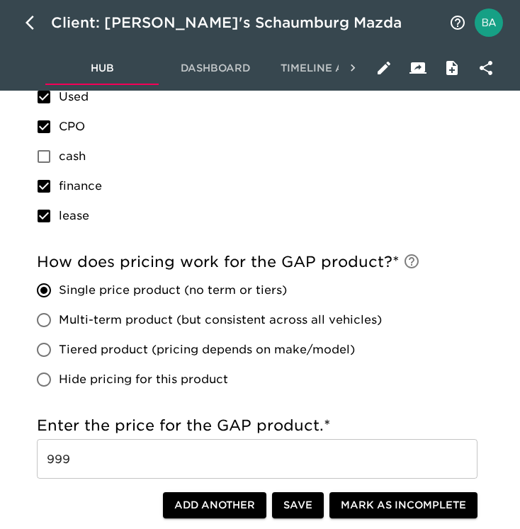
click at [69, 452] on input "999" at bounding box center [257, 459] width 441 height 40
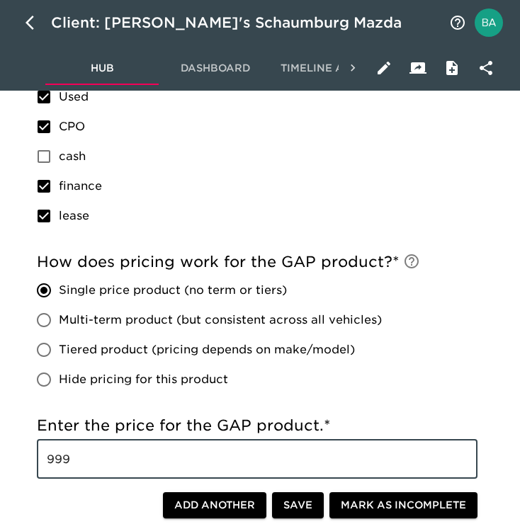
click at [69, 452] on input "999" at bounding box center [257, 459] width 441 height 40
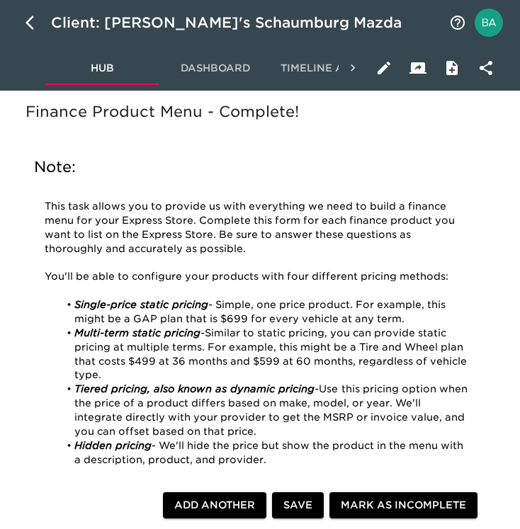
scroll to position [0, 0]
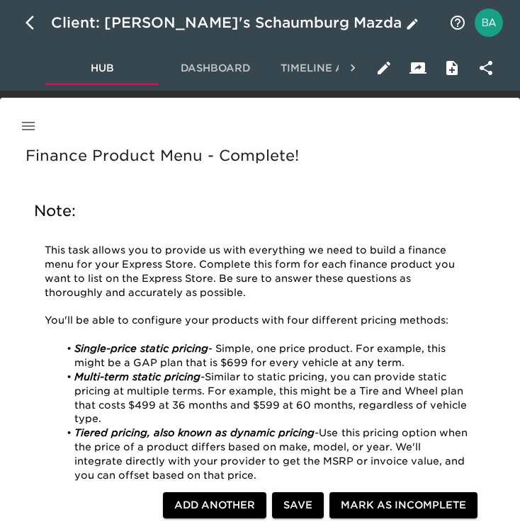
click at [31, 23] on icon "button" at bounding box center [34, 22] width 17 height 17
select select "10"
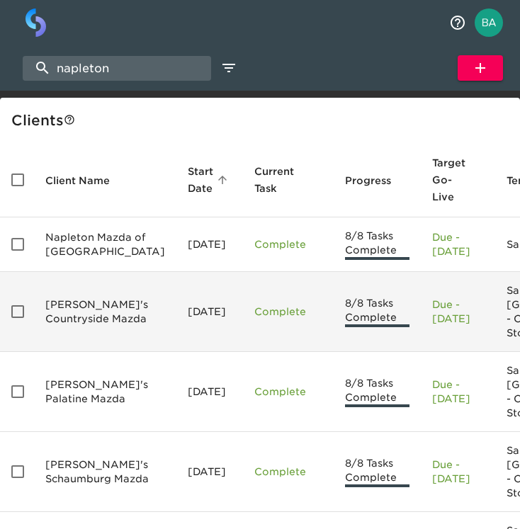
click at [67, 337] on td "[PERSON_NAME]'s Countryside Mazda" at bounding box center [105, 312] width 142 height 80
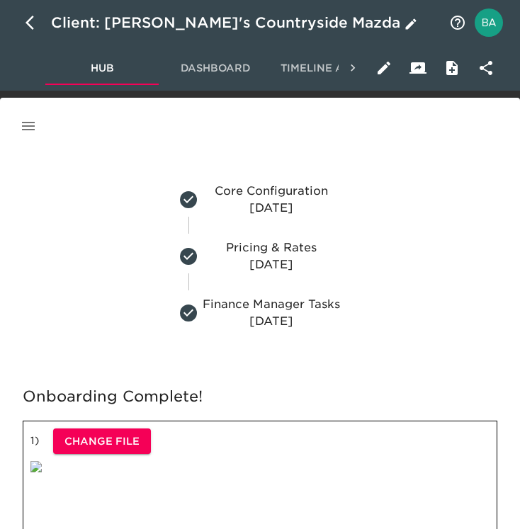
click at [34, 32] on button "button" at bounding box center [34, 23] width 34 height 34
select select "10"
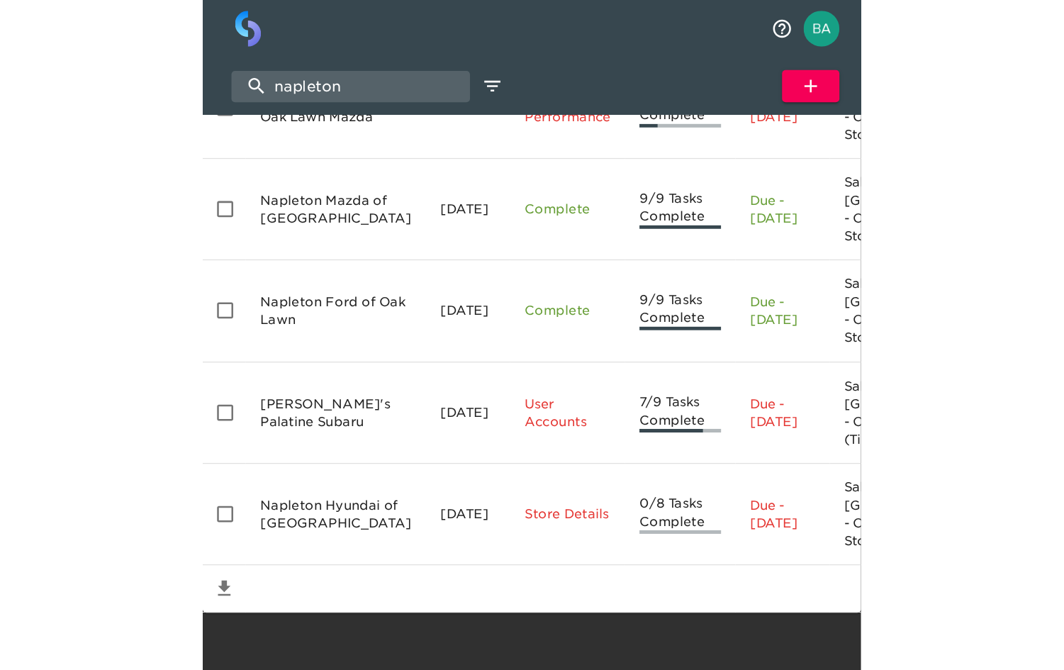
scroll to position [171, 0]
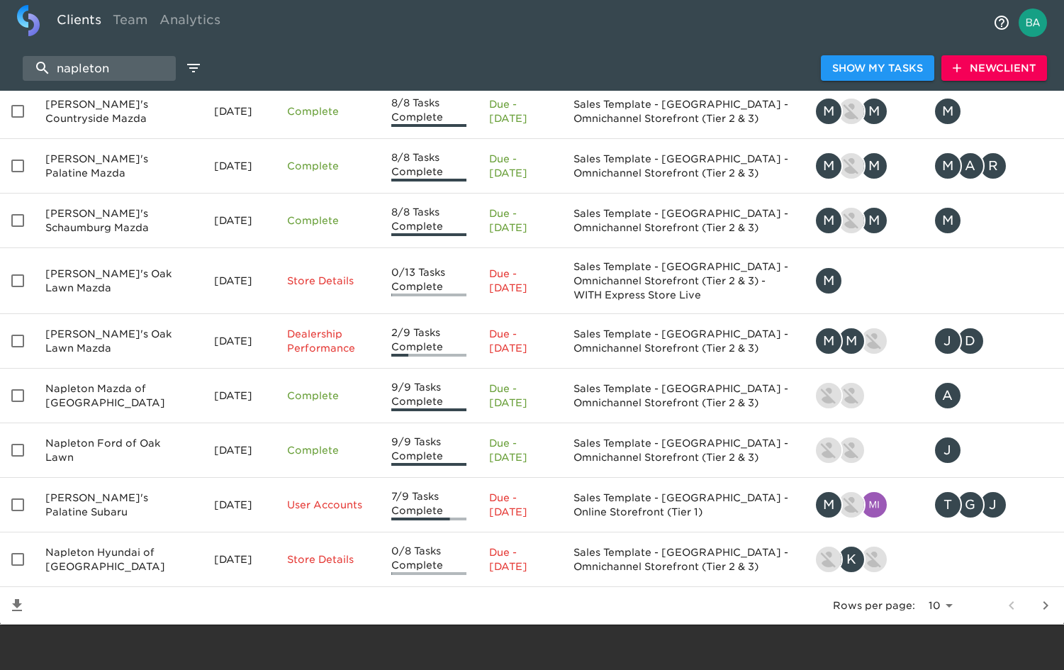
click at [1044, 529] on icon "next page" at bounding box center [1045, 605] width 17 height 17
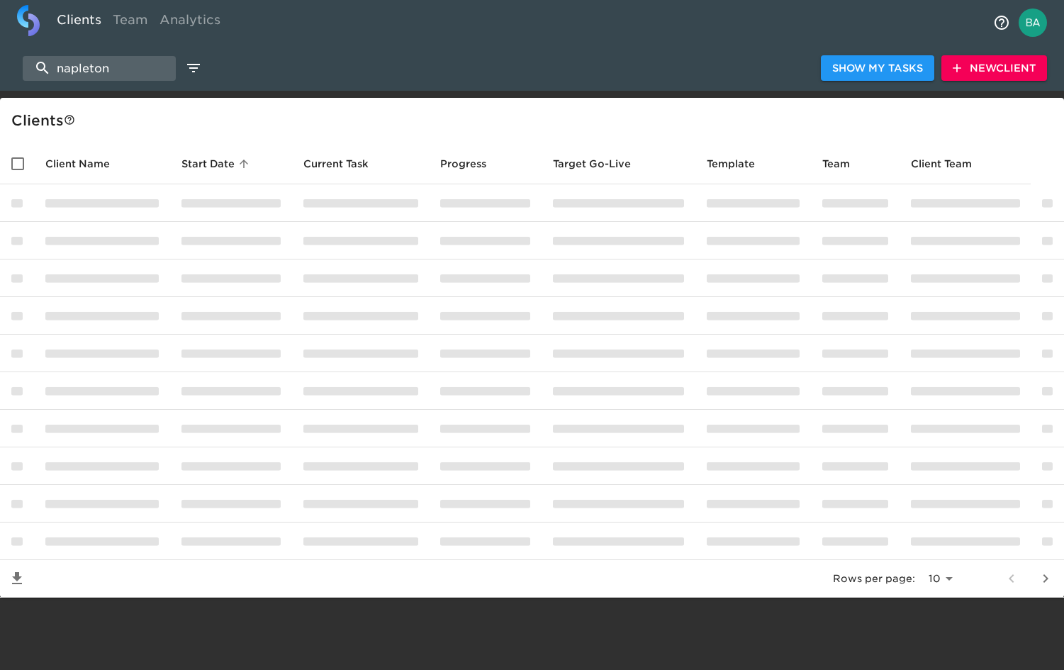
scroll to position [0, 0]
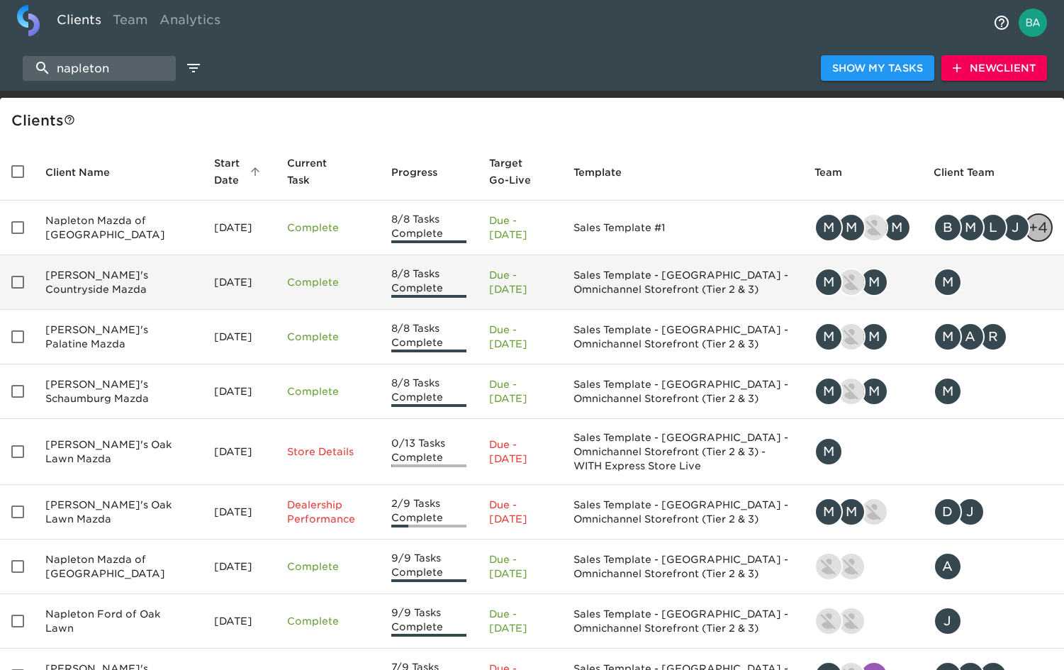
click at [107, 300] on td "[PERSON_NAME]'s Countryside Mazda" at bounding box center [118, 282] width 169 height 55
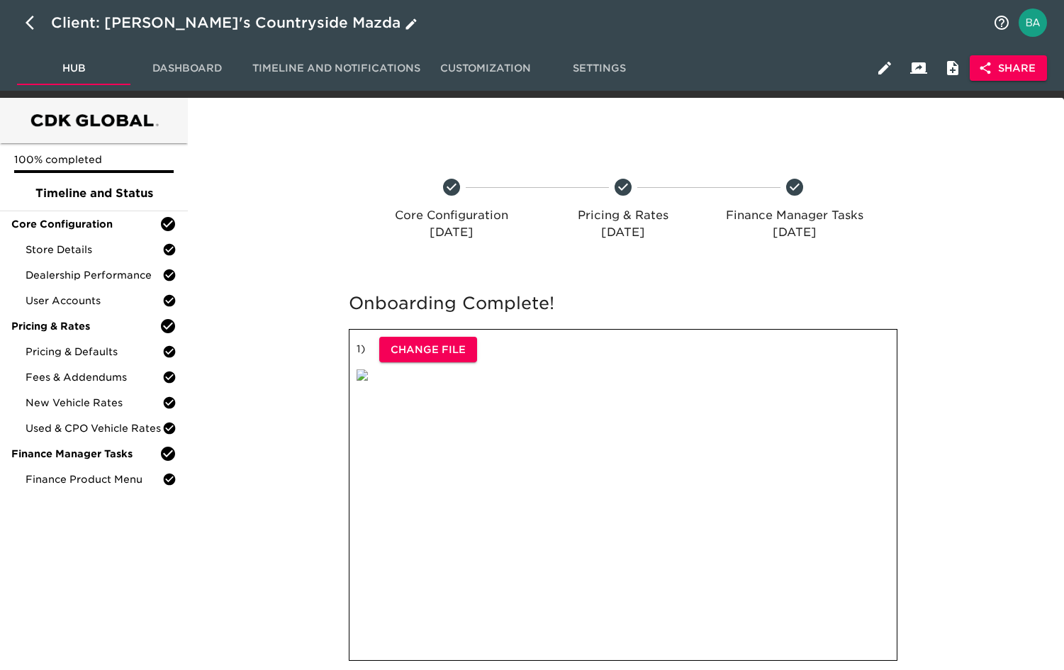
click at [30, 21] on icon "button" at bounding box center [34, 22] width 17 height 17
select select "10"
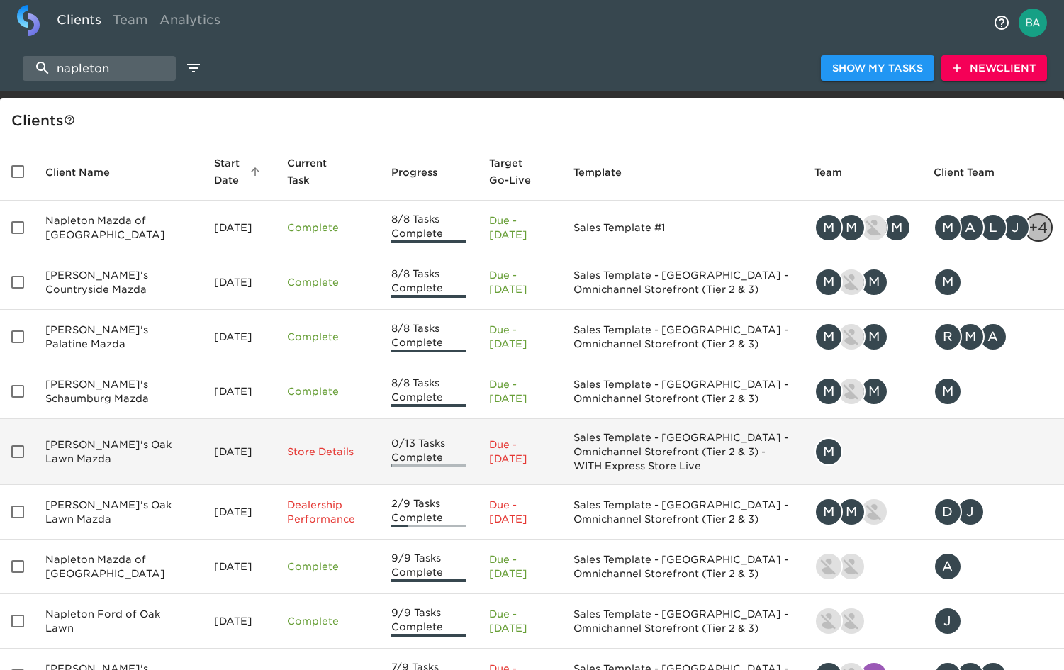
scroll to position [171, 0]
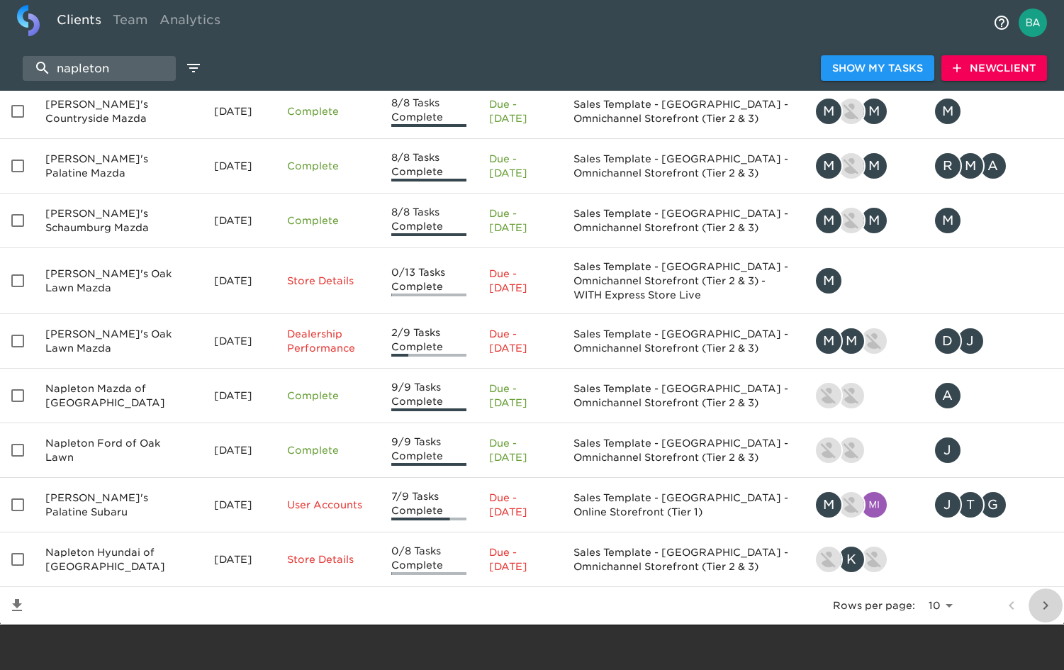
click at [1047, 529] on icon "next page" at bounding box center [1045, 605] width 17 height 17
click at [1051, 529] on icon "next page" at bounding box center [1045, 605] width 17 height 17
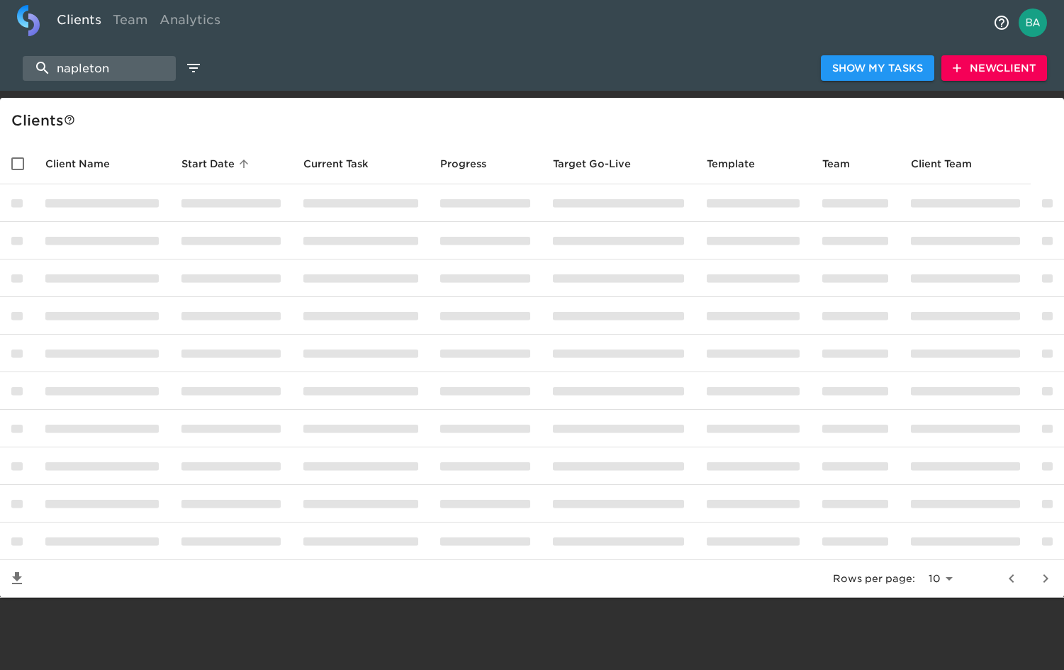
scroll to position [0, 0]
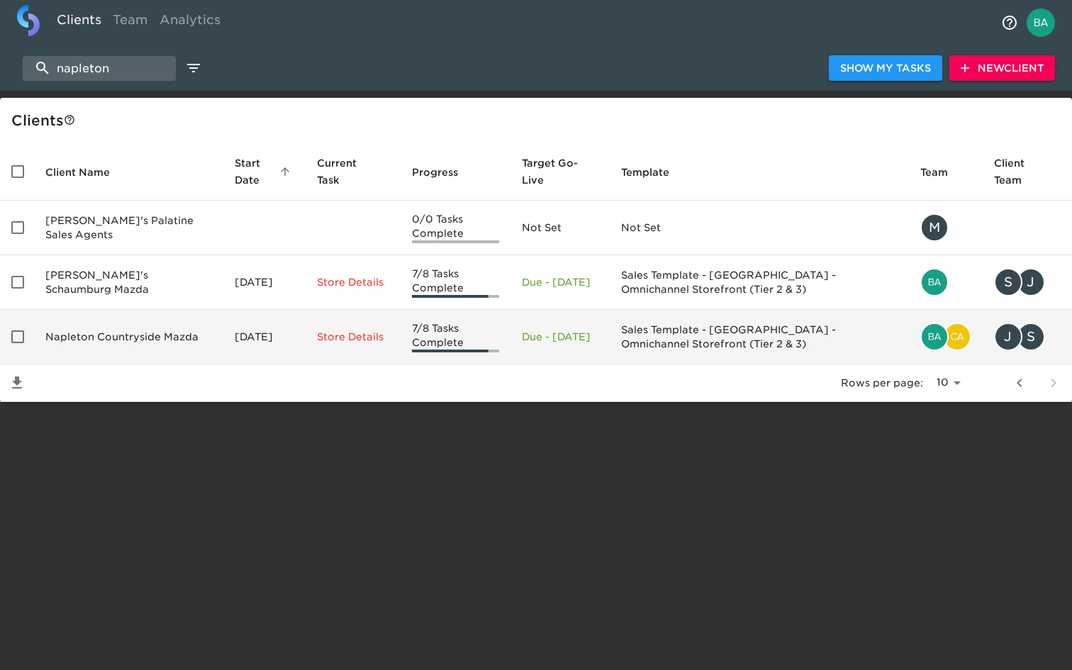
click at [93, 342] on td "Napleton Countryside Mazda" at bounding box center [128, 337] width 189 height 55
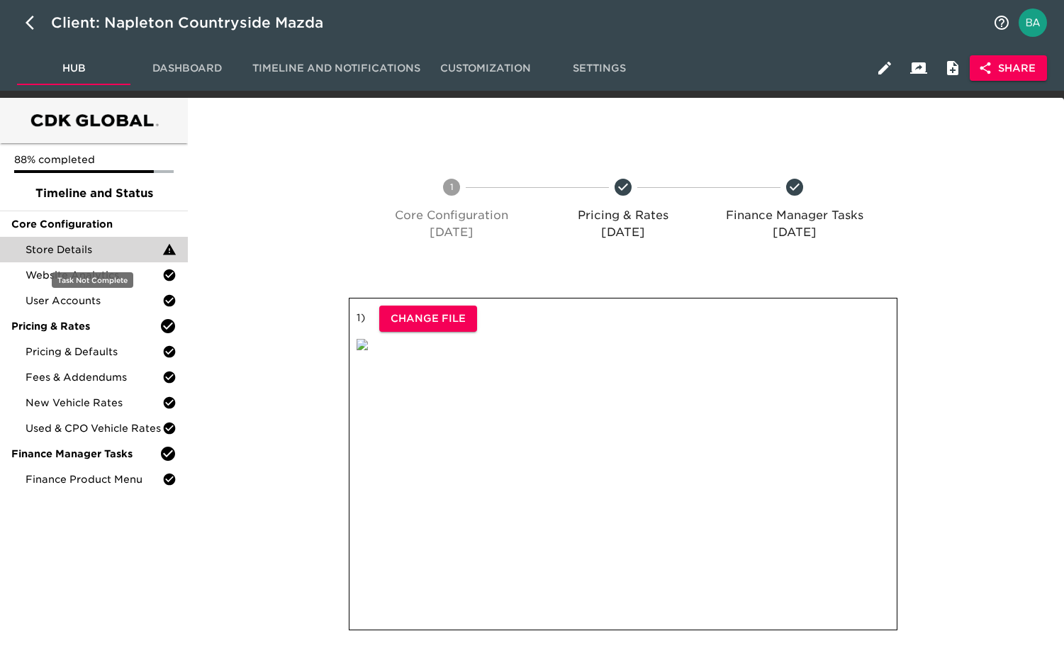
click at [103, 244] on span "Store Details" at bounding box center [94, 249] width 137 height 14
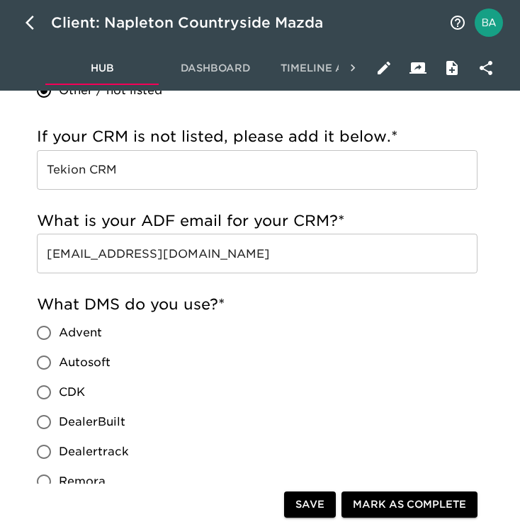
scroll to position [1308, 0]
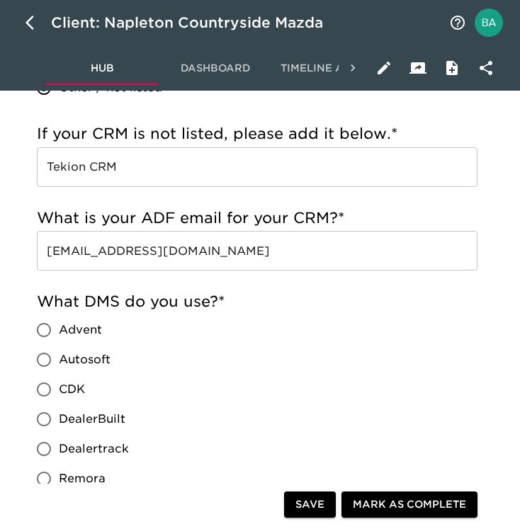
click at [201, 249] on input "[EMAIL_ADDRESS][DOMAIN_NAME]" at bounding box center [257, 251] width 441 height 40
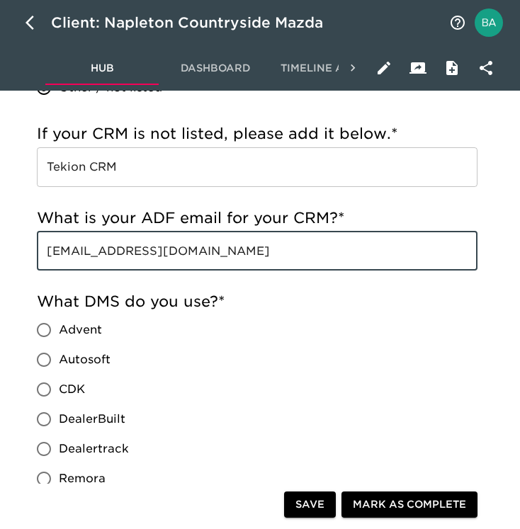
click at [201, 249] on input "[EMAIL_ADDRESS][DOMAIN_NAME]" at bounding box center [257, 251] width 441 height 40
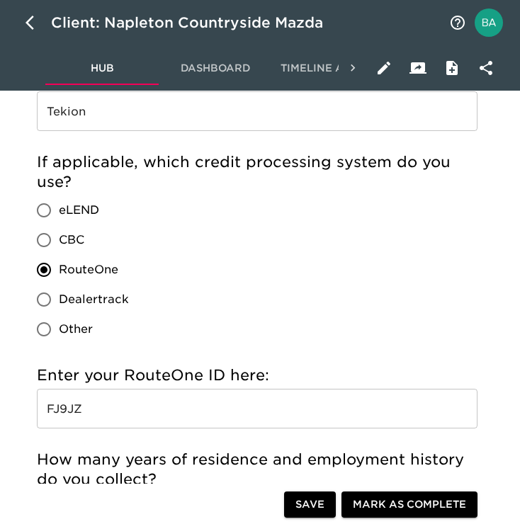
scroll to position [1888, 0]
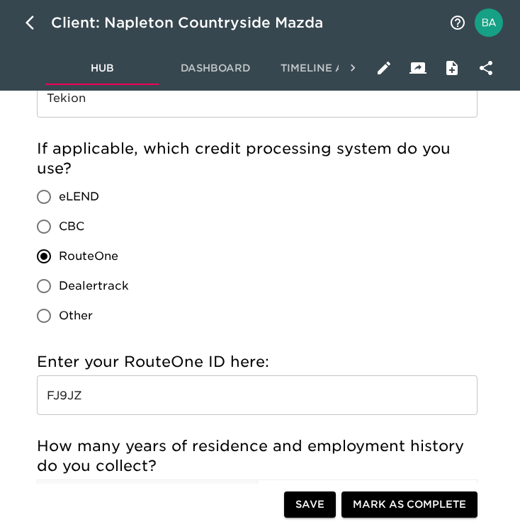
click at [65, 399] on input "FJ9JZ" at bounding box center [257, 396] width 441 height 40
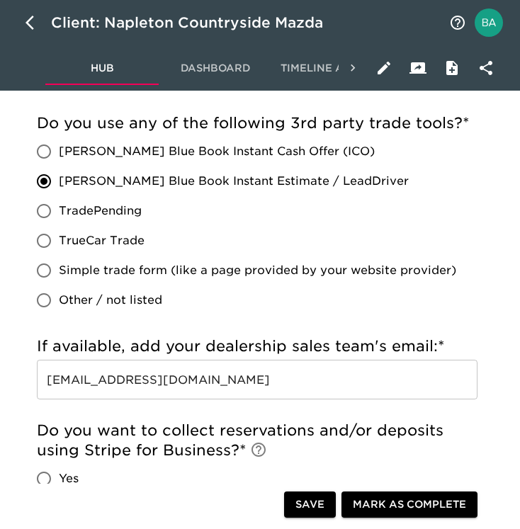
scroll to position [3106, 0]
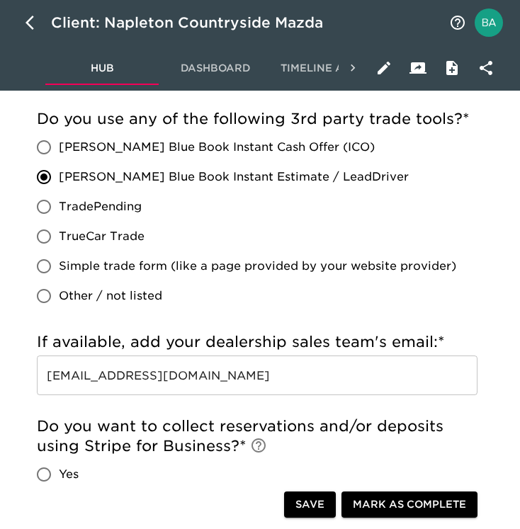
click at [152, 376] on input "[EMAIL_ADDRESS][DOMAIN_NAME]" at bounding box center [257, 376] width 441 height 40
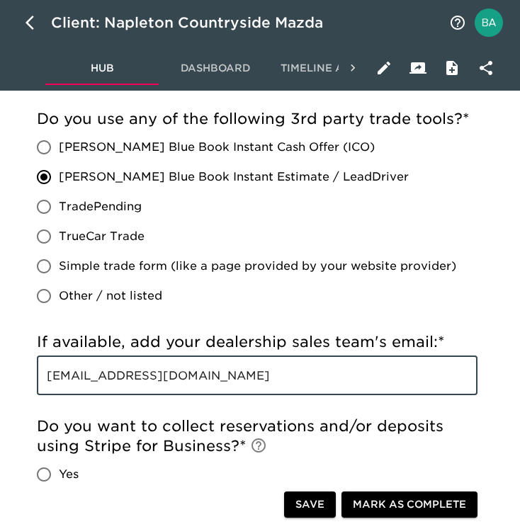
click at [152, 376] on input "[EMAIL_ADDRESS][DOMAIN_NAME]" at bounding box center [257, 376] width 441 height 40
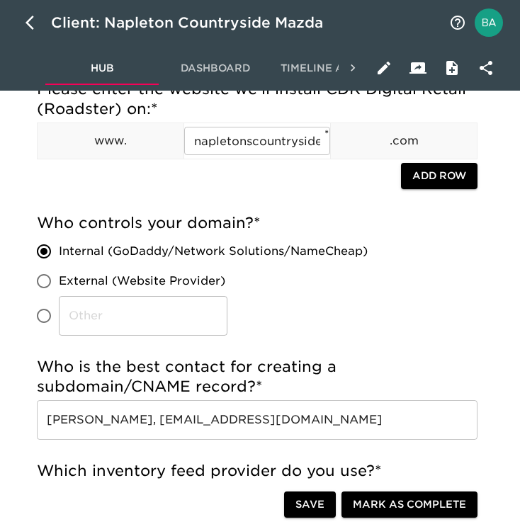
scroll to position [0, 0]
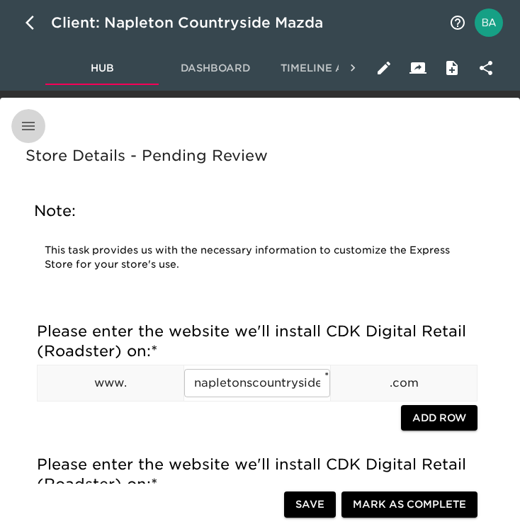
click at [26, 133] on icon "button" at bounding box center [28, 126] width 17 height 17
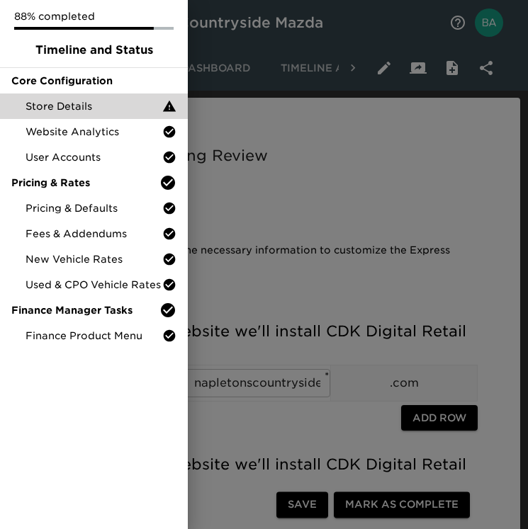
click at [305, 171] on div at bounding box center [264, 264] width 528 height 529
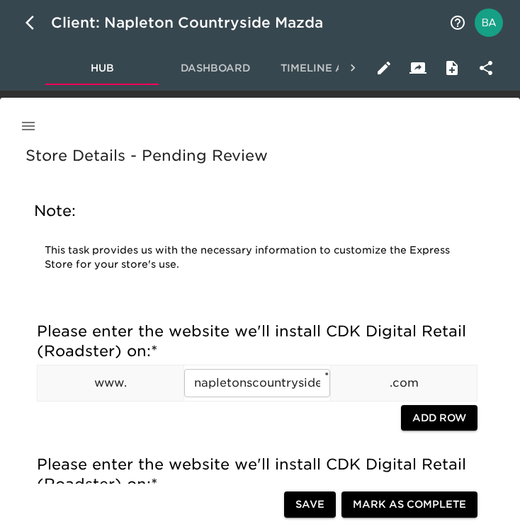
click at [31, 126] on icon "button" at bounding box center [28, 126] width 13 height 9
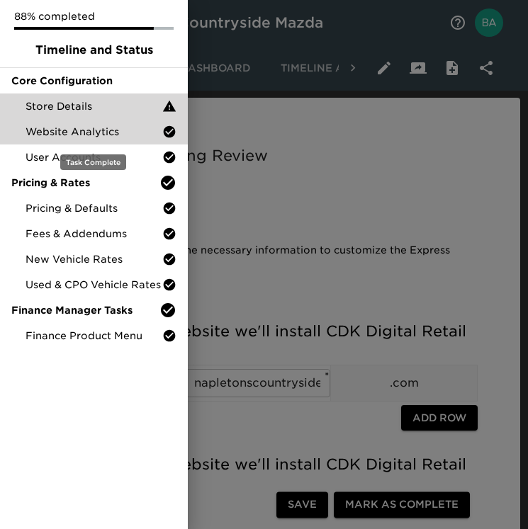
click at [55, 137] on span "Website Analytics" at bounding box center [94, 132] width 137 height 14
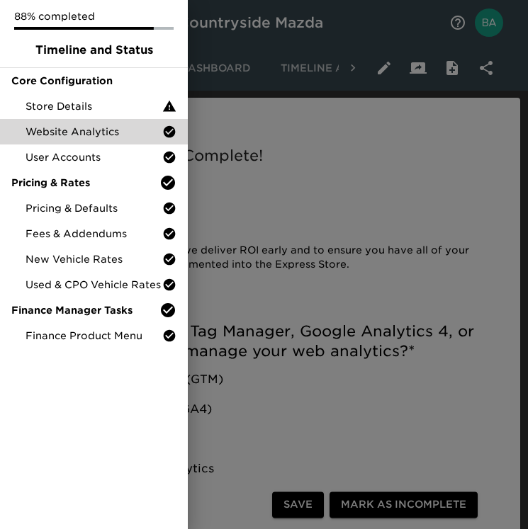
click at [296, 299] on div at bounding box center [264, 264] width 528 height 529
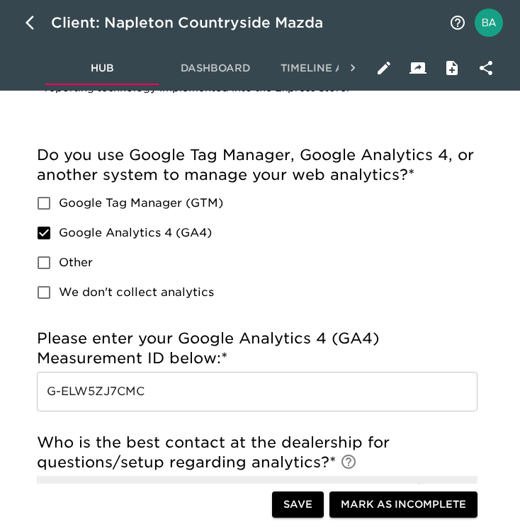
scroll to position [216, 0]
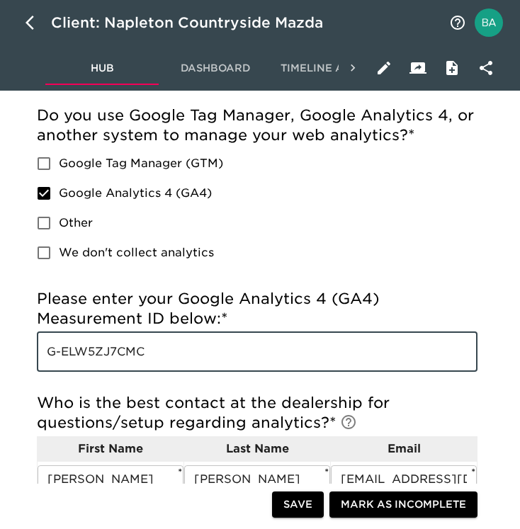
click at [101, 346] on input "G-ELW5ZJ7CMC" at bounding box center [257, 352] width 441 height 40
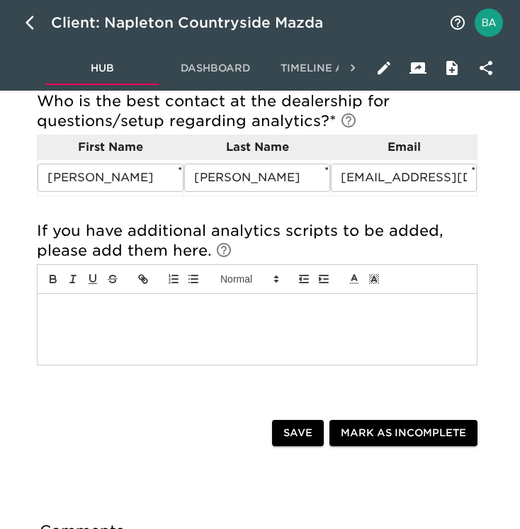
scroll to position [0, 0]
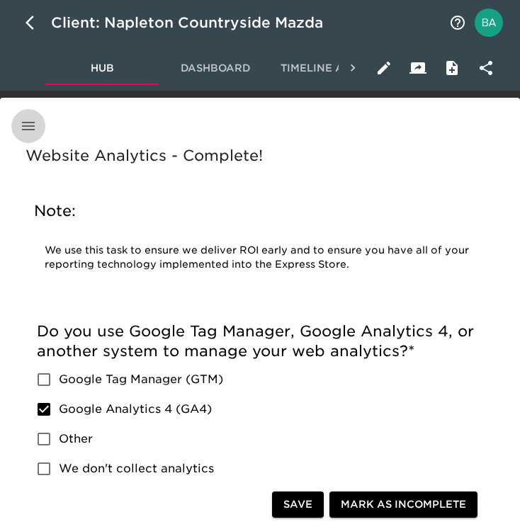
click at [26, 122] on icon "button" at bounding box center [28, 126] width 13 height 9
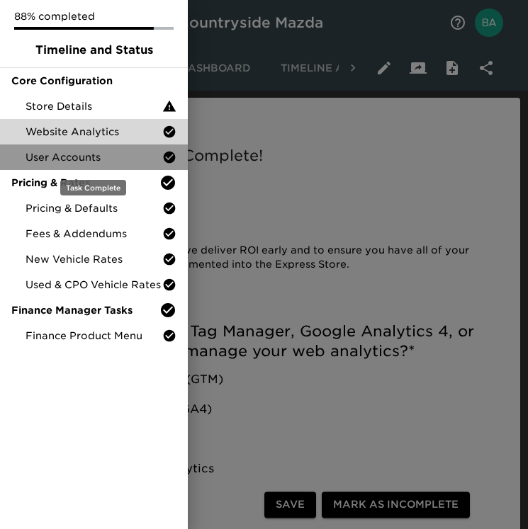
click at [48, 166] on div "User Accounts" at bounding box center [94, 158] width 188 height 26
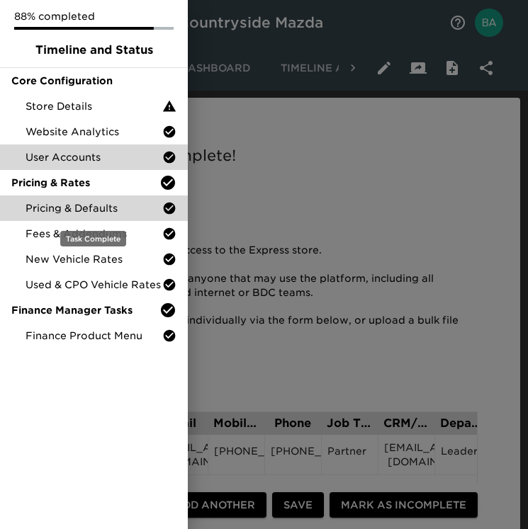
click at [77, 208] on span "Pricing & Defaults" at bounding box center [94, 208] width 137 height 14
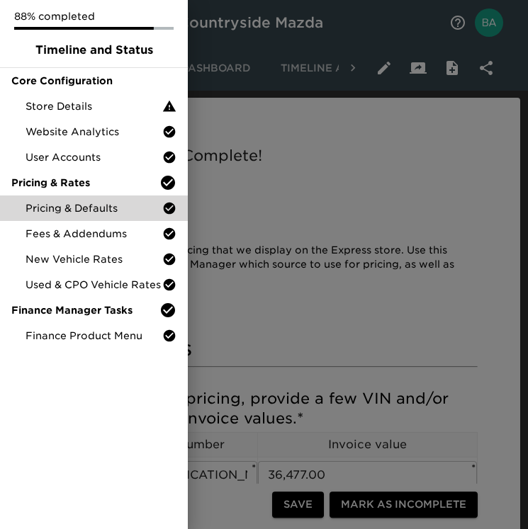
click at [264, 266] on div at bounding box center [264, 264] width 528 height 529
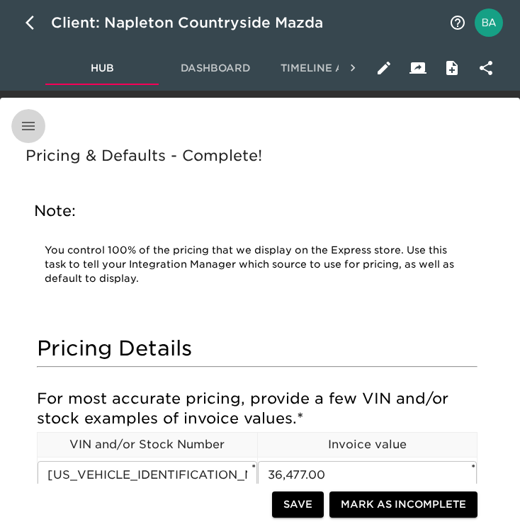
click at [23, 126] on icon "button" at bounding box center [28, 126] width 13 height 9
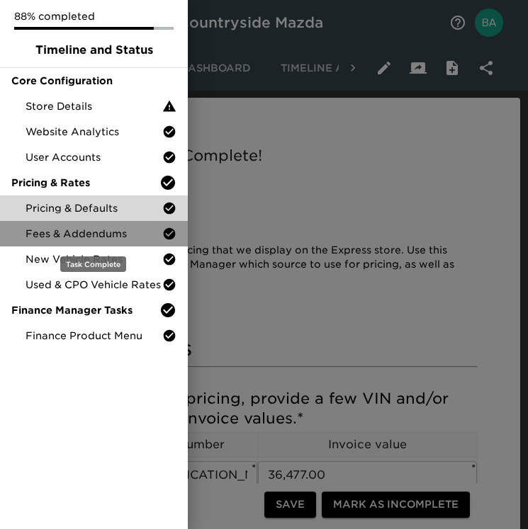
click at [50, 228] on span "Fees & Addendums" at bounding box center [94, 234] width 137 height 14
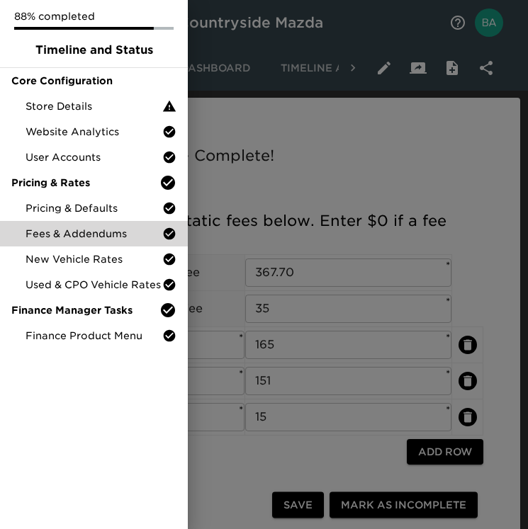
click at [404, 191] on div at bounding box center [264, 264] width 528 height 529
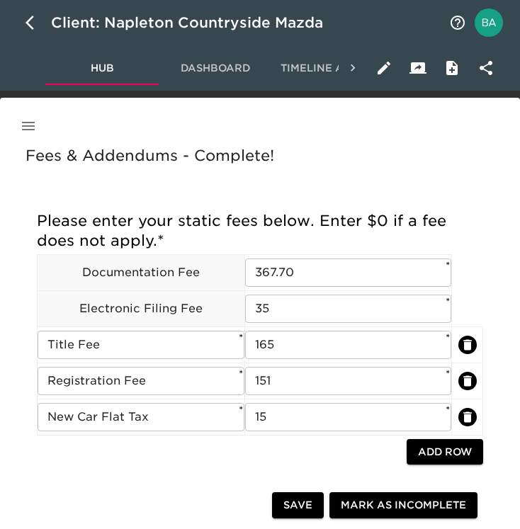
click at [24, 125] on icon "button" at bounding box center [28, 126] width 13 height 9
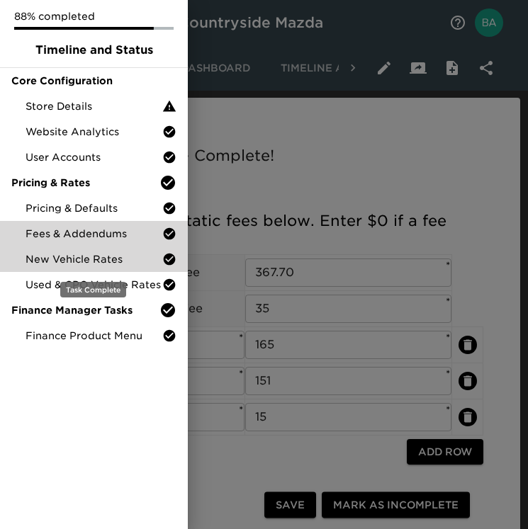
click at [38, 259] on span "New Vehicle Rates" at bounding box center [94, 259] width 137 height 14
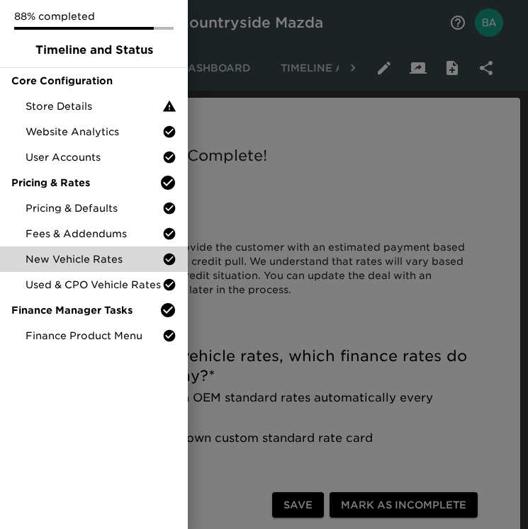
click at [315, 310] on div at bounding box center [264, 264] width 528 height 529
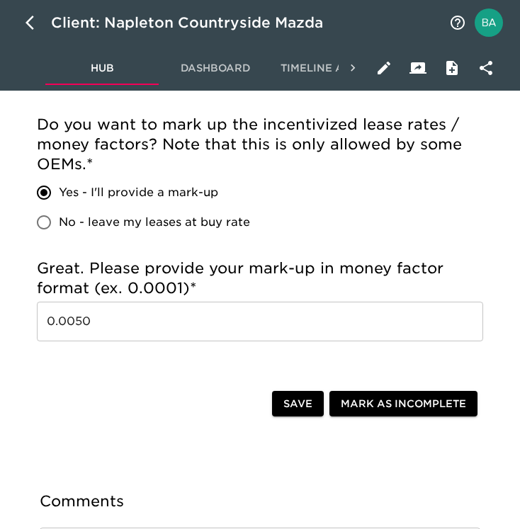
scroll to position [1325, 0]
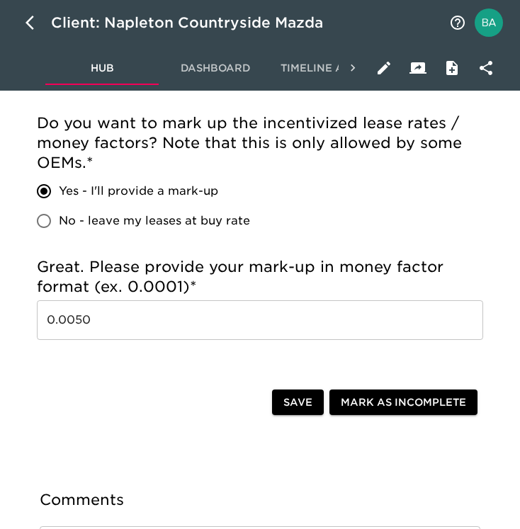
click at [65, 324] on input "0.0050" at bounding box center [260, 320] width 446 height 40
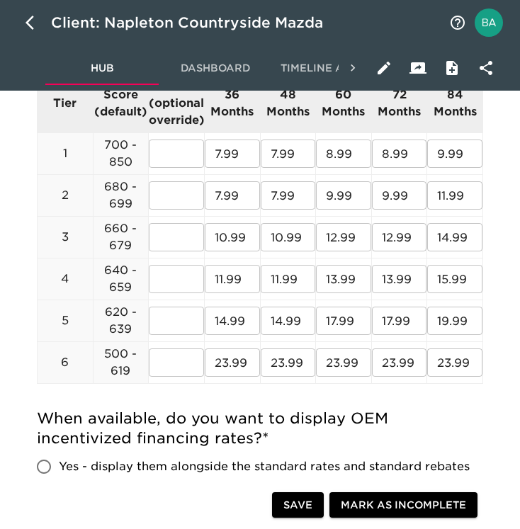
scroll to position [0, 0]
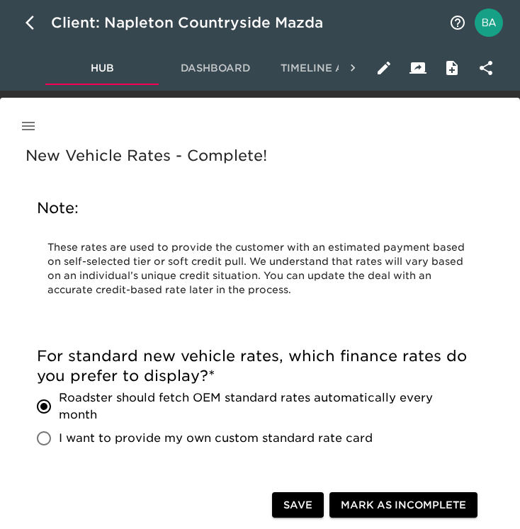
click at [24, 123] on icon "button" at bounding box center [28, 126] width 17 height 17
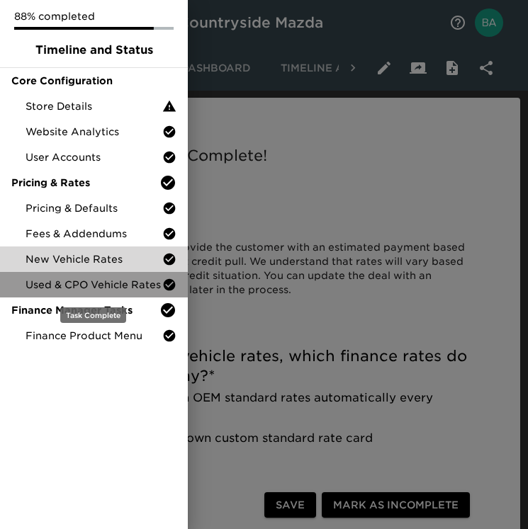
click at [42, 277] on div "Used & CPO Vehicle Rates" at bounding box center [94, 285] width 188 height 26
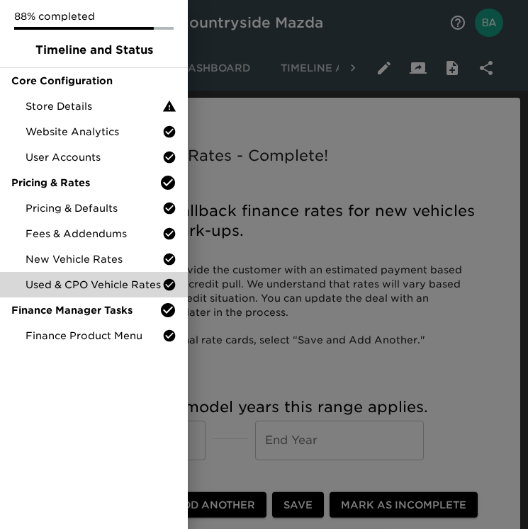
click at [337, 220] on div at bounding box center [264, 264] width 528 height 529
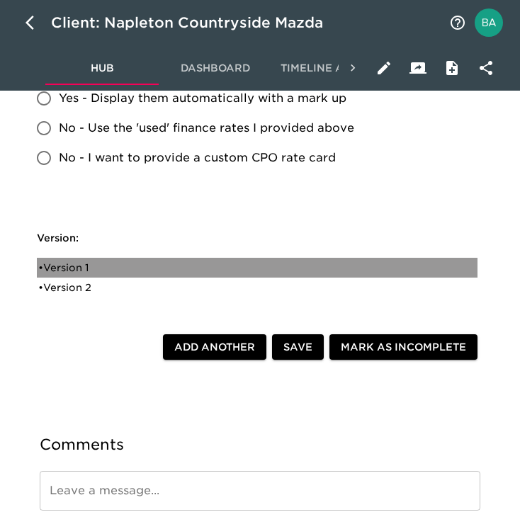
click at [75, 271] on div "• Version 1" at bounding box center [247, 268] width 418 height 14
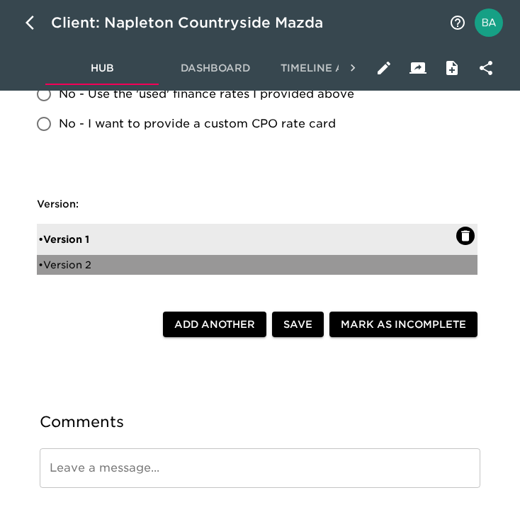
click at [92, 264] on div "• Version 2" at bounding box center [247, 265] width 418 height 14
radio input "true"
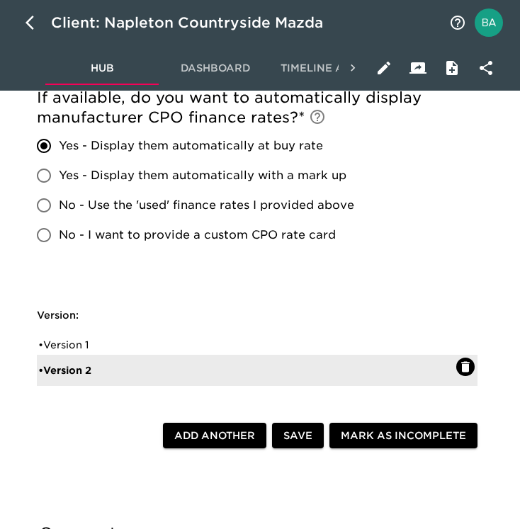
scroll to position [759, 0]
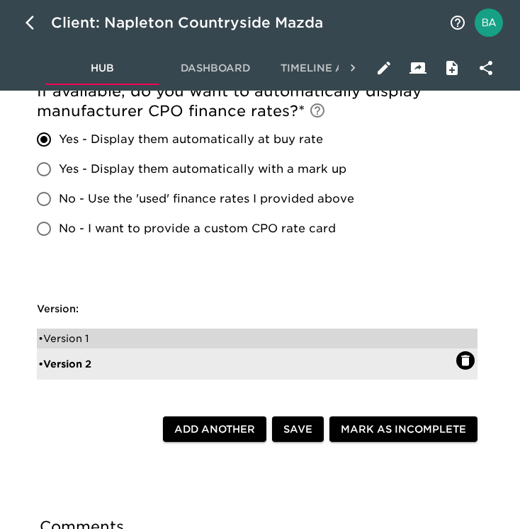
click at [66, 335] on div "• Version 1" at bounding box center [247, 339] width 418 height 14
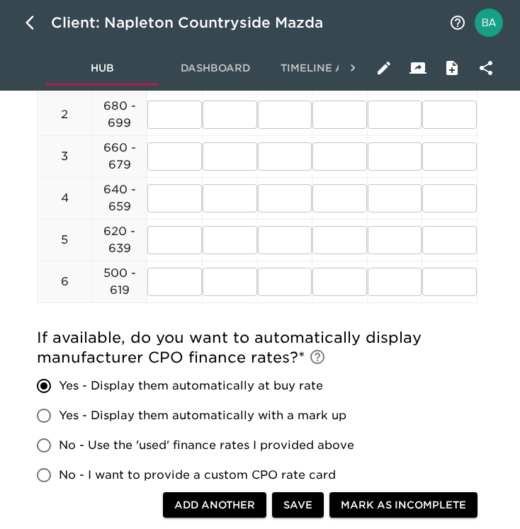
scroll to position [665, 0]
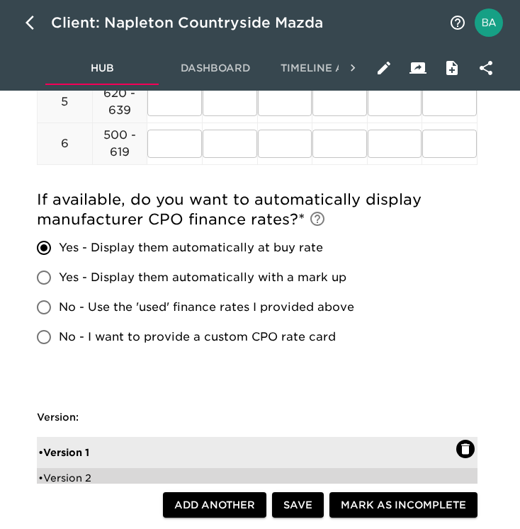
click at [58, 474] on div "• Version 2" at bounding box center [247, 478] width 418 height 14
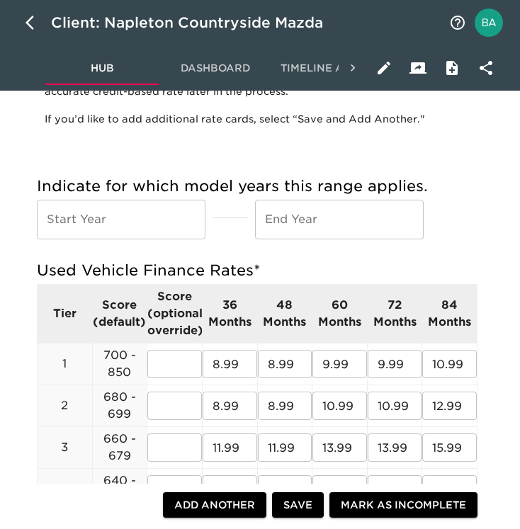
scroll to position [0, 0]
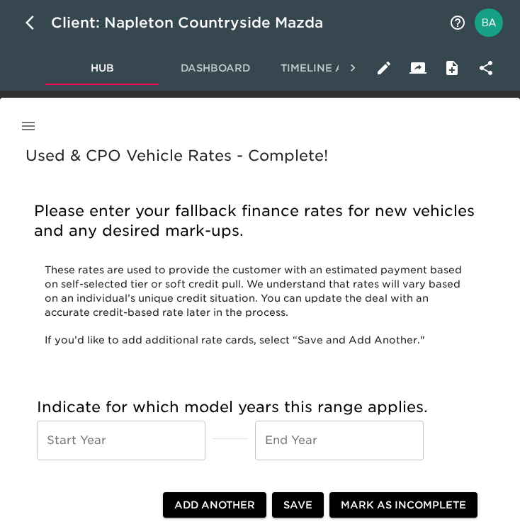
click at [28, 124] on icon "button" at bounding box center [28, 126] width 17 height 17
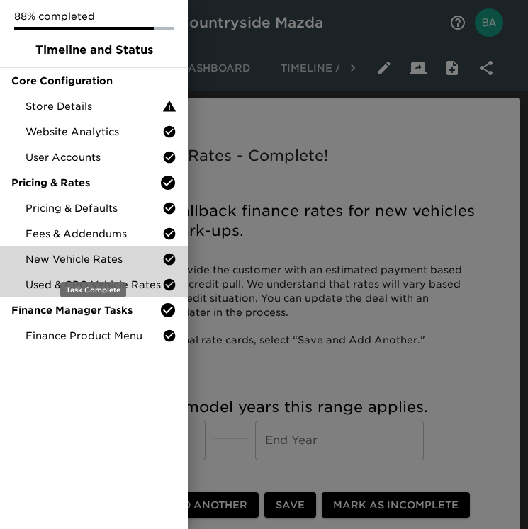
click at [43, 259] on span "New Vehicle Rates" at bounding box center [94, 259] width 137 height 14
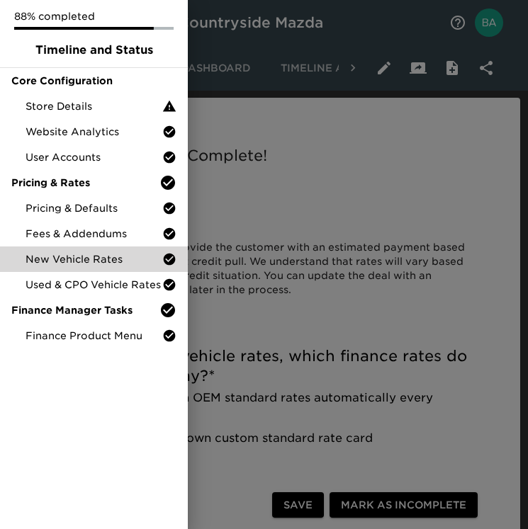
click at [264, 315] on div at bounding box center [264, 264] width 528 height 529
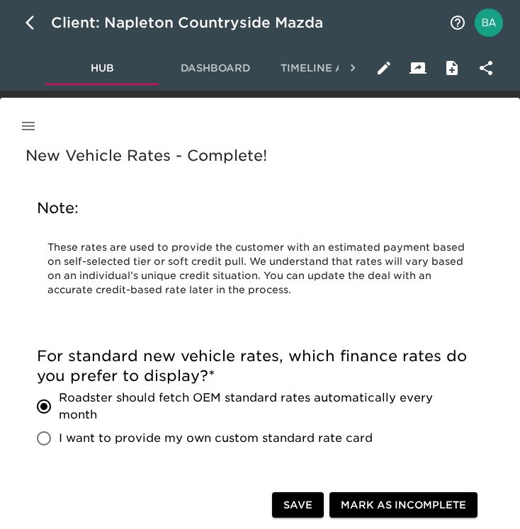
click at [30, 123] on icon "button" at bounding box center [28, 126] width 17 height 17
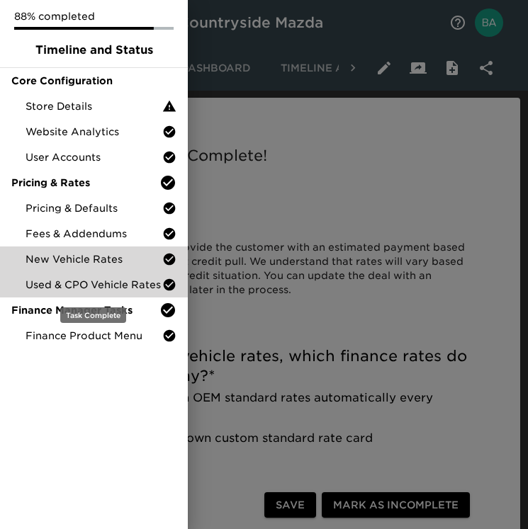
click at [43, 282] on span "Used & CPO Vehicle Rates" at bounding box center [94, 285] width 137 height 14
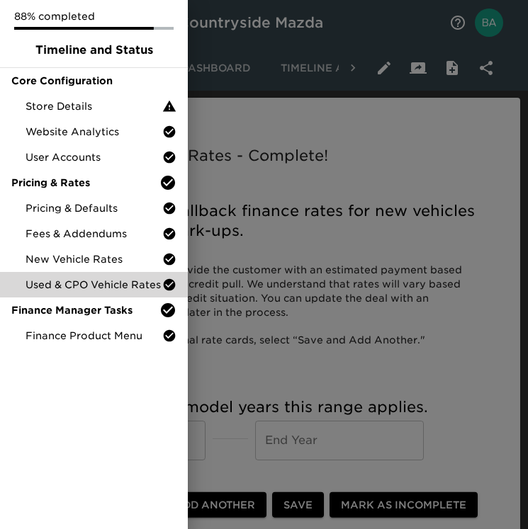
click at [297, 330] on div at bounding box center [264, 264] width 528 height 529
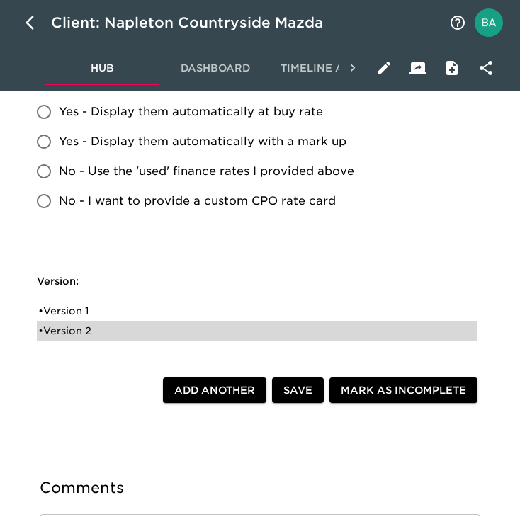
click at [69, 337] on div "• Version 2" at bounding box center [247, 331] width 418 height 14
radio input "true"
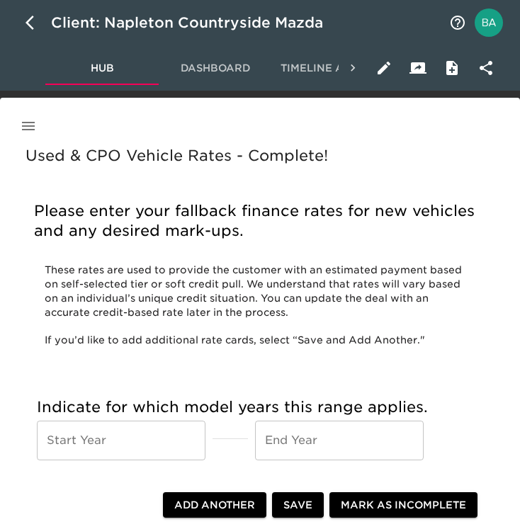
click at [28, 125] on icon "button" at bounding box center [28, 126] width 13 height 9
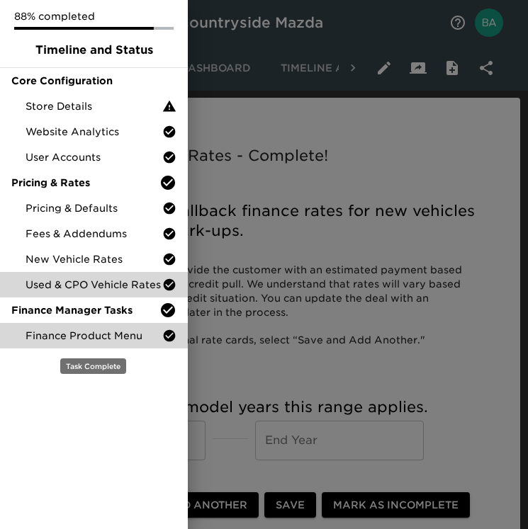
click at [35, 337] on span "Finance Product Menu" at bounding box center [94, 336] width 137 height 14
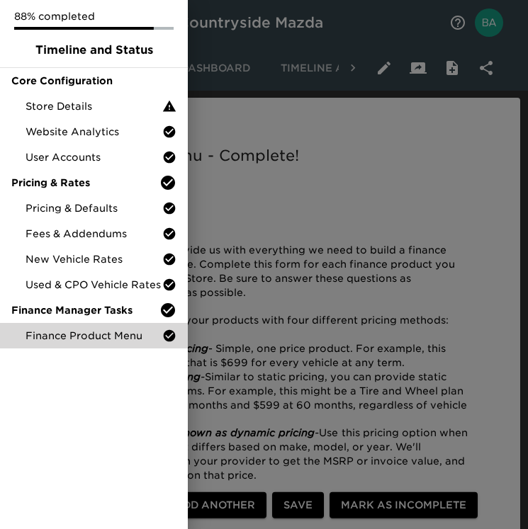
click at [358, 271] on div at bounding box center [264, 264] width 528 height 529
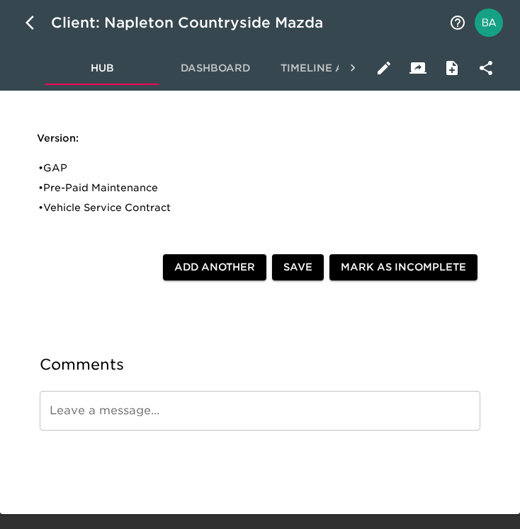
scroll to position [1446, 0]
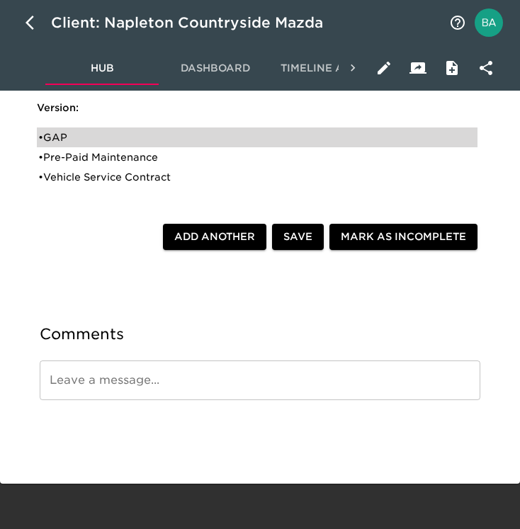
click at [60, 142] on div "• GAP" at bounding box center [247, 137] width 418 height 14
type input "GAP"
type input "GAP Insurance"
type input "Classic"
radio input "true"
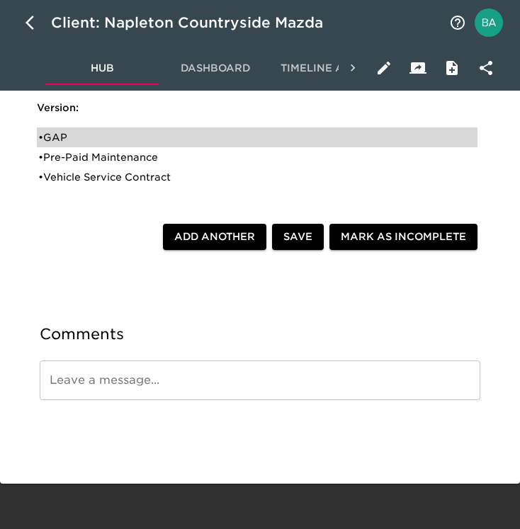
checkbox input "true"
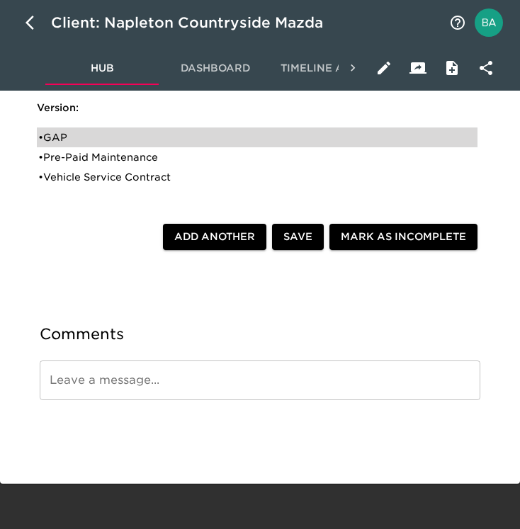
radio input "true"
type input "999"
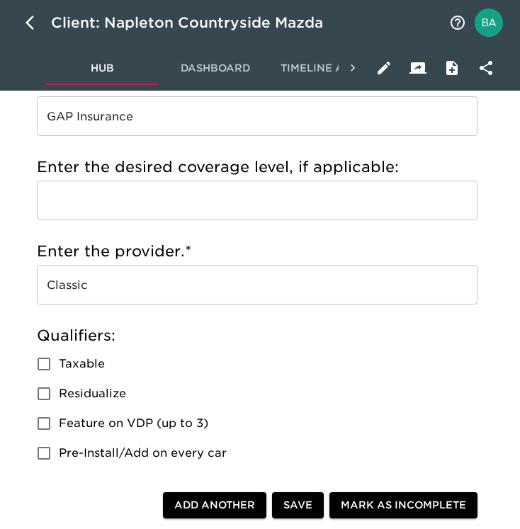
scroll to position [607, 0]
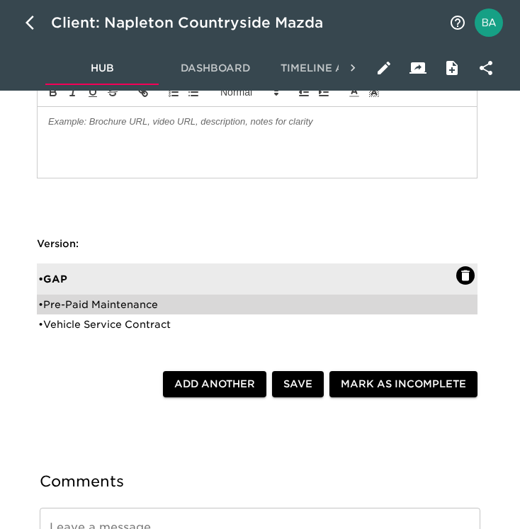
click at [77, 308] on div "• Pre-Paid Maintenance" at bounding box center [247, 305] width 418 height 14
type input "Pre-Paid Maintenance"
type input "3 Yr Maintenance Plan"
type input "DAS"
radio input "true"
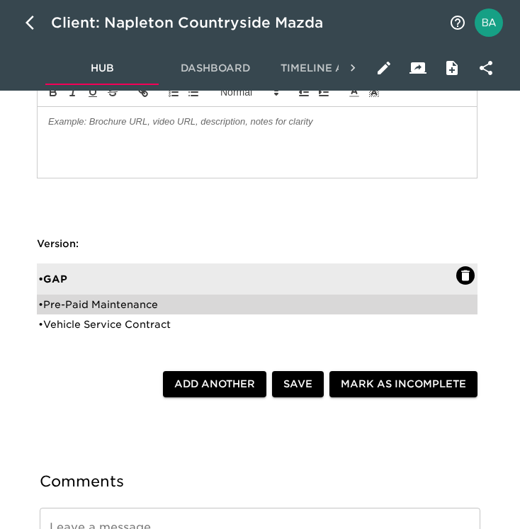
radio input "false"
checkbox input "false"
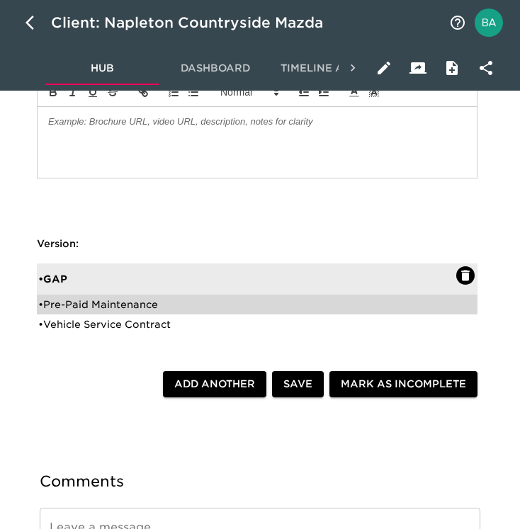
checkbox input "false"
radio input "true"
type input "799"
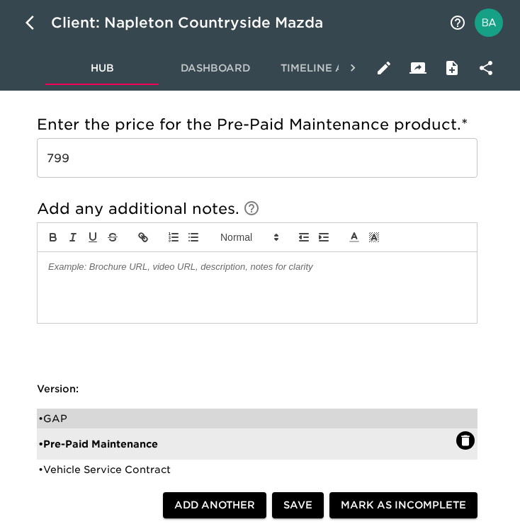
scroll to position [1336, 0]
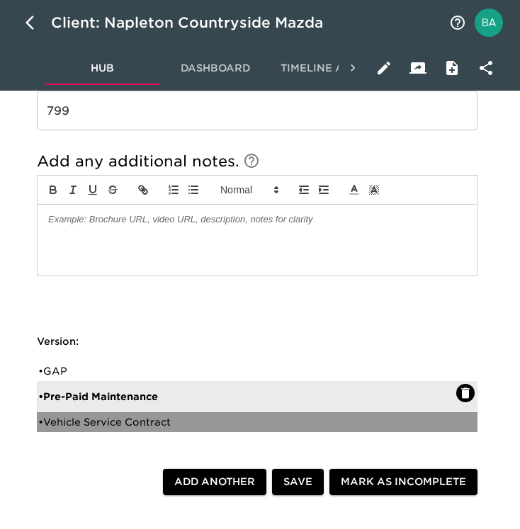
click at [82, 416] on div "• Vehicle Service Contract" at bounding box center [247, 422] width 418 height 14
type input "Vehicle Service Contract"
type input "Extended Service Contract"
type input "5 yr/60k miles (new), 24 mo/24k miles (used)"
type input "Protective"
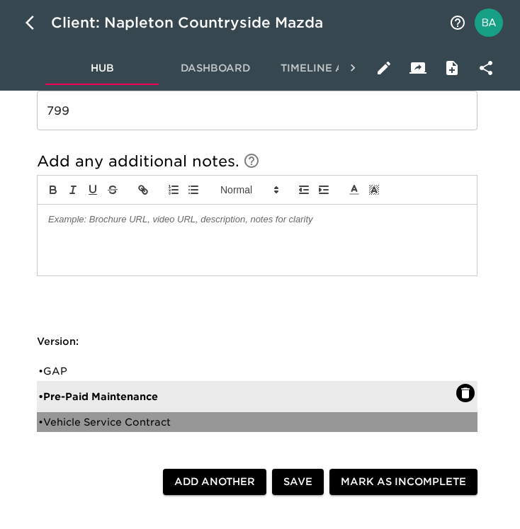
radio input "true"
radio input "false"
radio input "true"
type input "SNP16133"
radio input "true"
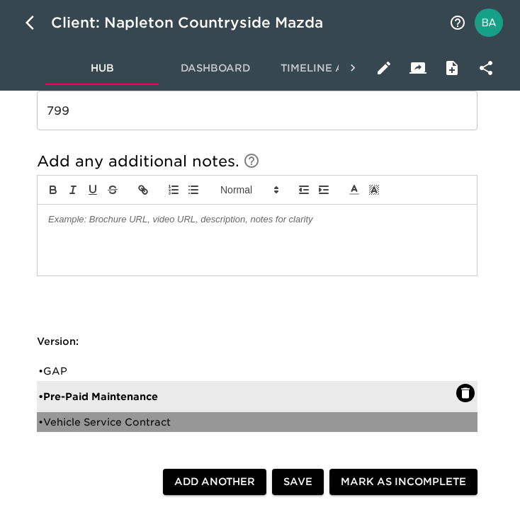
type input "+2000"
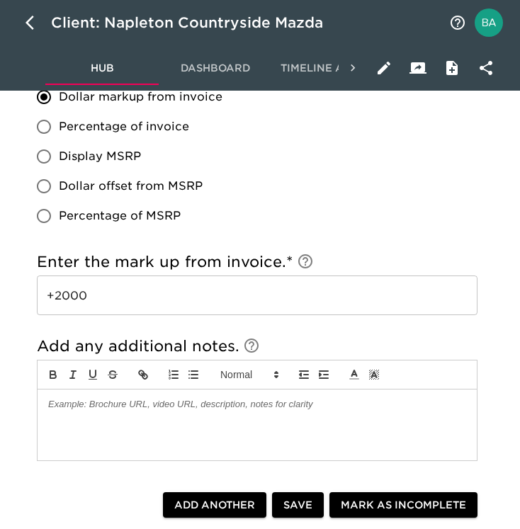
scroll to position [1477, 0]
